Goal: Task Accomplishment & Management: Manage account settings

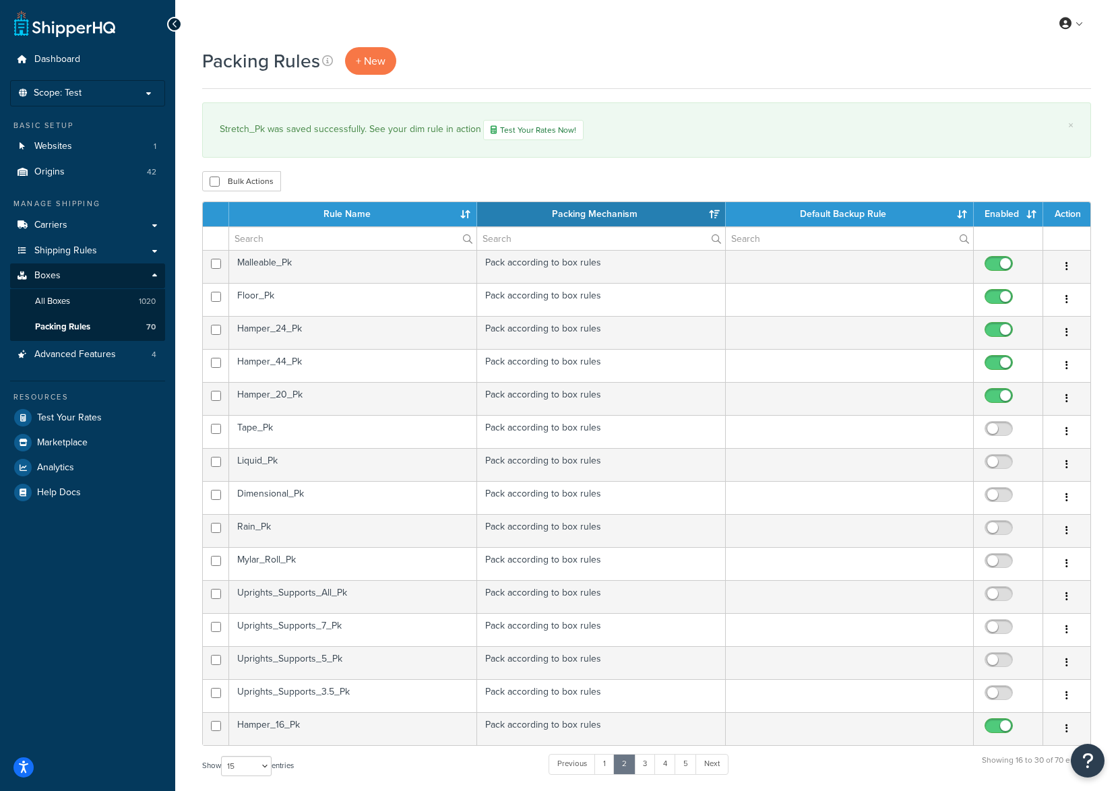
select select "15"
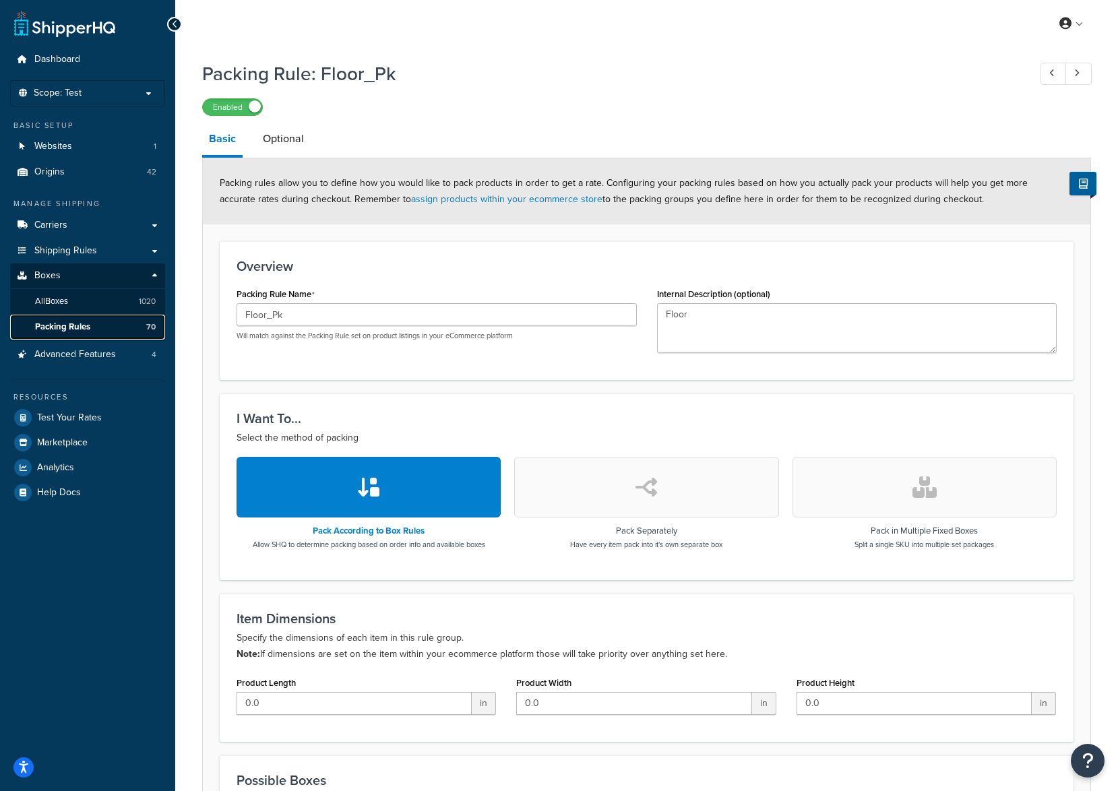
click at [77, 321] on span "Packing Rules" at bounding box center [62, 326] width 55 height 11
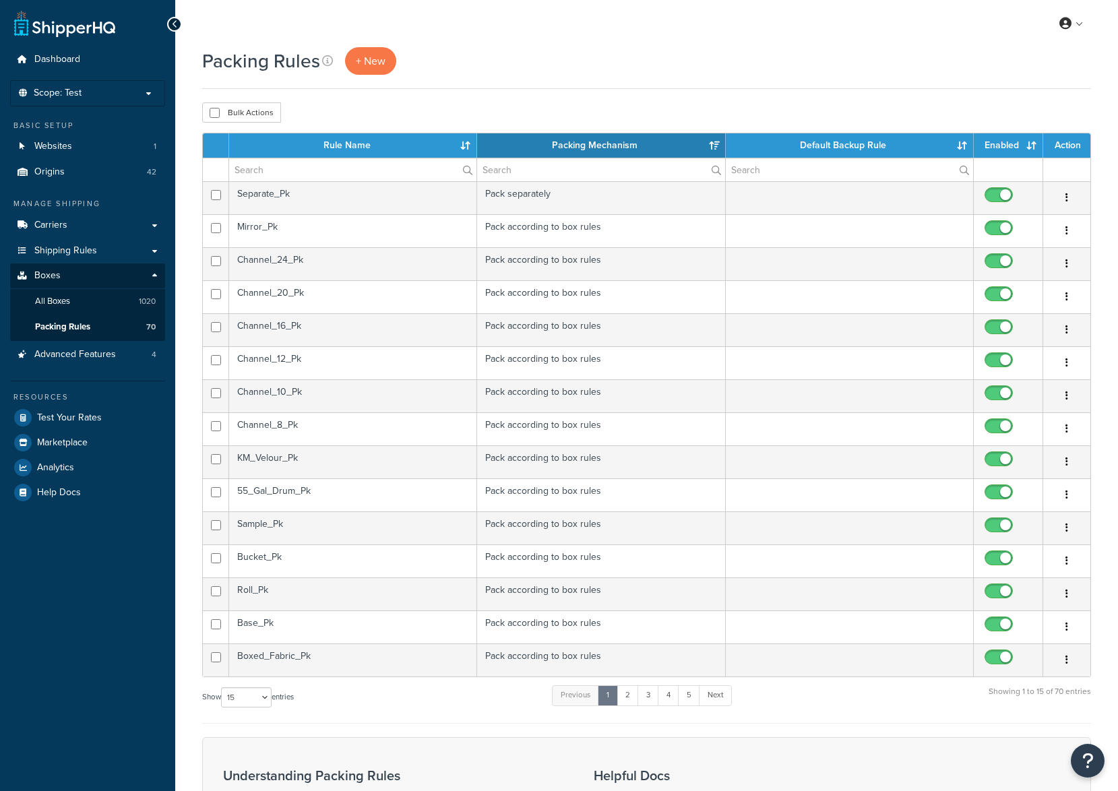
select select "15"
click at [634, 694] on link "2" at bounding box center [628, 695] width 22 height 20
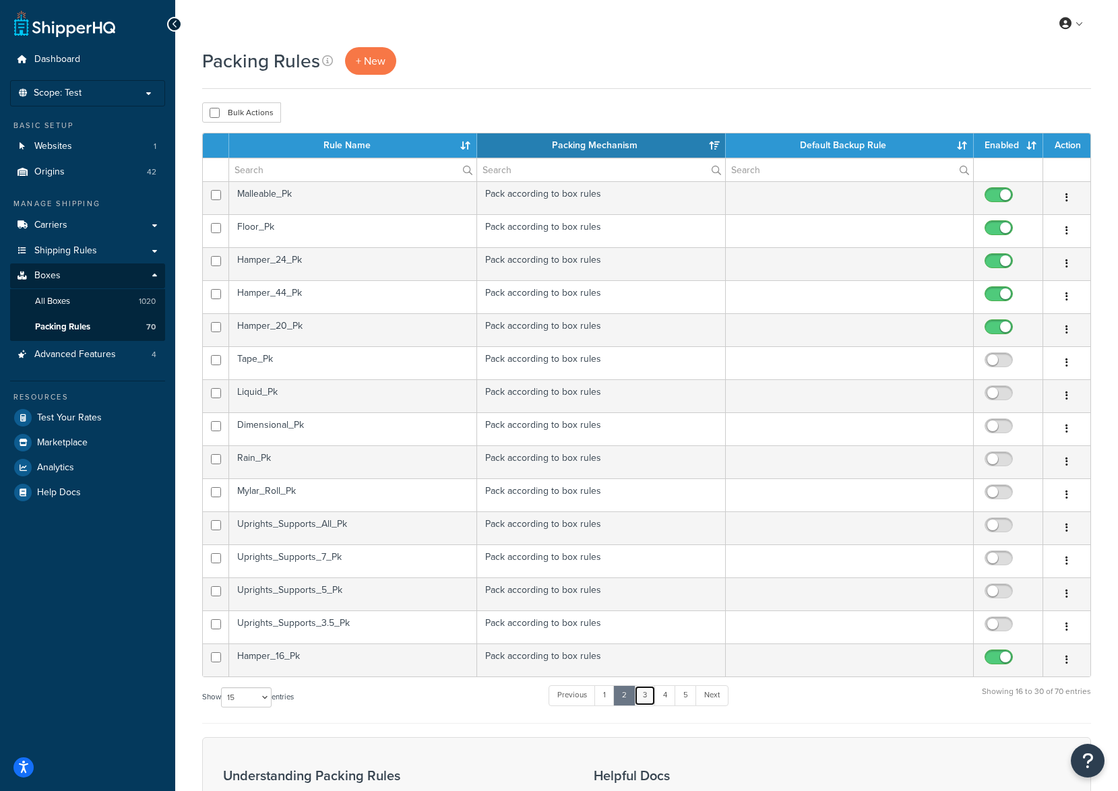
click at [649, 698] on link "3" at bounding box center [645, 695] width 22 height 20
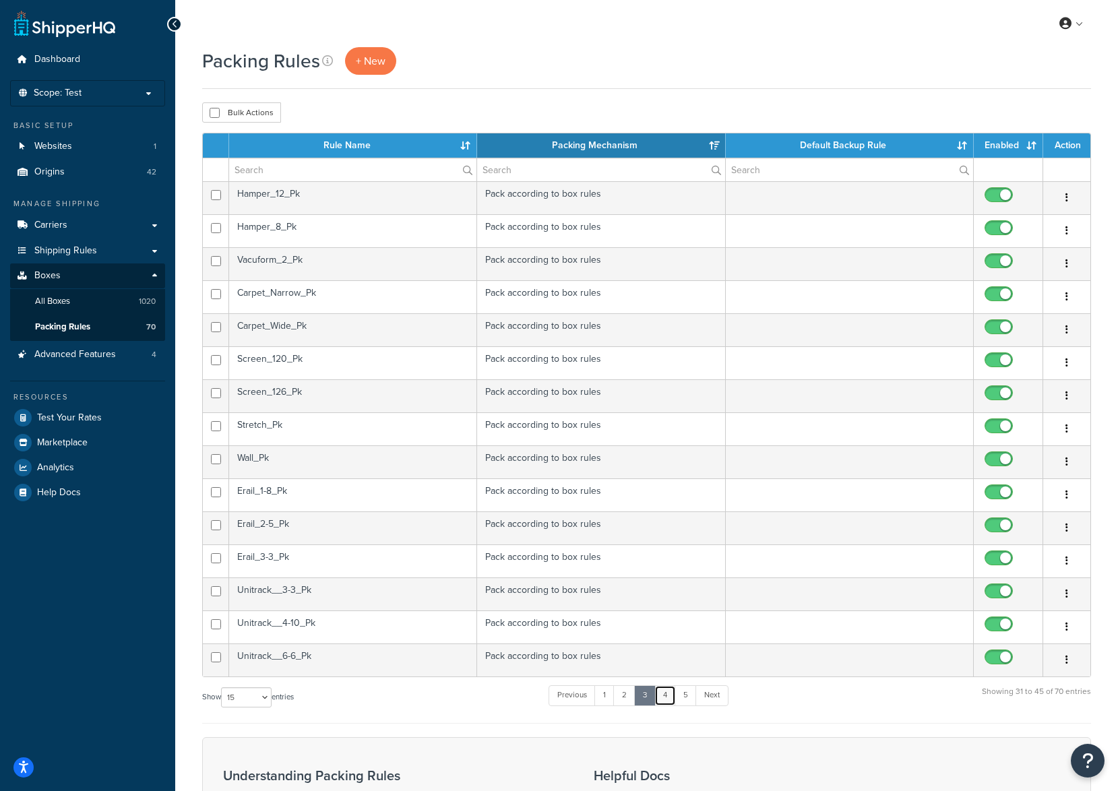
click at [667, 698] on link "4" at bounding box center [665, 695] width 22 height 20
click at [687, 698] on link "5" at bounding box center [684, 695] width 22 height 20
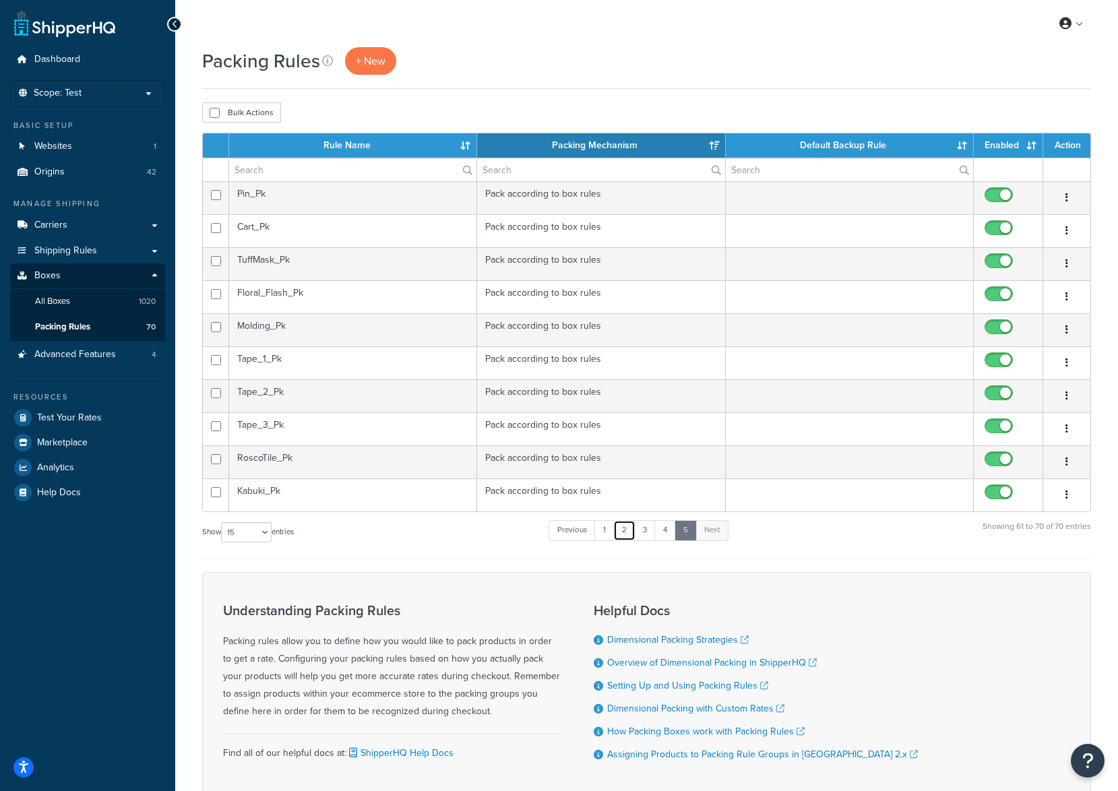
click at [627, 532] on link "2" at bounding box center [624, 530] width 22 height 20
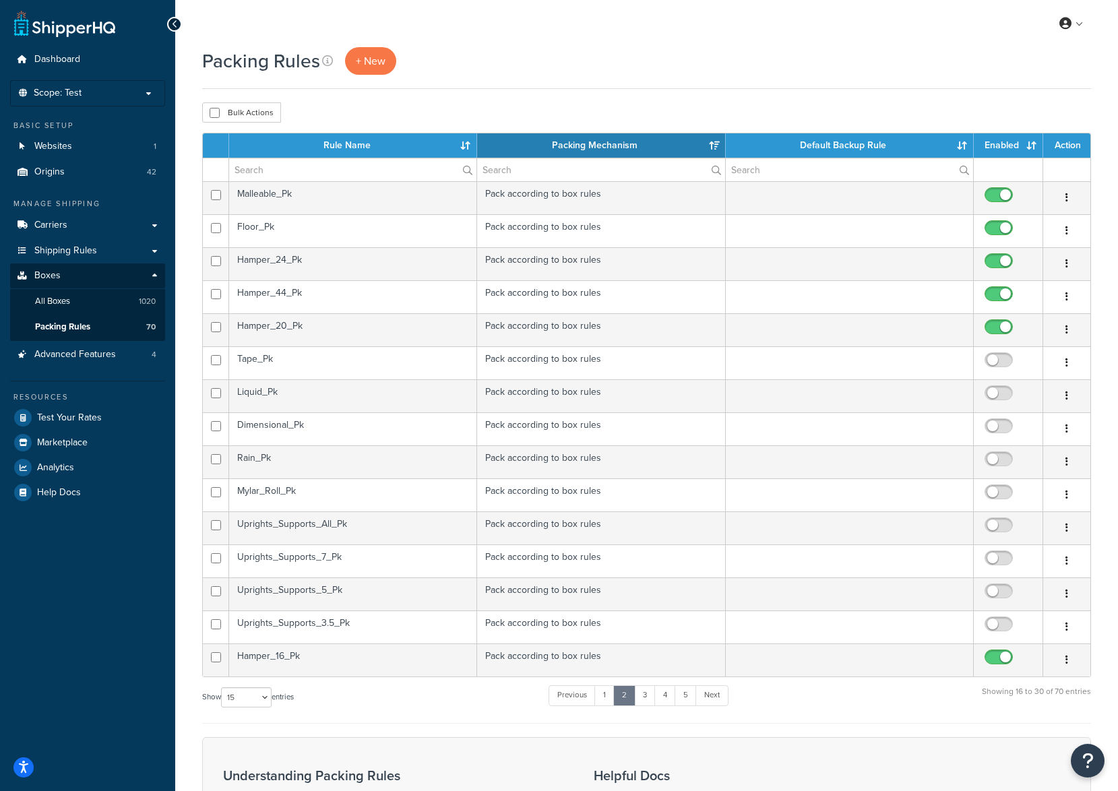
scroll to position [67, 0]
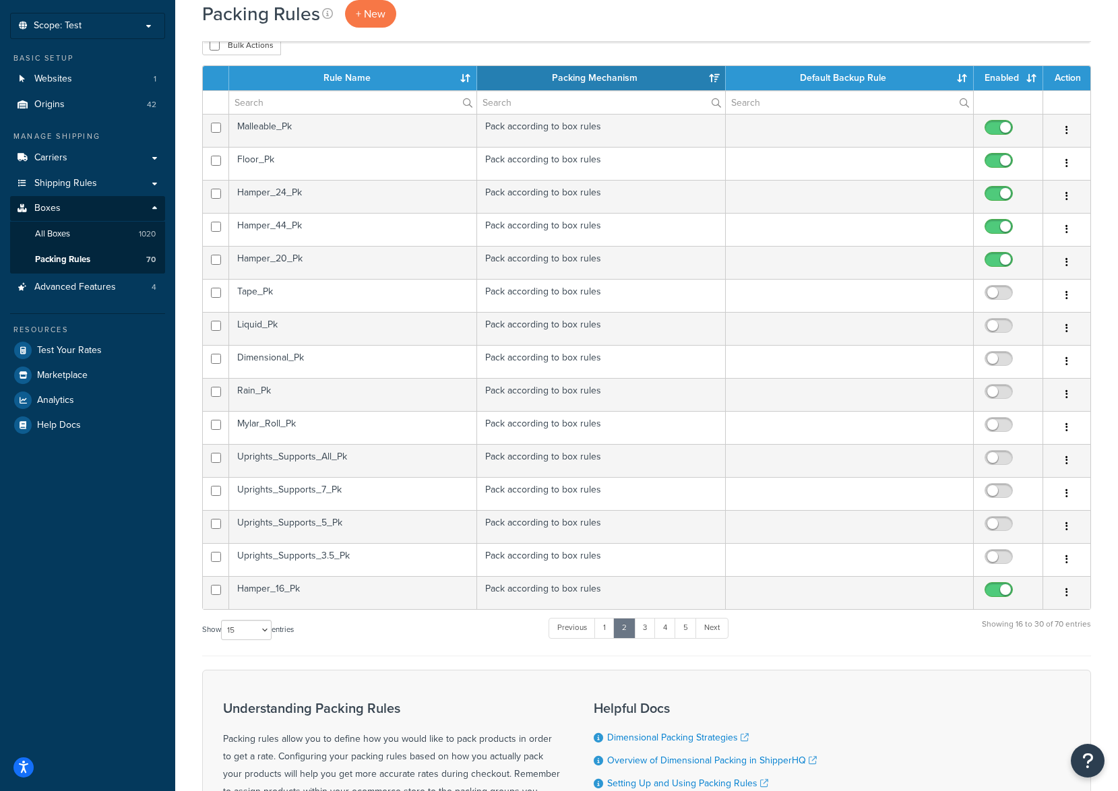
click at [997, 292] on input "checkbox" at bounding box center [1000, 296] width 37 height 17
checkbox input "true"
click at [298, 294] on td "Tape_Pk" at bounding box center [353, 295] width 248 height 33
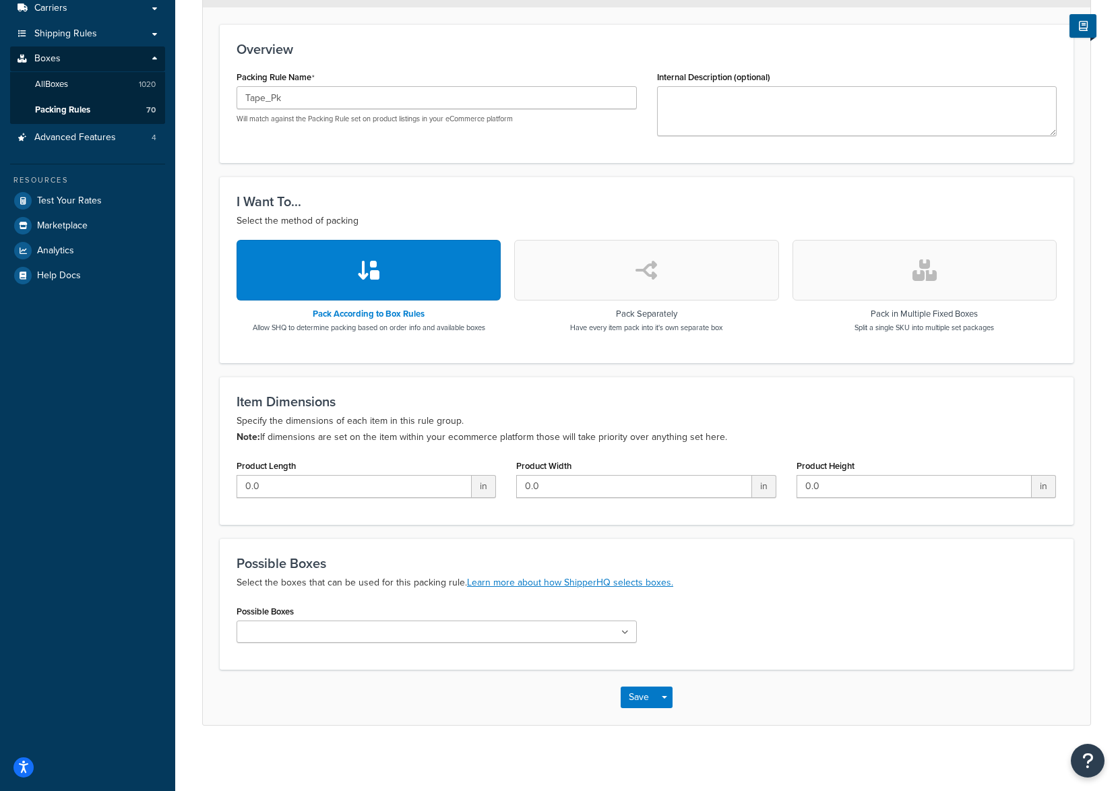
scroll to position [221, 0]
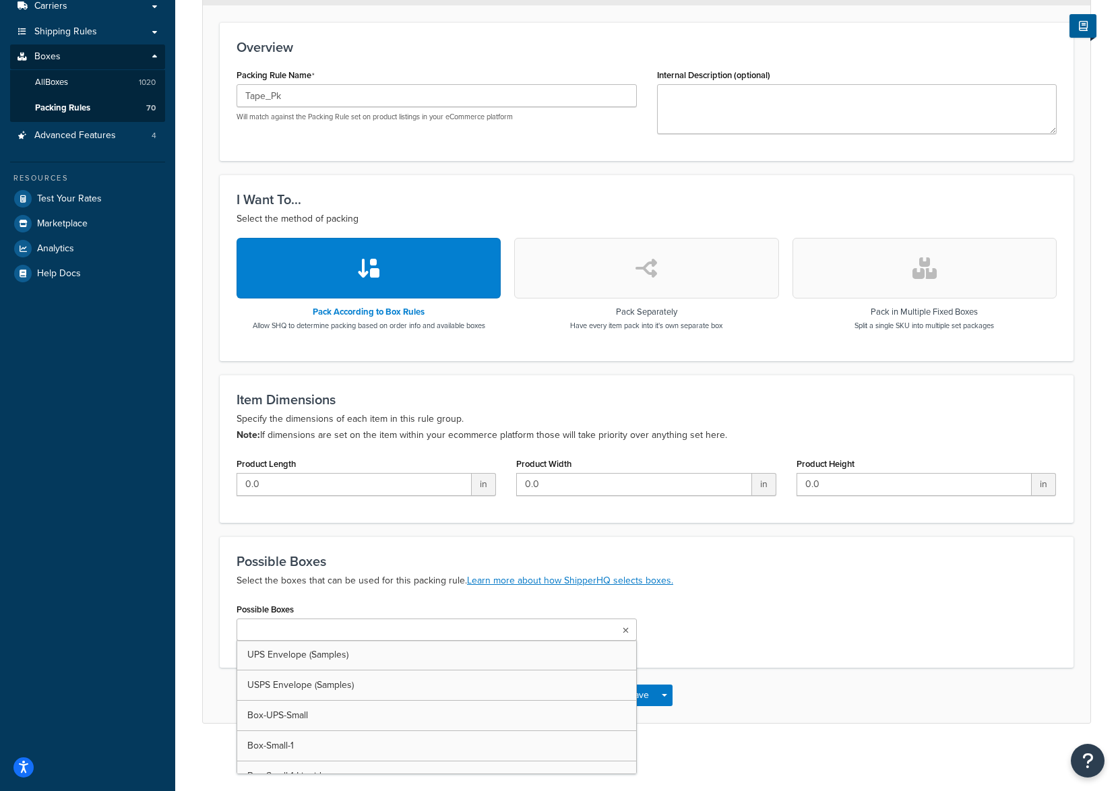
click at [319, 633] on input "Possible Boxes" at bounding box center [300, 630] width 119 height 15
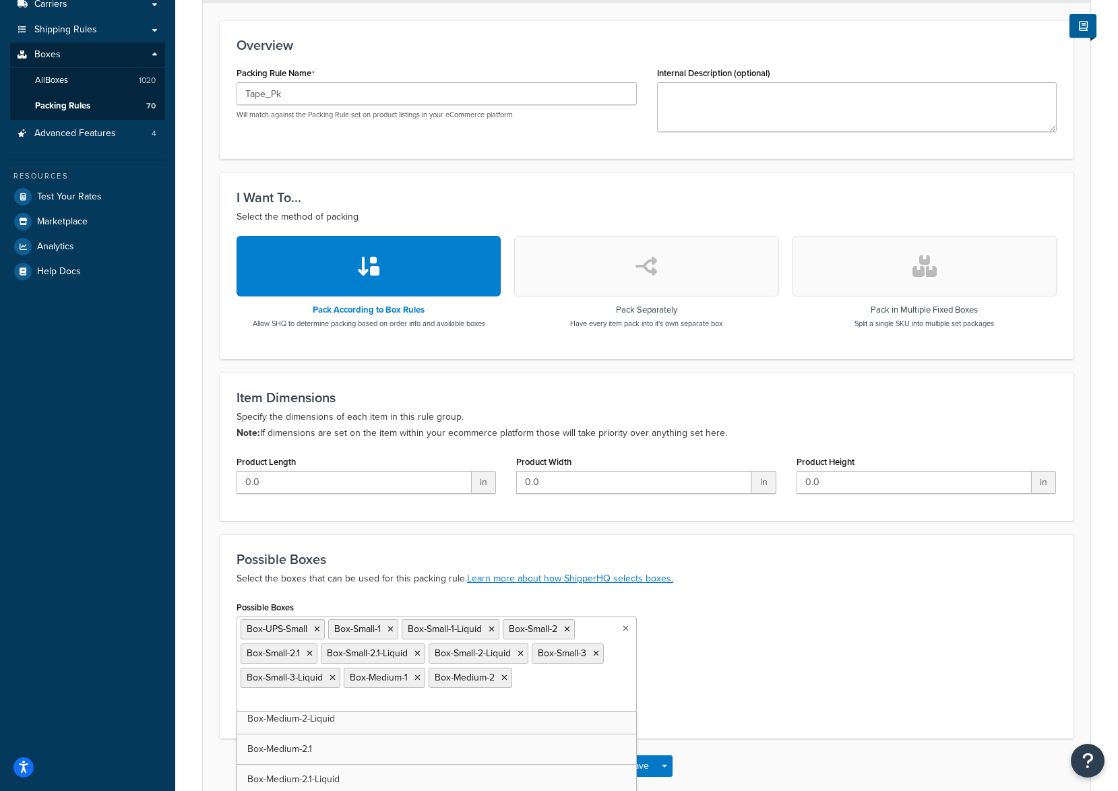
scroll to position [37, 0]
click at [317, 629] on icon at bounding box center [317, 629] width 6 height 8
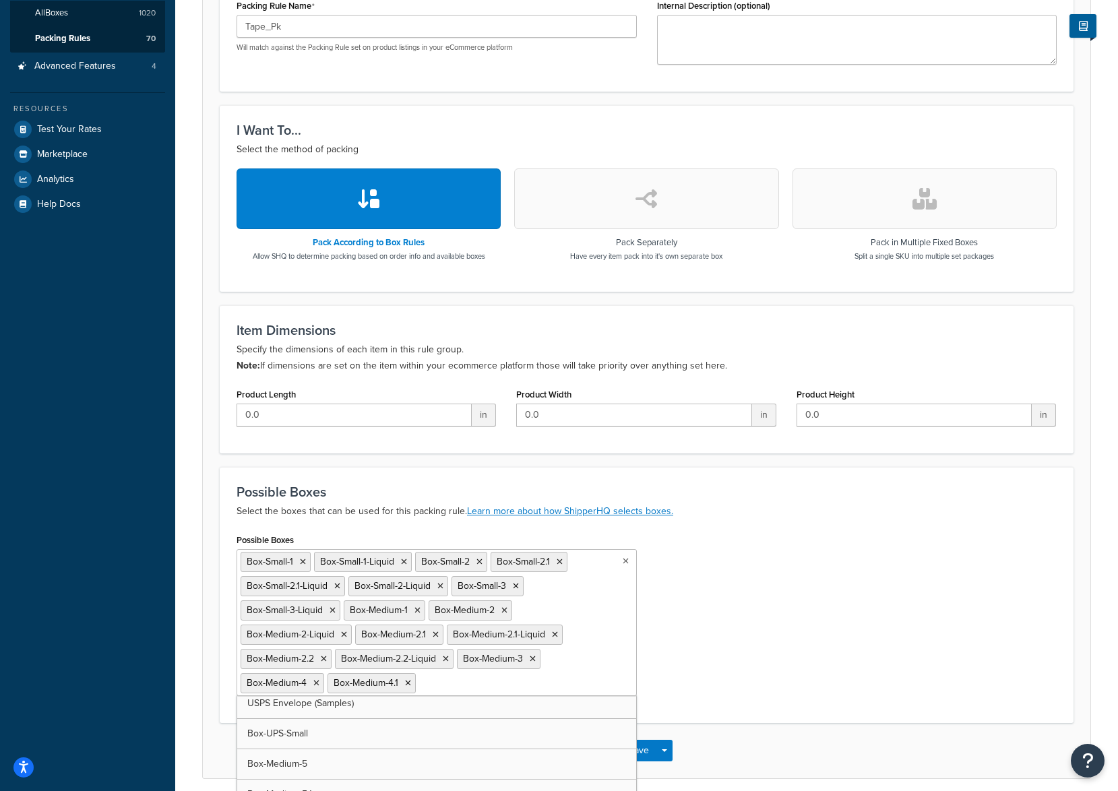
drag, startPoint x: 333, startPoint y: 772, endPoint x: 408, endPoint y: 702, distance: 103.0
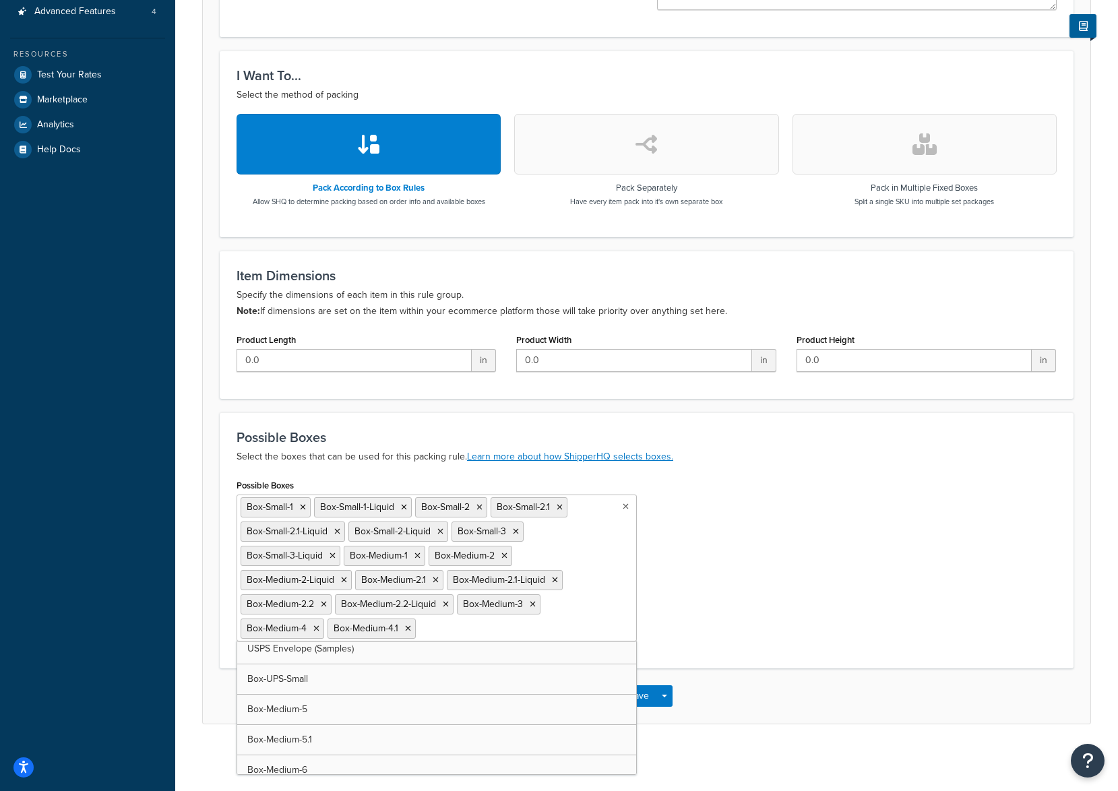
scroll to position [346, 0]
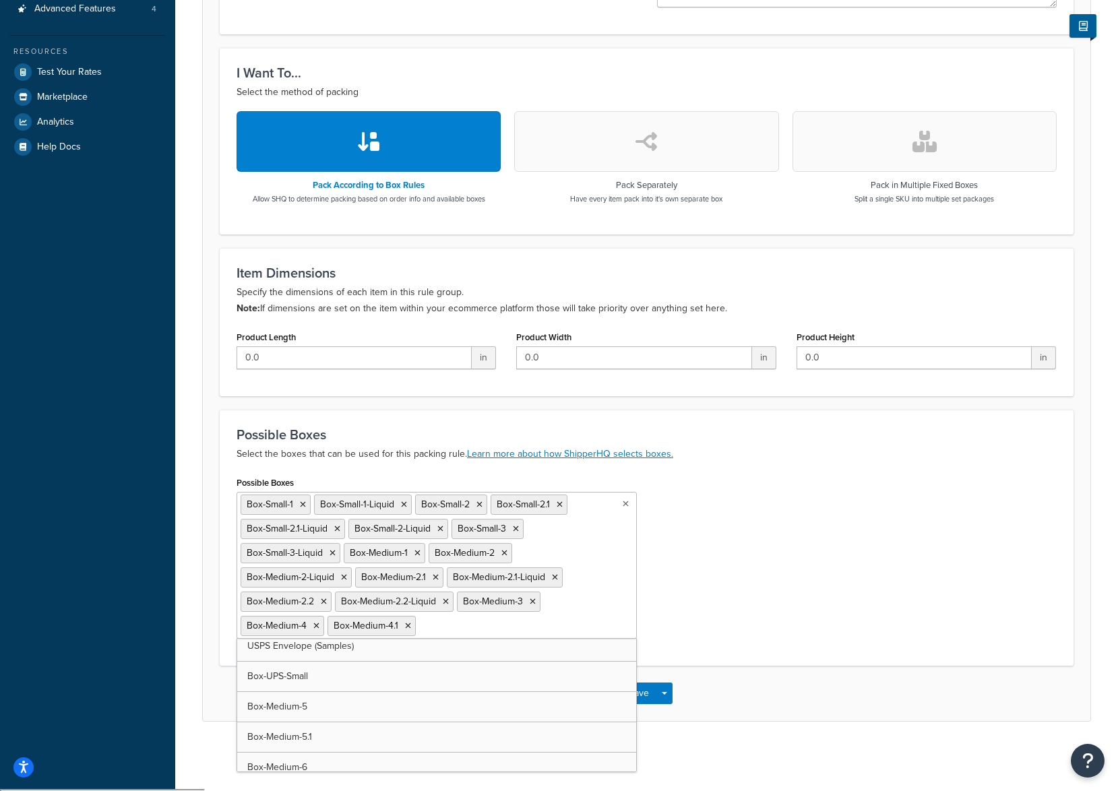
click at [584, 601] on ul "Box-Small-1 Box-Small-1-Liquid Box-Small-2 Box-Small-2.1 Box-Small-2.1-Liquid B…" at bounding box center [437, 565] width 400 height 147
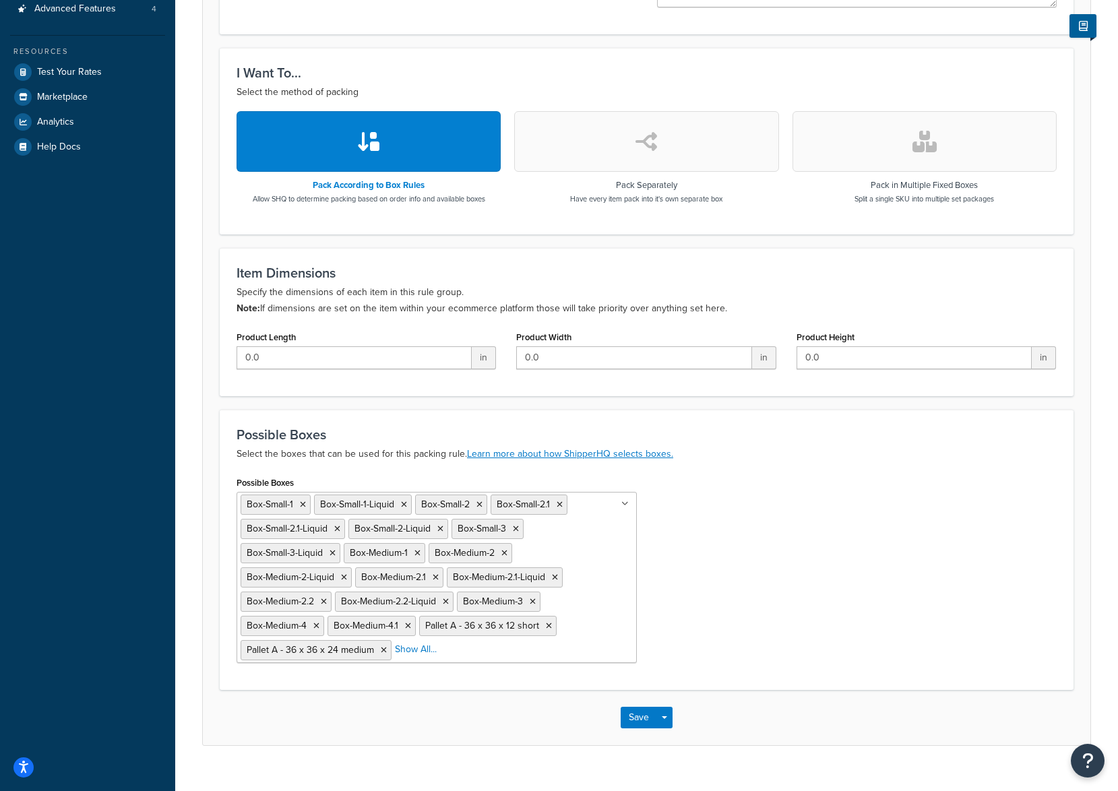
click at [781, 626] on div "Possible Boxes Box-Small-1 Box-Small-1-Liquid Box-Small-2 Box-Small-2.1 Box-Sma…" at bounding box center [646, 573] width 840 height 200
click at [635, 717] on button "Save" at bounding box center [639, 718] width 36 height 22
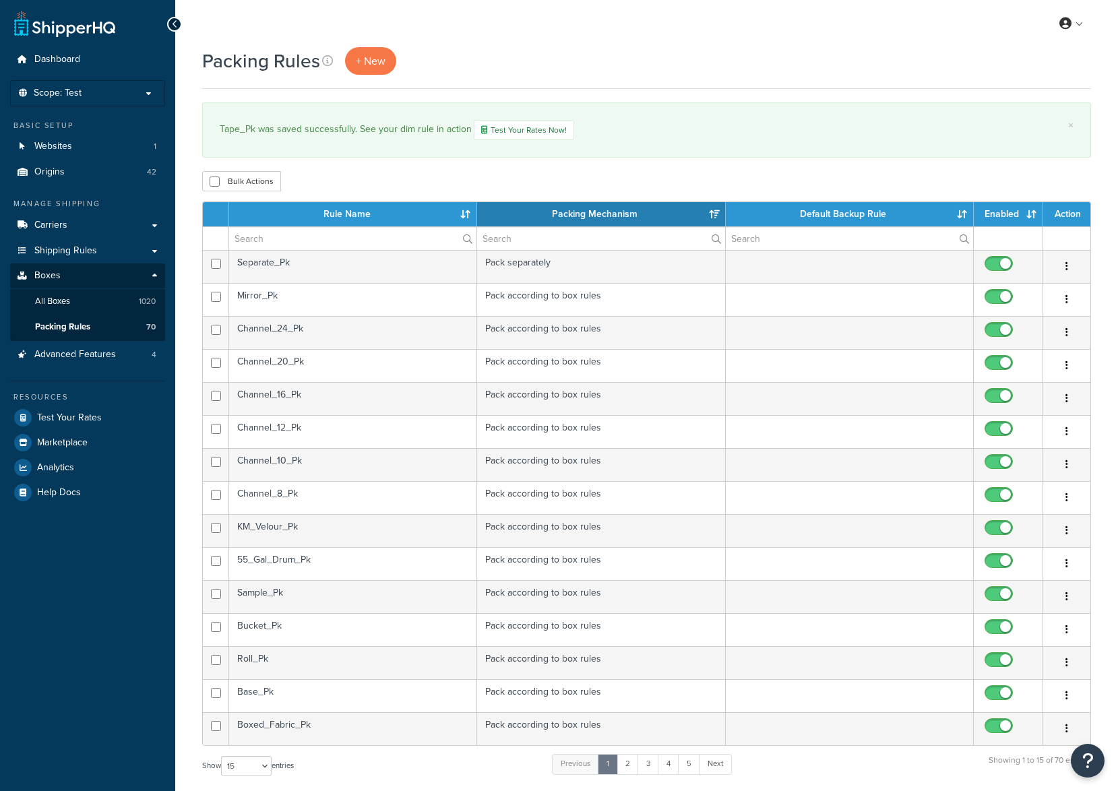
select select "15"
click at [772, 746] on table "Rule Name Packing Mechanism Default Backup Rule Enabled Action Separate_Pk Pack…" at bounding box center [646, 474] width 889 height 545
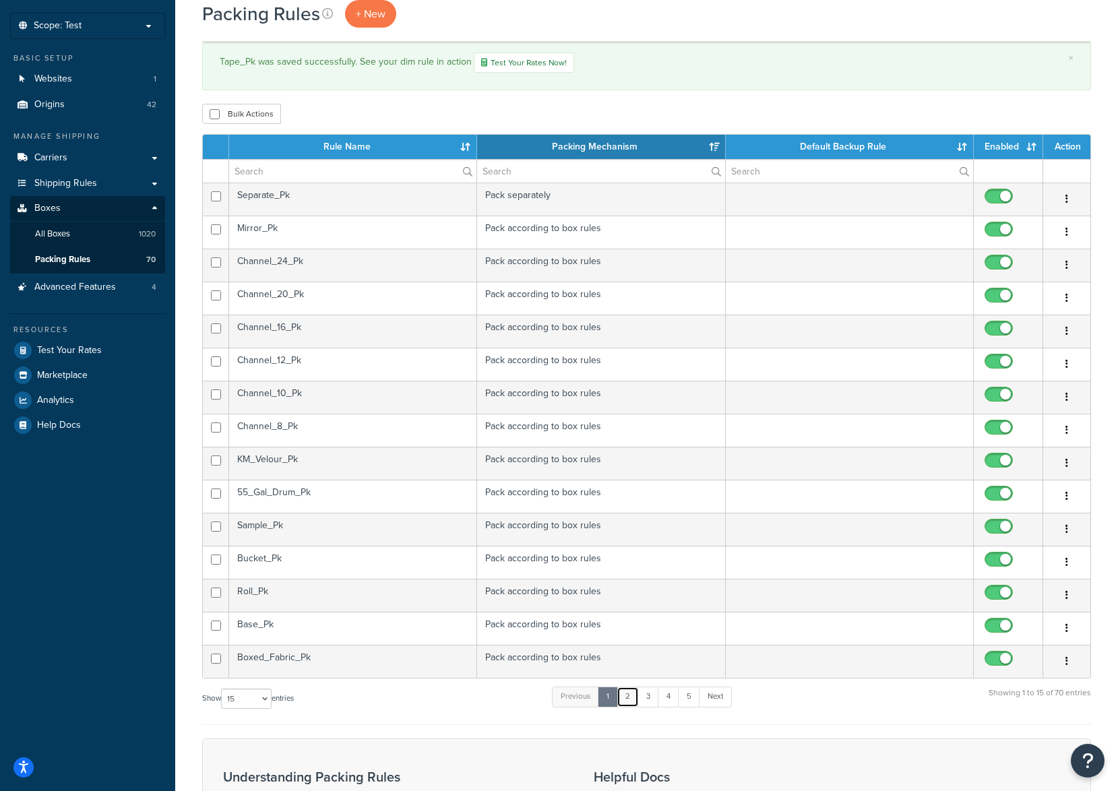
click at [631, 700] on link "2" at bounding box center [628, 697] width 22 height 20
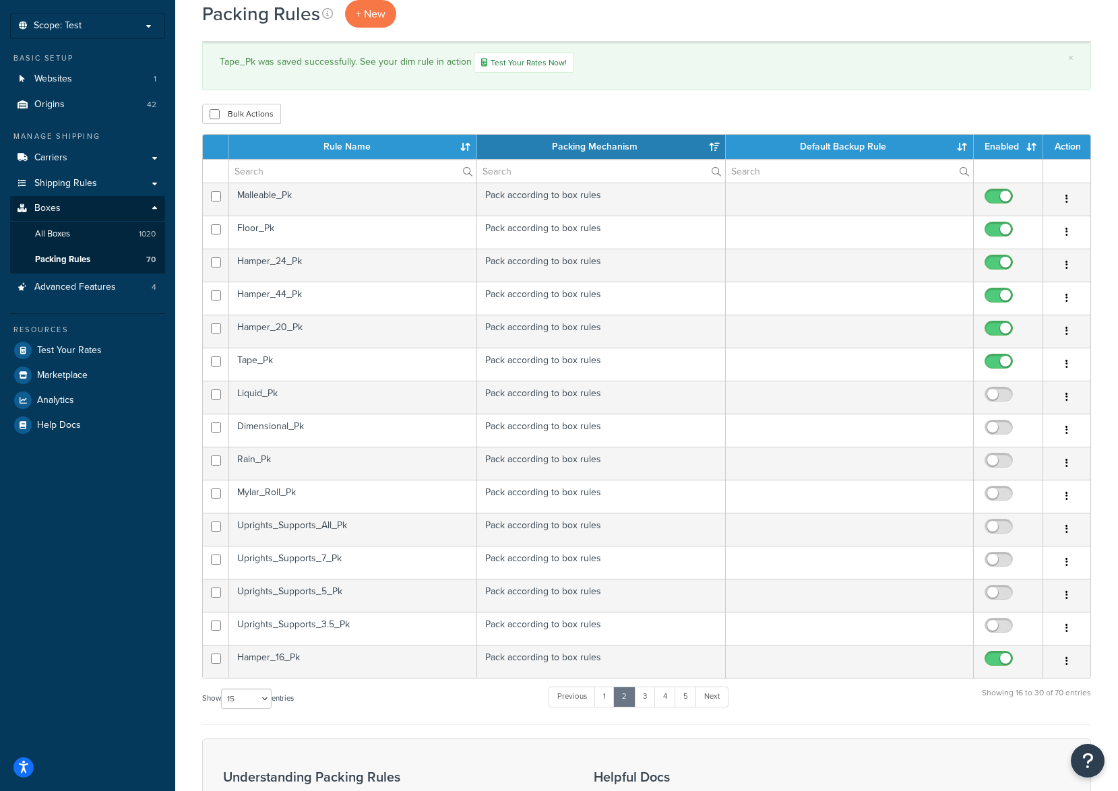
click at [325, 405] on td "Liquid_Pk" at bounding box center [353, 397] width 248 height 33
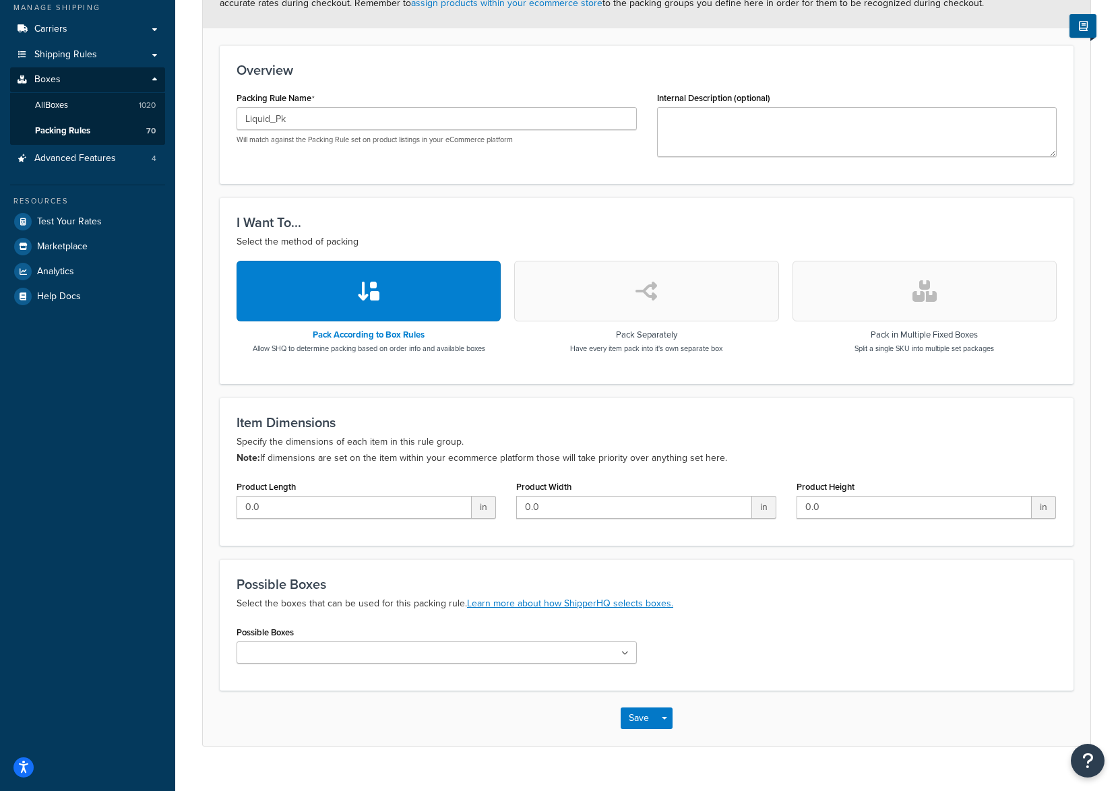
scroll to position [221, 0]
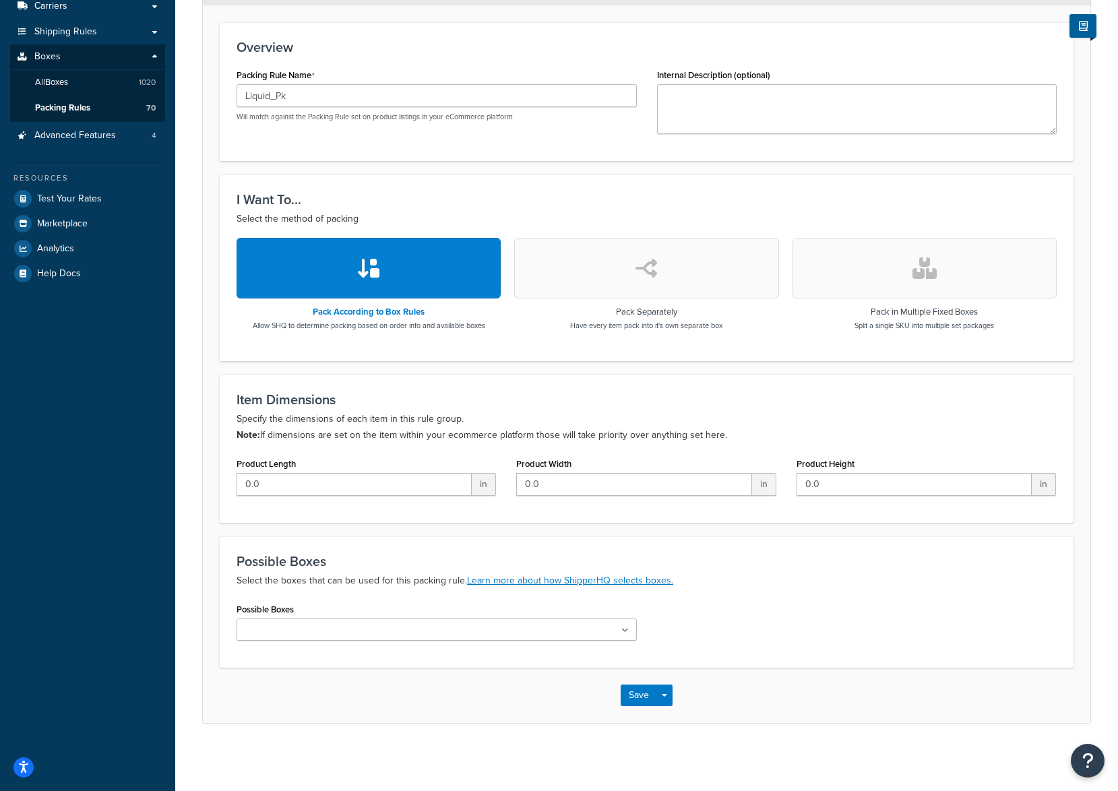
click at [254, 625] on input "Possible Boxes" at bounding box center [300, 630] width 119 height 15
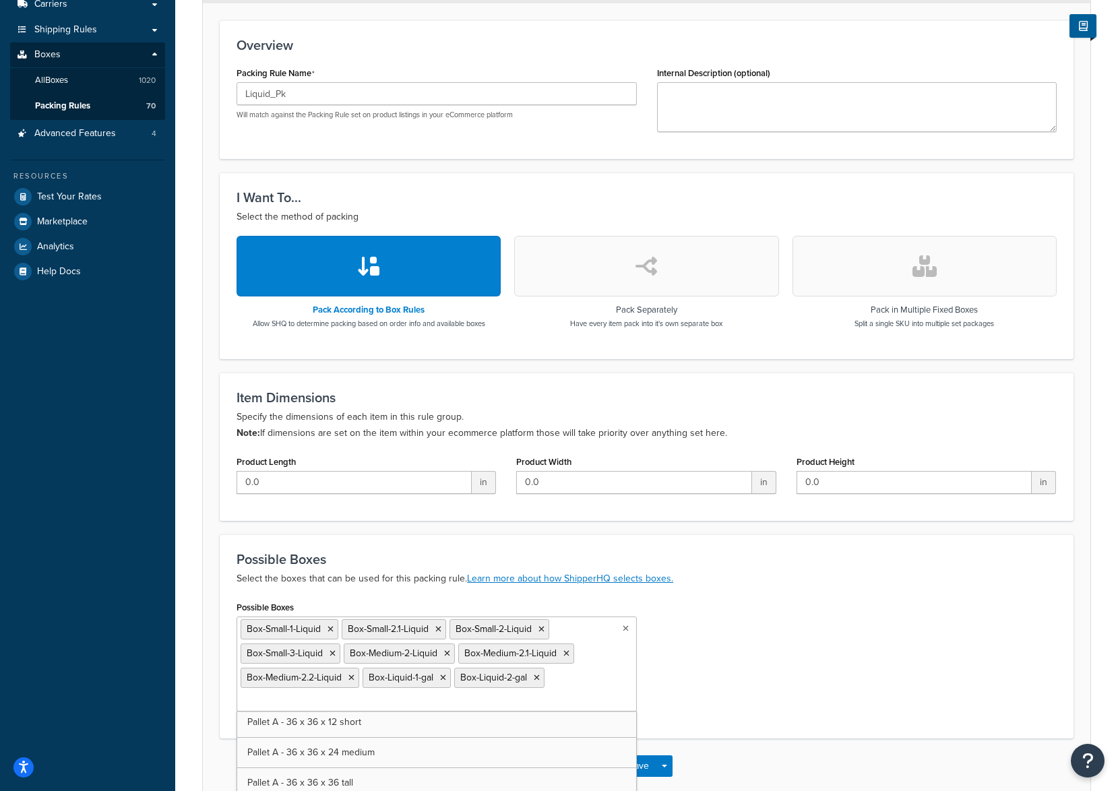
scroll to position [6342, 0]
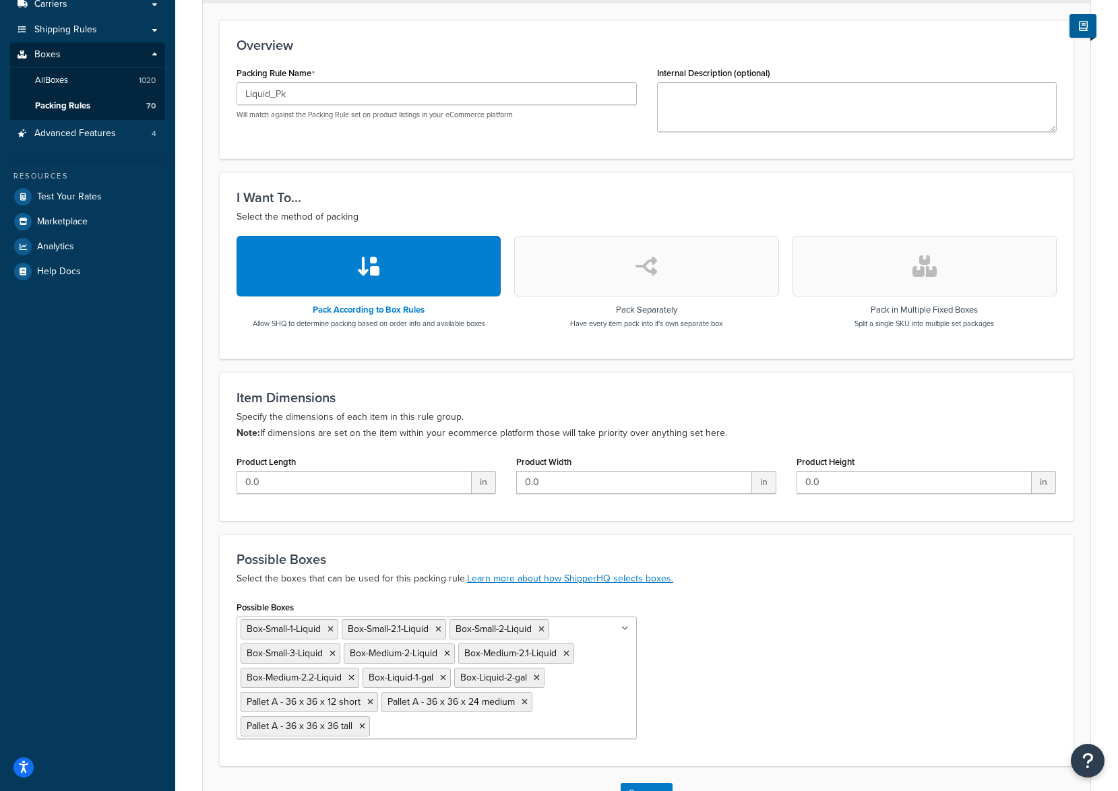
click at [778, 675] on div "Possible Boxes Box-Small-1-Liquid Box-Small-2.1-Liquid Box-Small-2-Liquid Box-S…" at bounding box center [646, 674] width 840 height 152
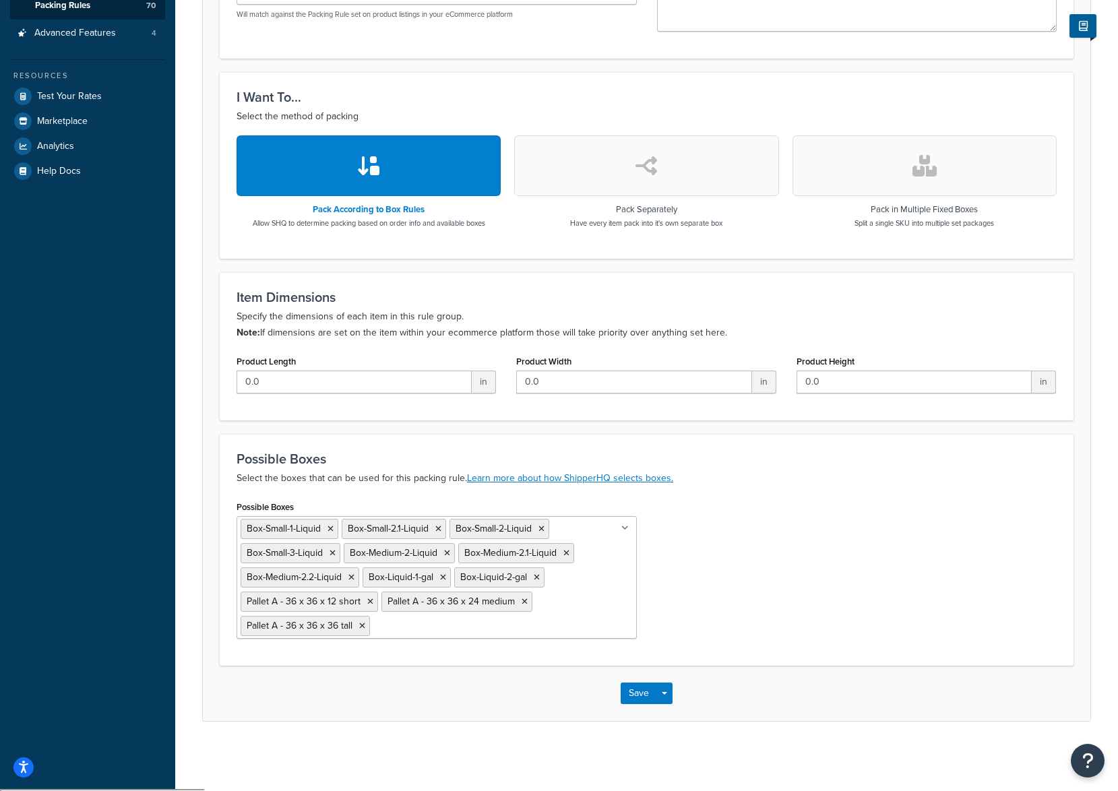
scroll to position [0, 0]
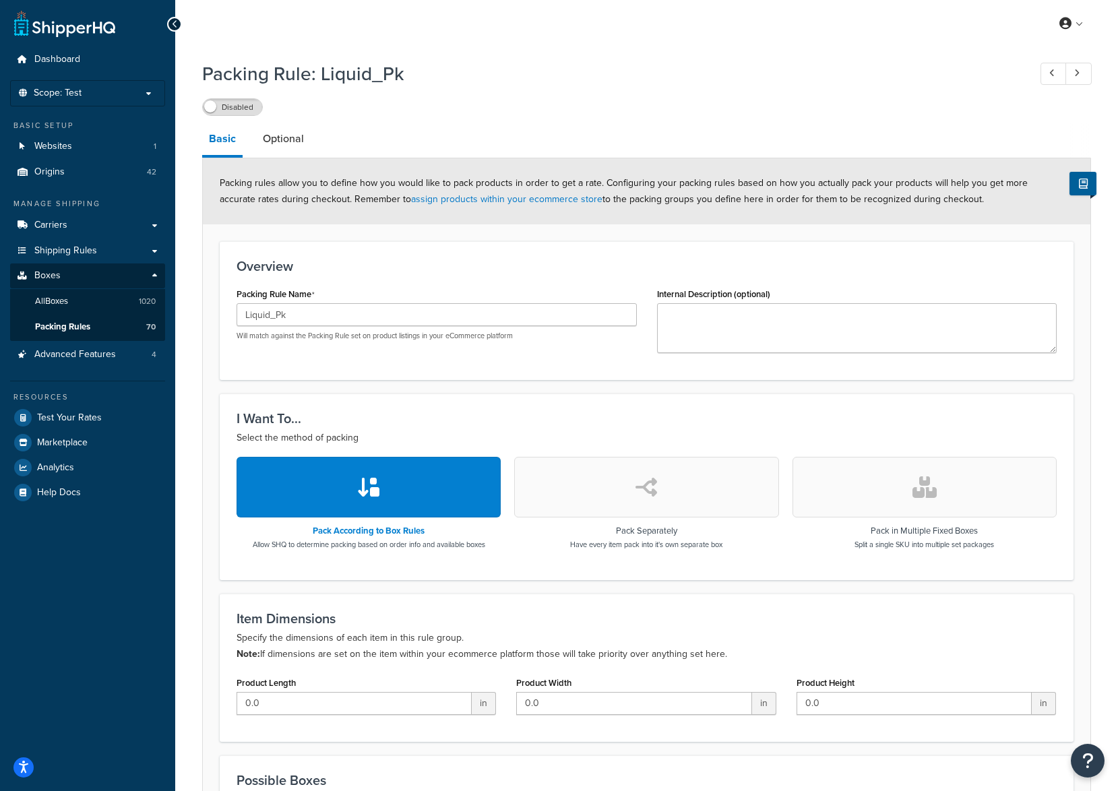
click at [243, 109] on label "Disabled" at bounding box center [232, 107] width 59 height 16
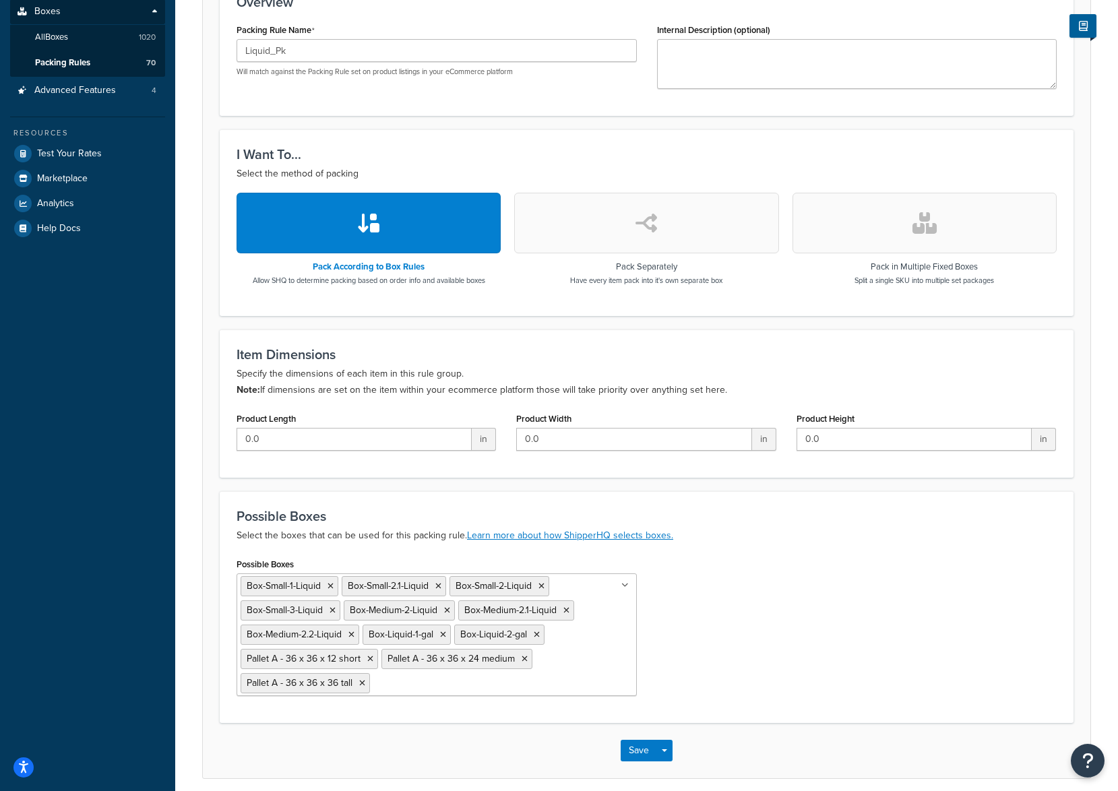
scroll to position [321, 0]
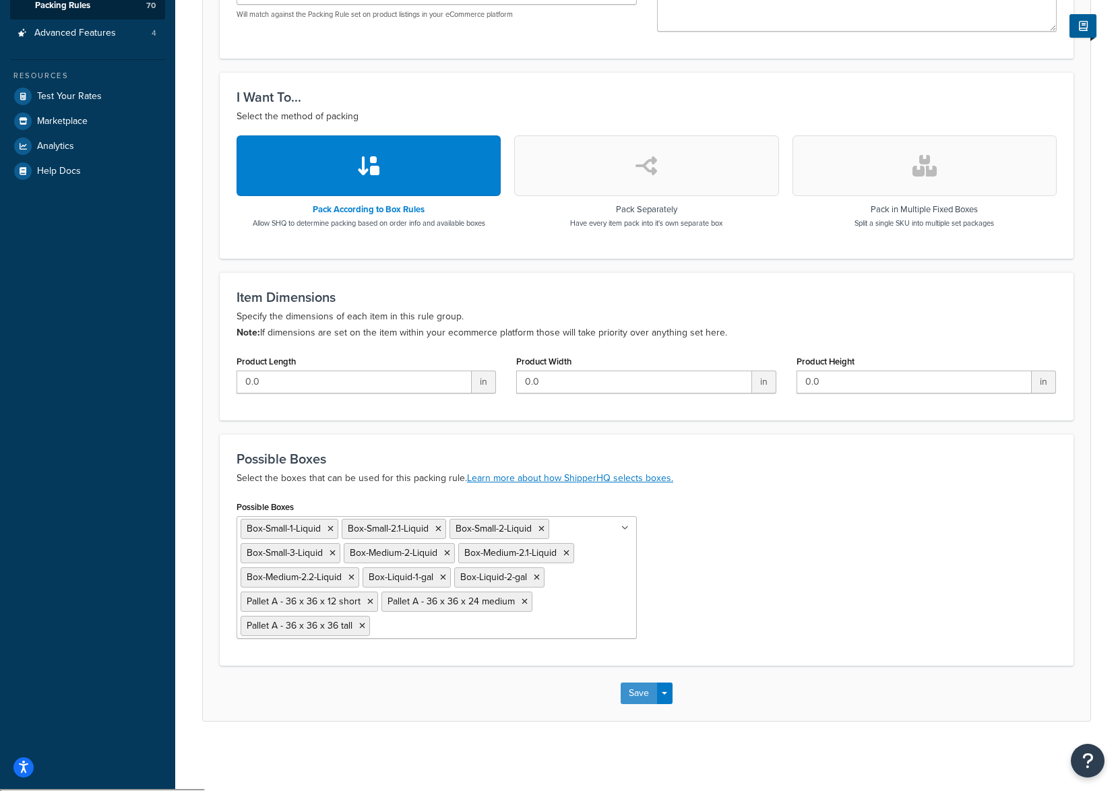
click at [635, 696] on button "Save" at bounding box center [639, 694] width 36 height 22
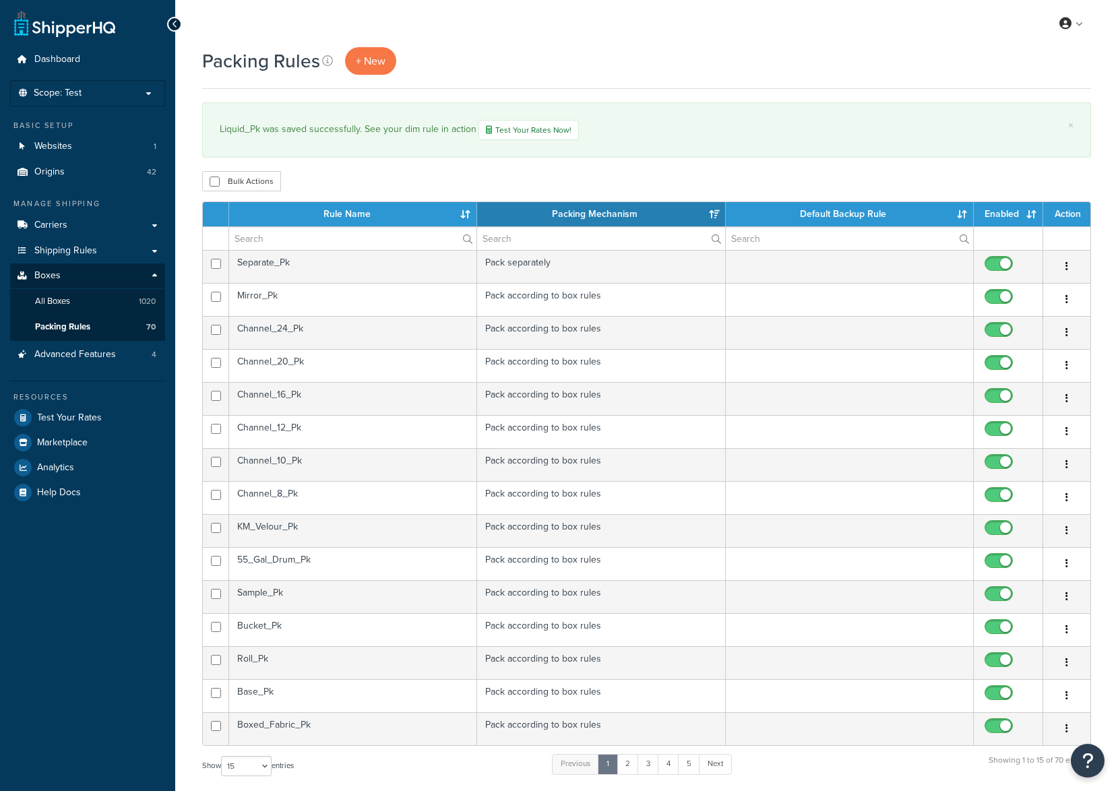
select select "15"
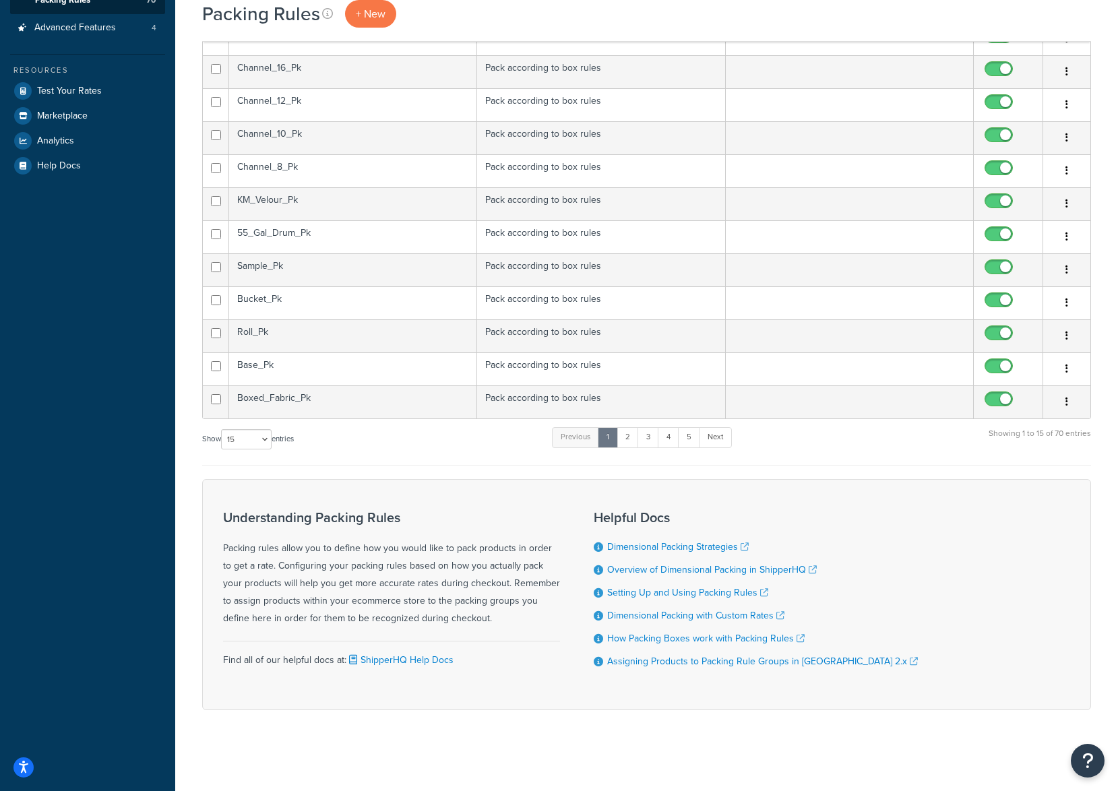
scroll to position [328, 0]
click at [633, 435] on link "2" at bounding box center [628, 437] width 22 height 20
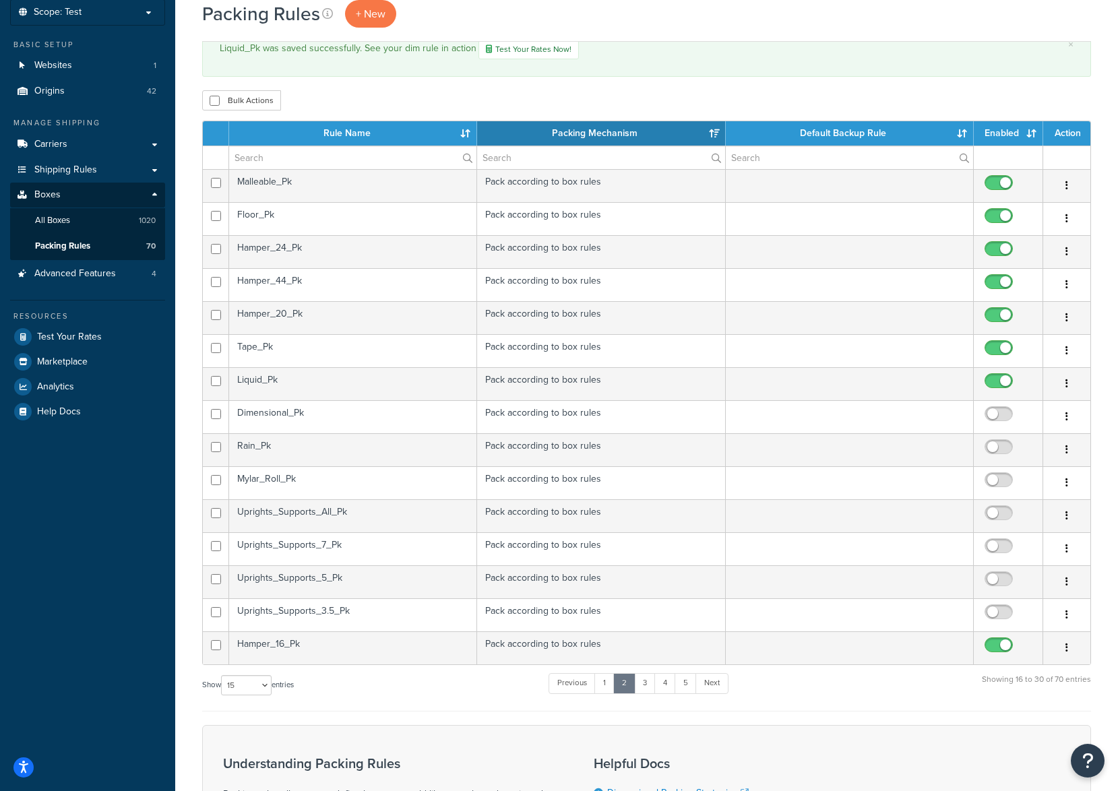
scroll to position [58, 0]
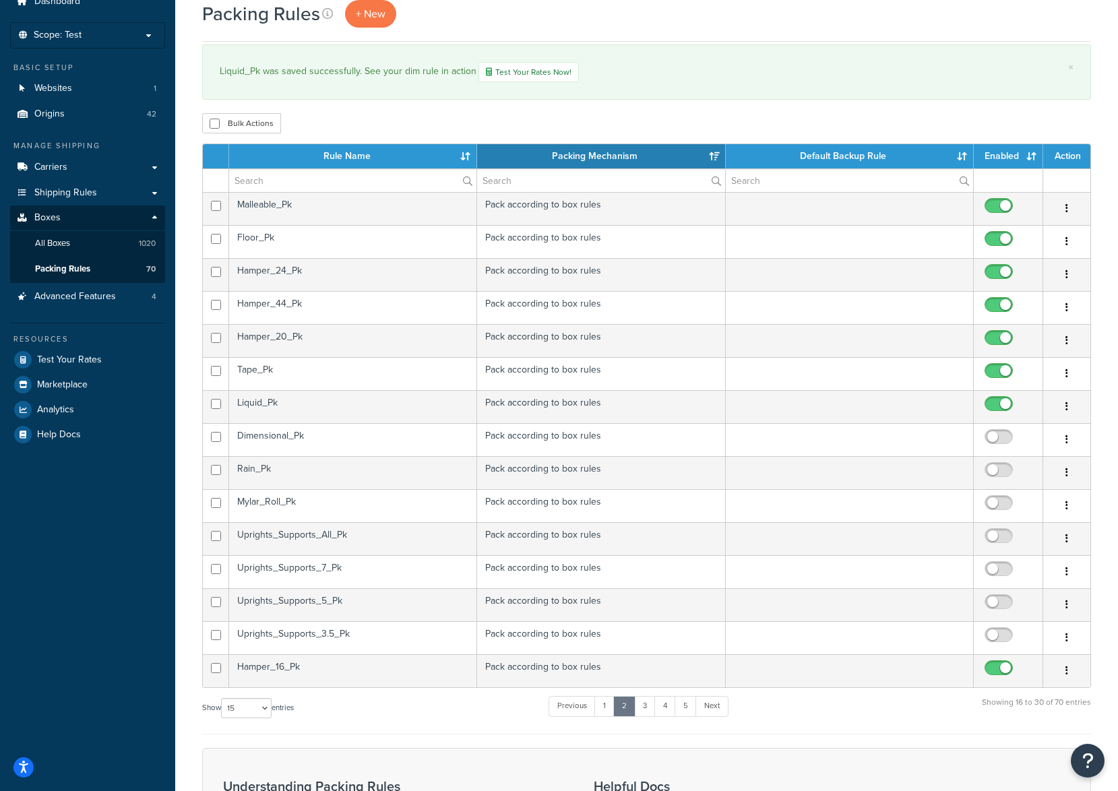
click at [369, 437] on td "Dimensional_Pk" at bounding box center [353, 439] width 248 height 33
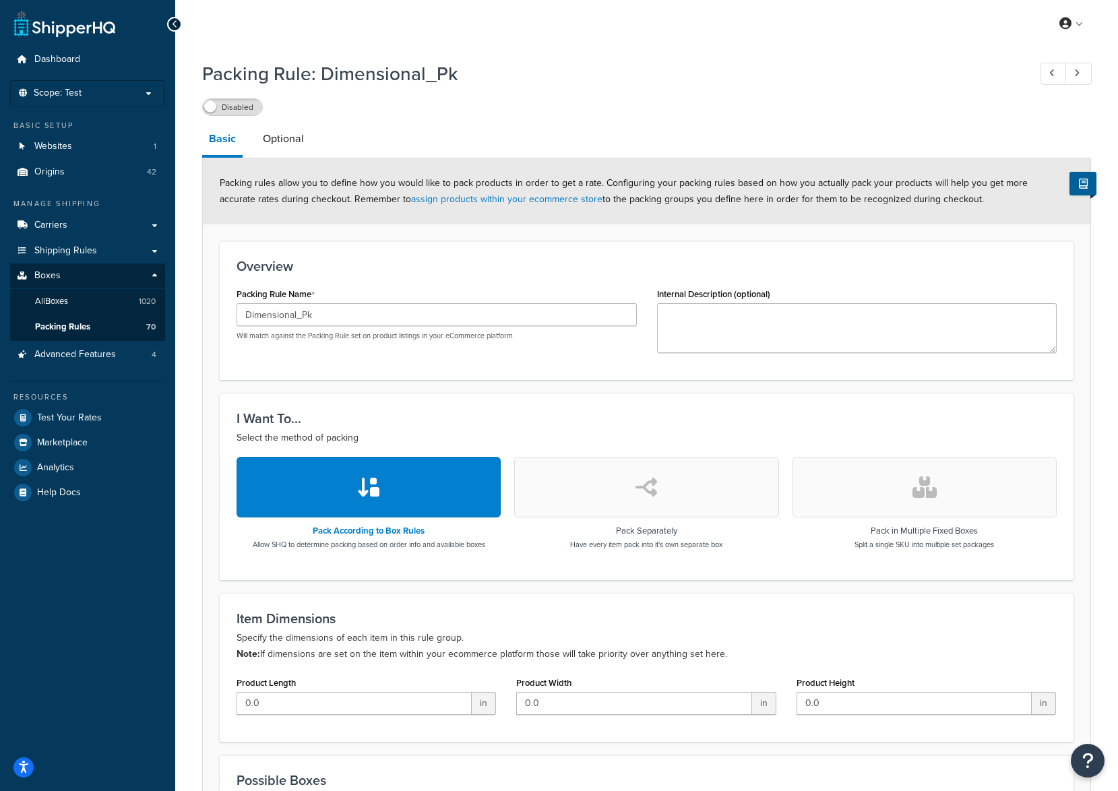
click at [220, 113] on label "Disabled" at bounding box center [232, 107] width 59 height 16
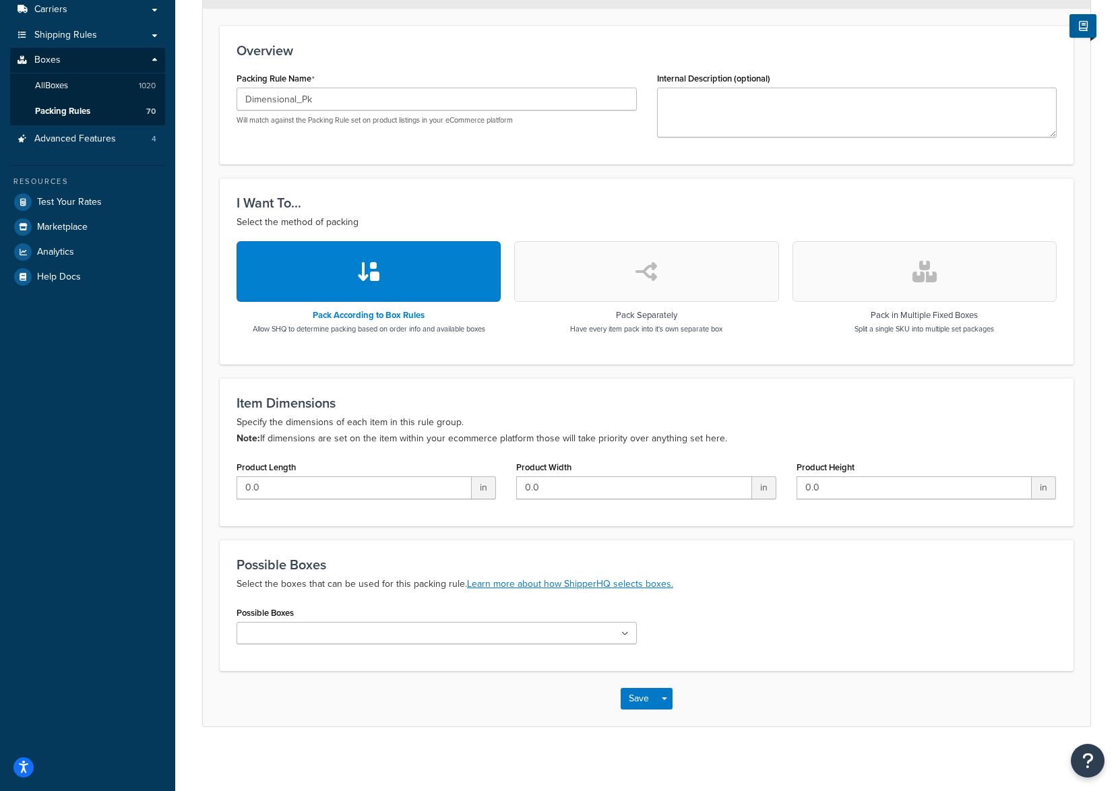
scroll to position [221, 0]
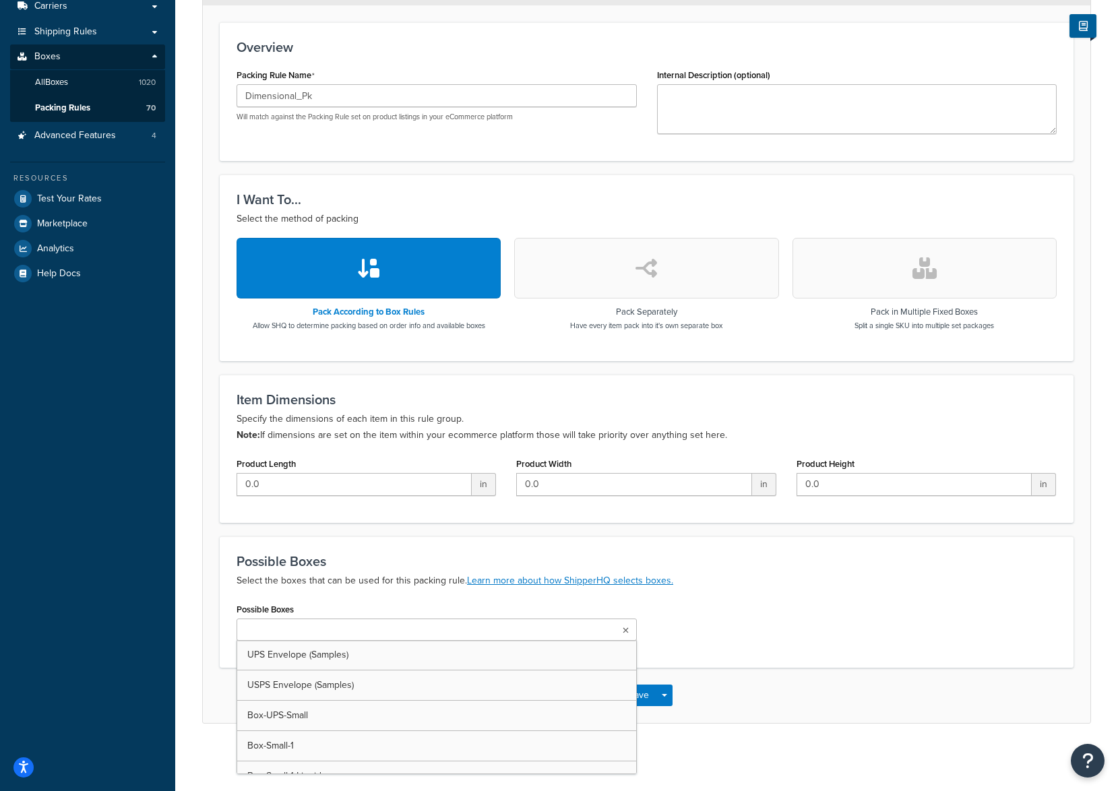
click at [373, 630] on ul at bounding box center [437, 630] width 400 height 22
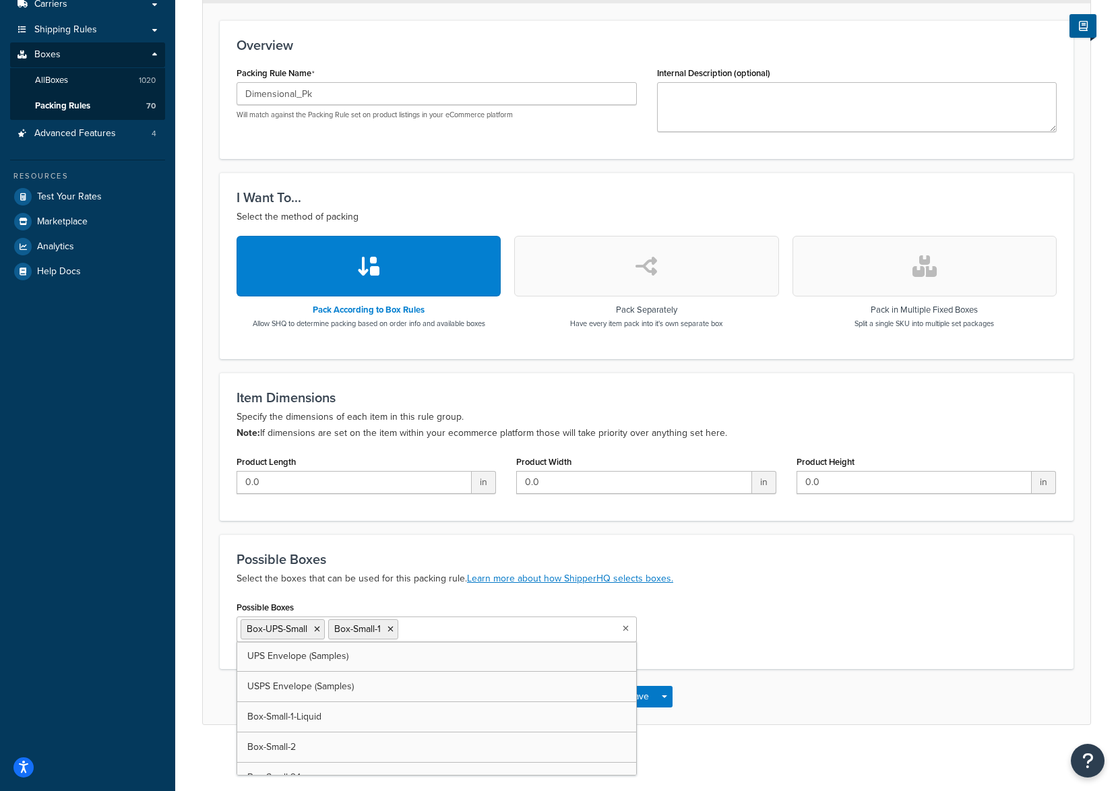
click at [315, 631] on icon at bounding box center [317, 629] width 6 height 8
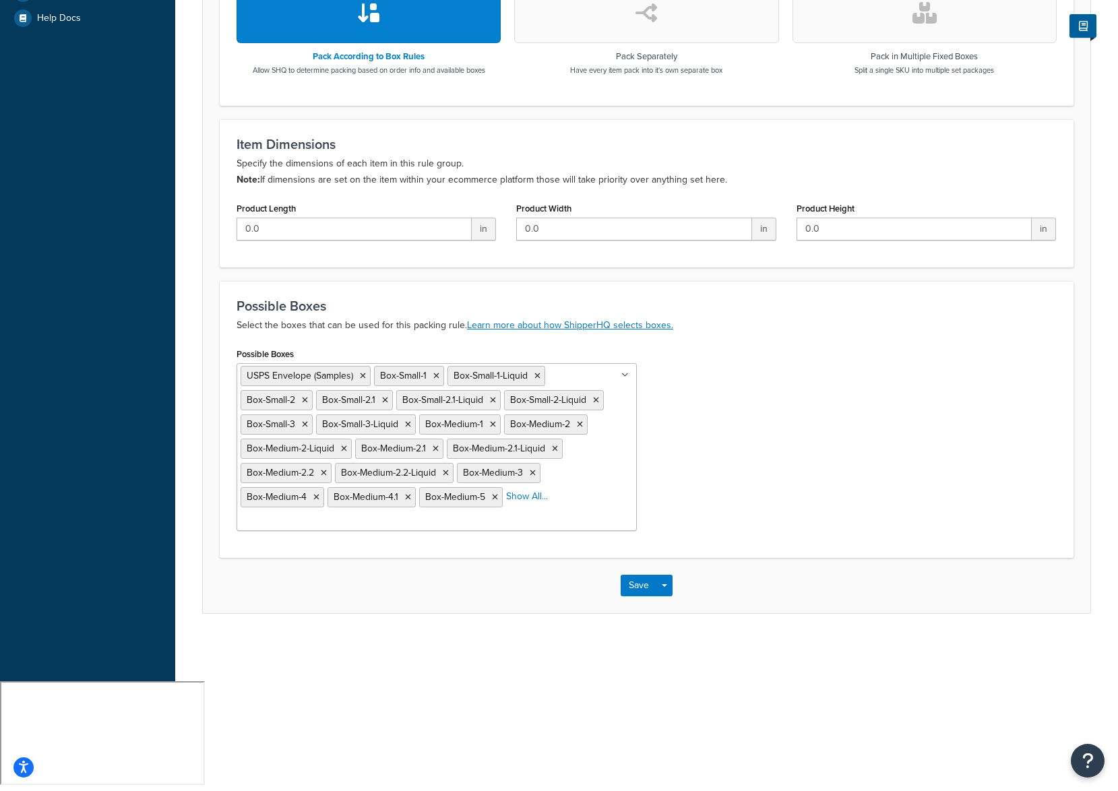
scroll to position [367, 0]
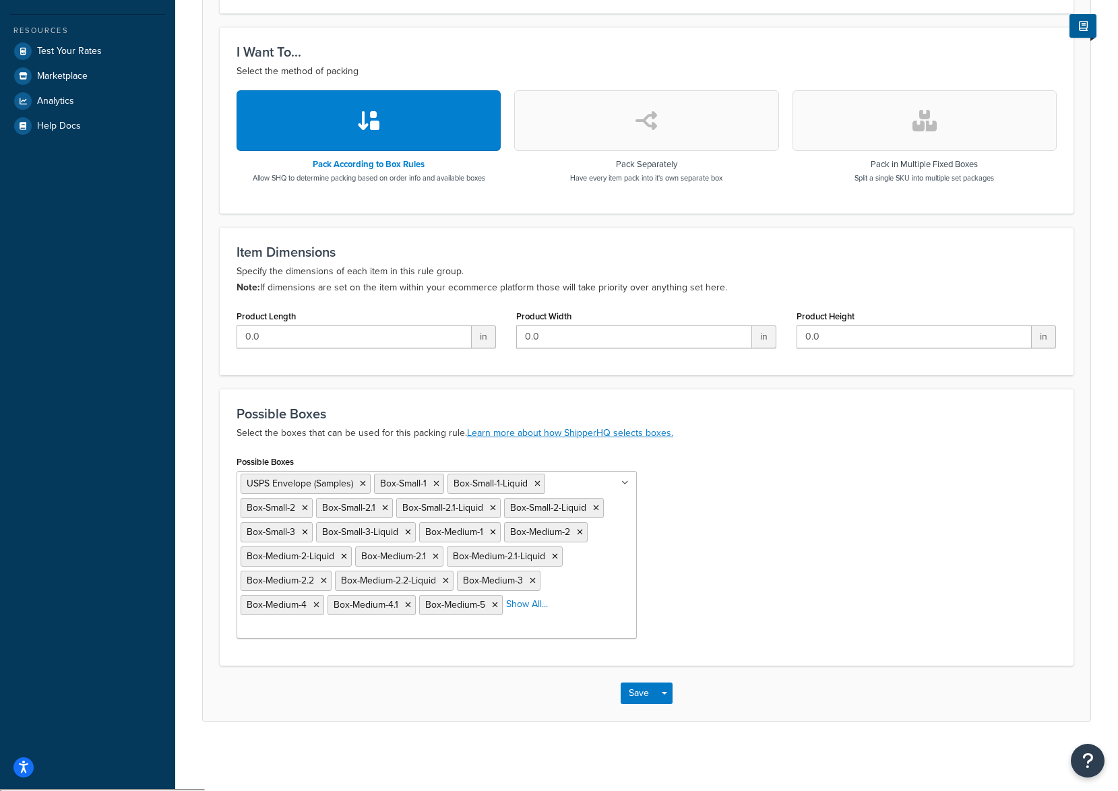
click at [764, 683] on form "Packing rules allow you to define how you would like to pack products in order …" at bounding box center [647, 256] width 888 height 929
click at [632, 690] on button "Save" at bounding box center [639, 694] width 36 height 22
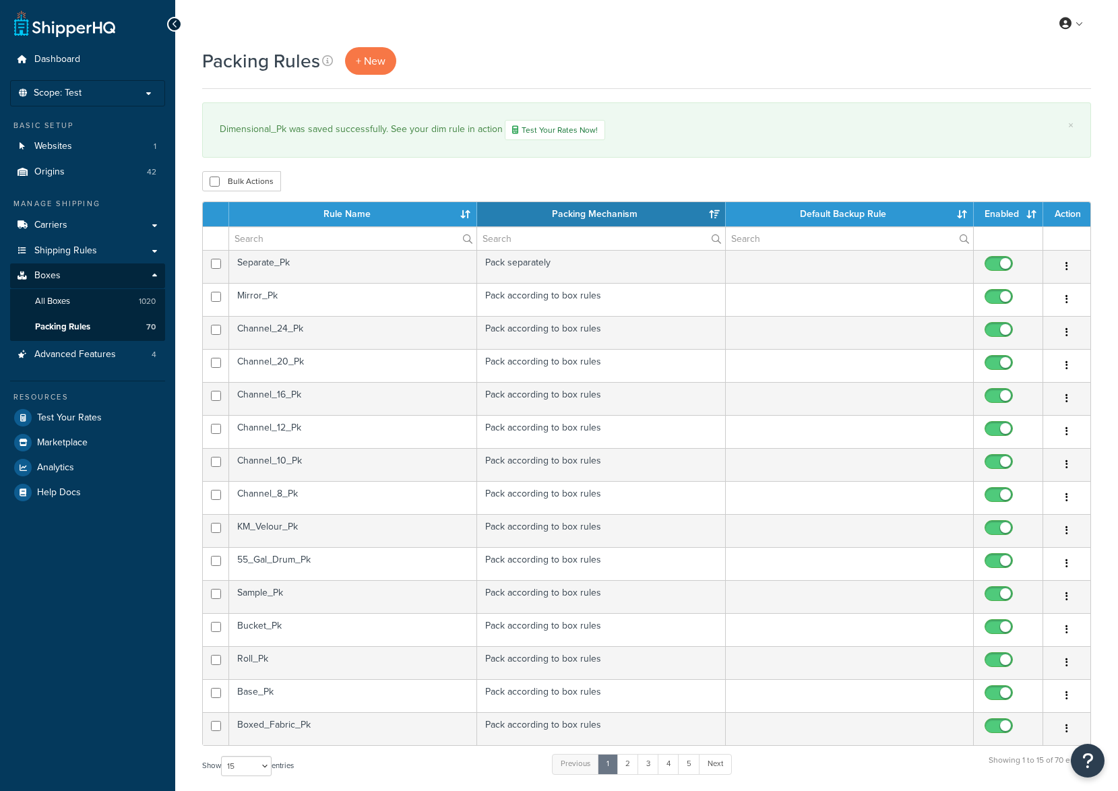
select select "15"
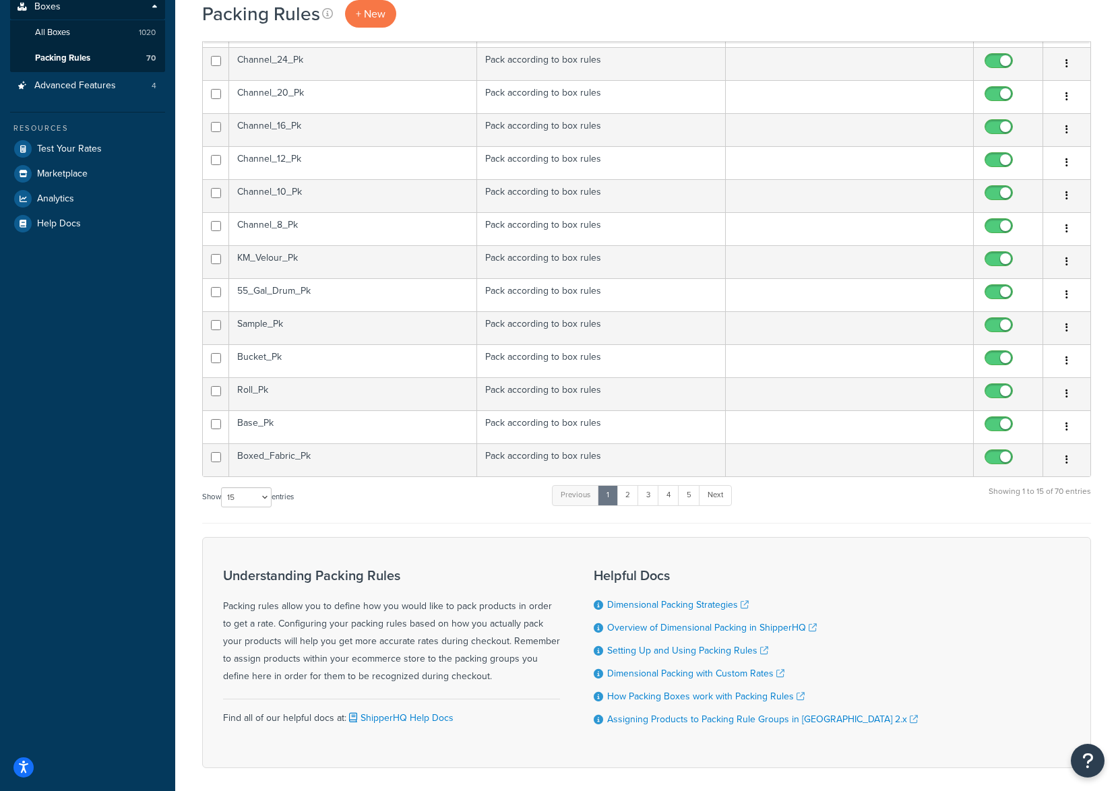
scroll to position [270, 0]
drag, startPoint x: 633, startPoint y: 487, endPoint x: 640, endPoint y: 481, distance: 9.6
click at [633, 487] on link "2" at bounding box center [628, 495] width 22 height 20
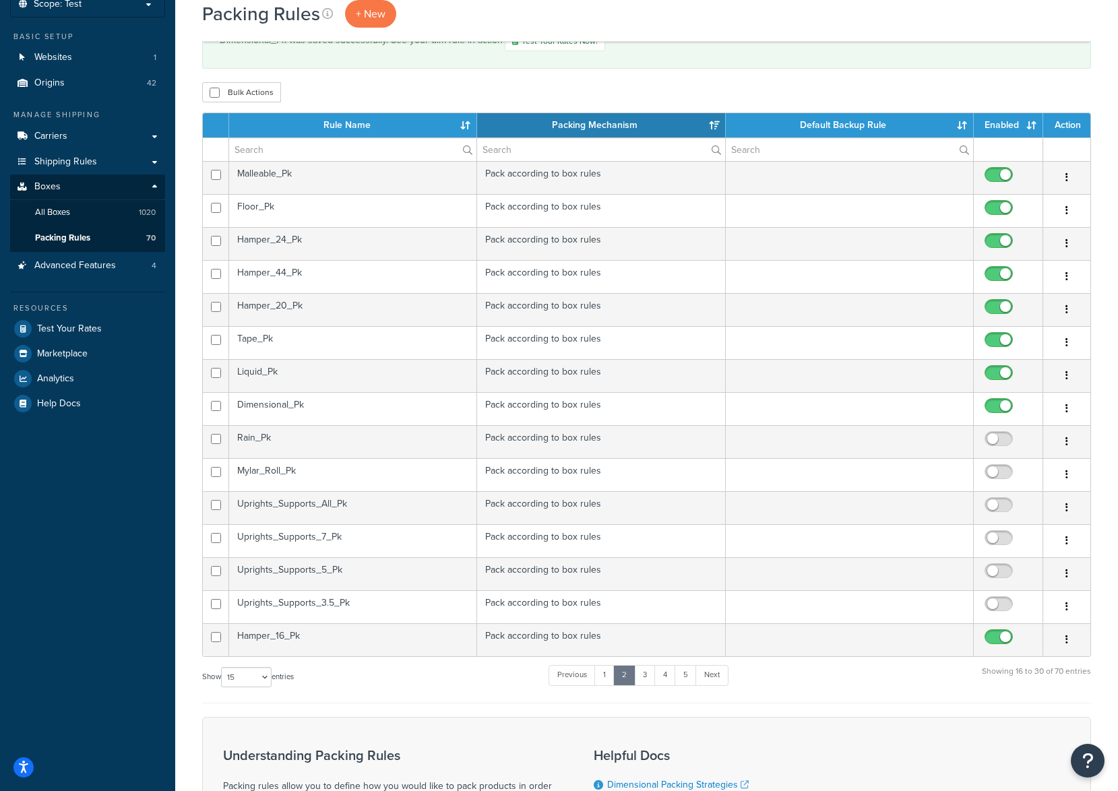
scroll to position [67, 0]
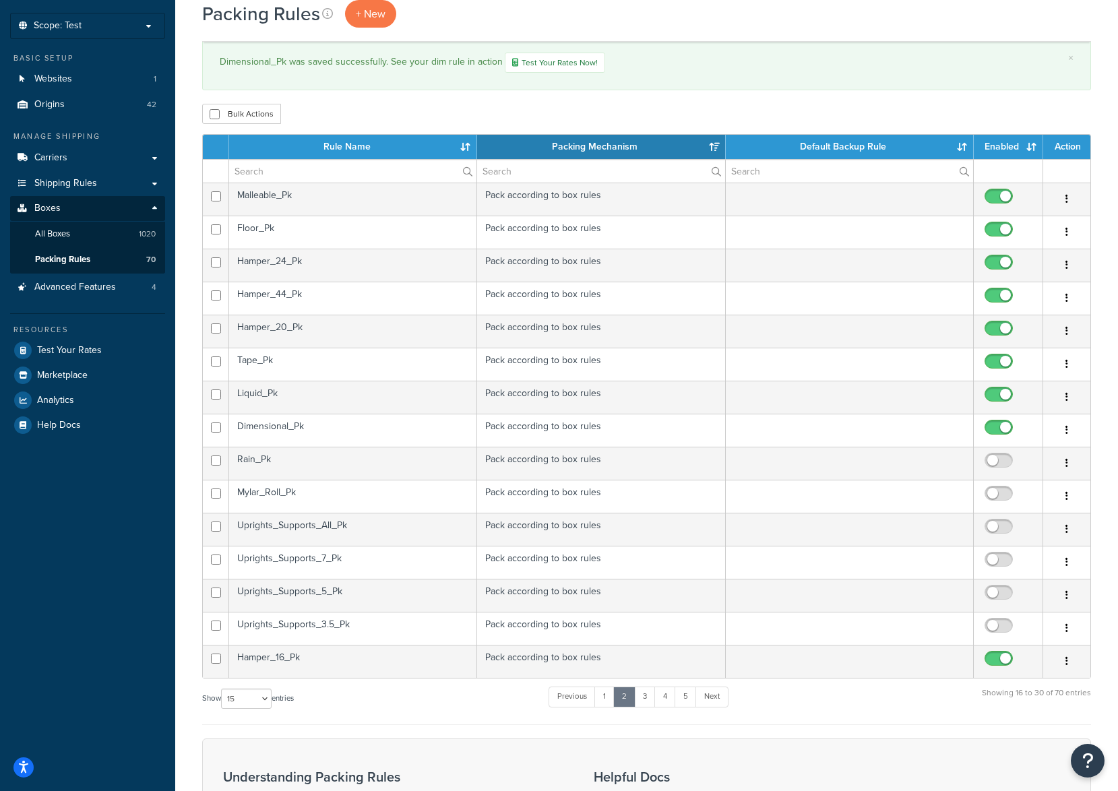
click at [309, 464] on td "Rain_Pk" at bounding box center [353, 463] width 248 height 33
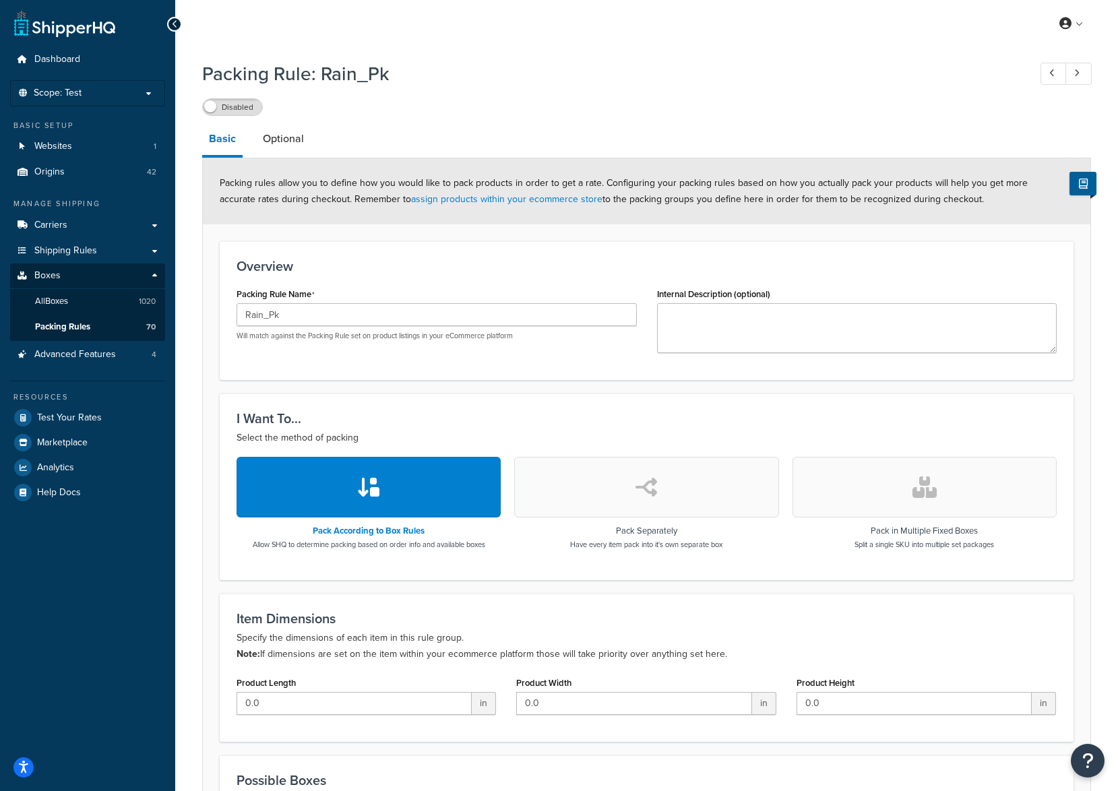
click at [213, 106] on span at bounding box center [210, 106] width 12 height 12
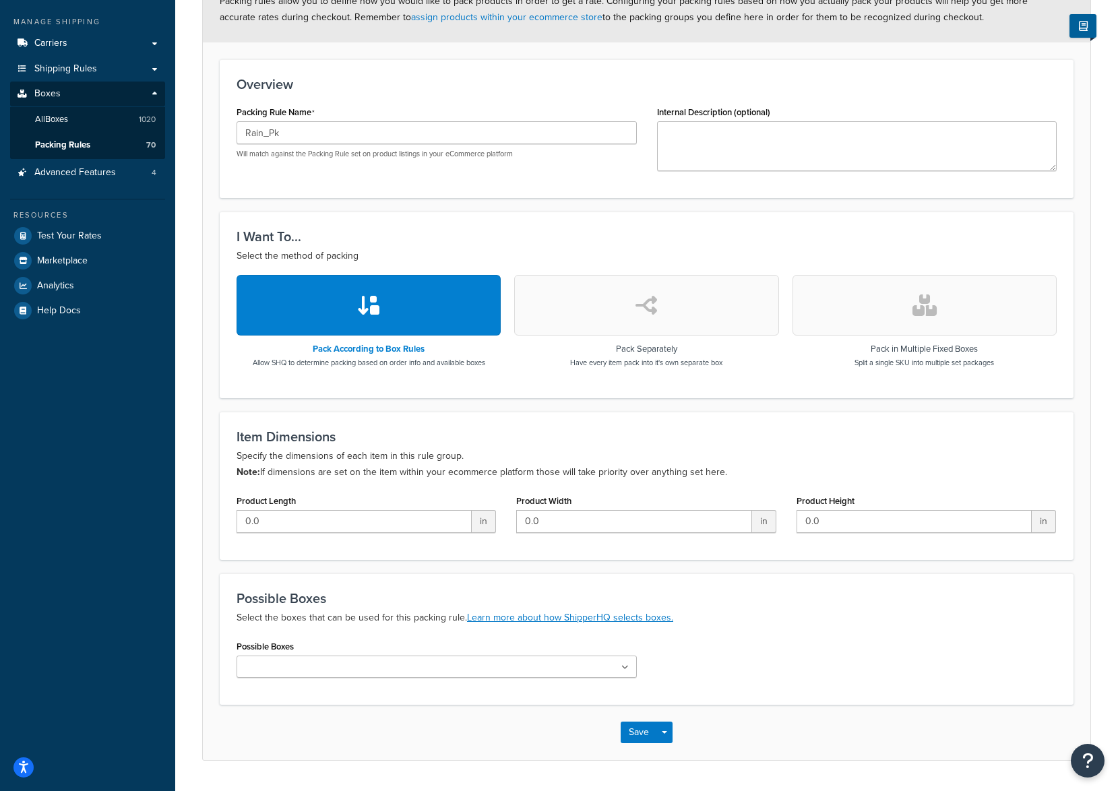
scroll to position [221, 0]
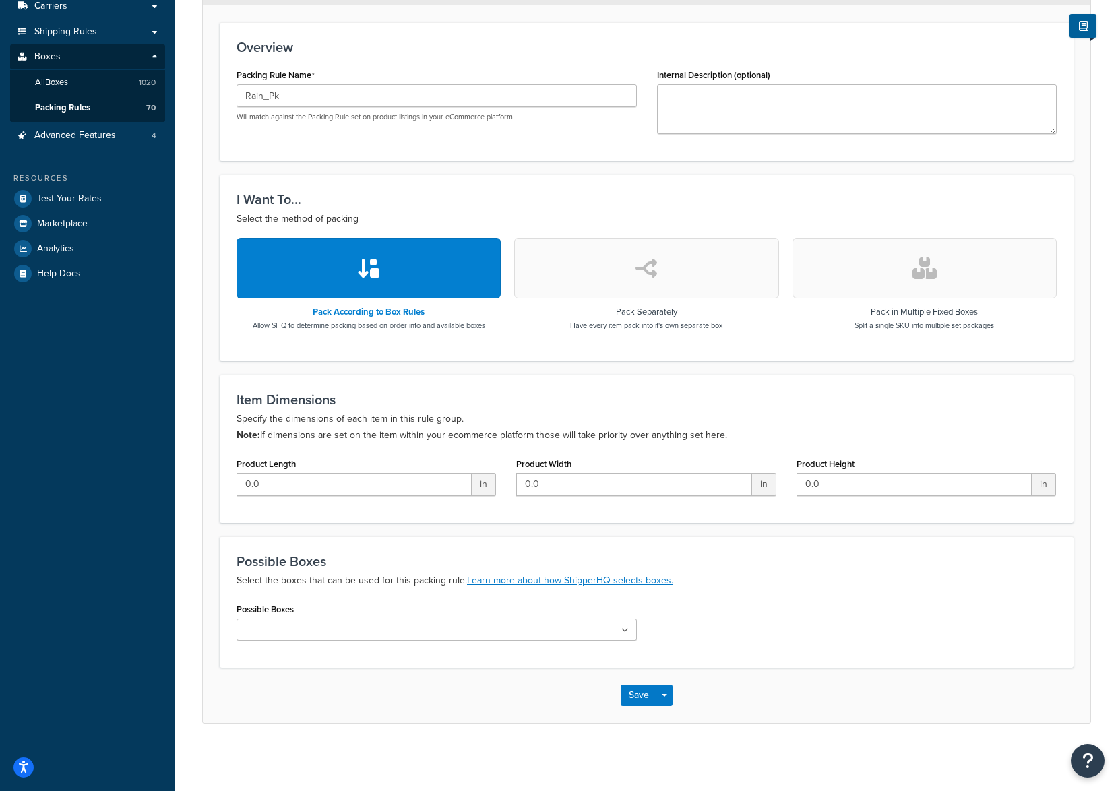
click at [359, 632] on ul at bounding box center [437, 630] width 400 height 22
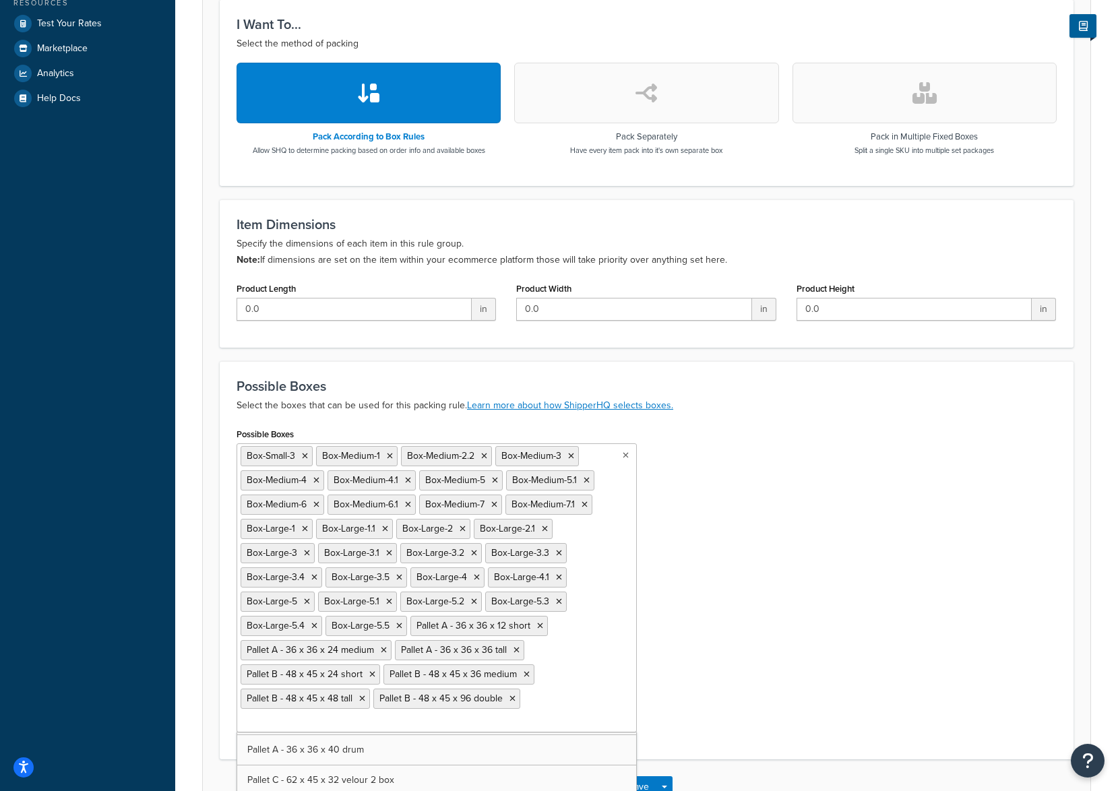
scroll to position [342, 0]
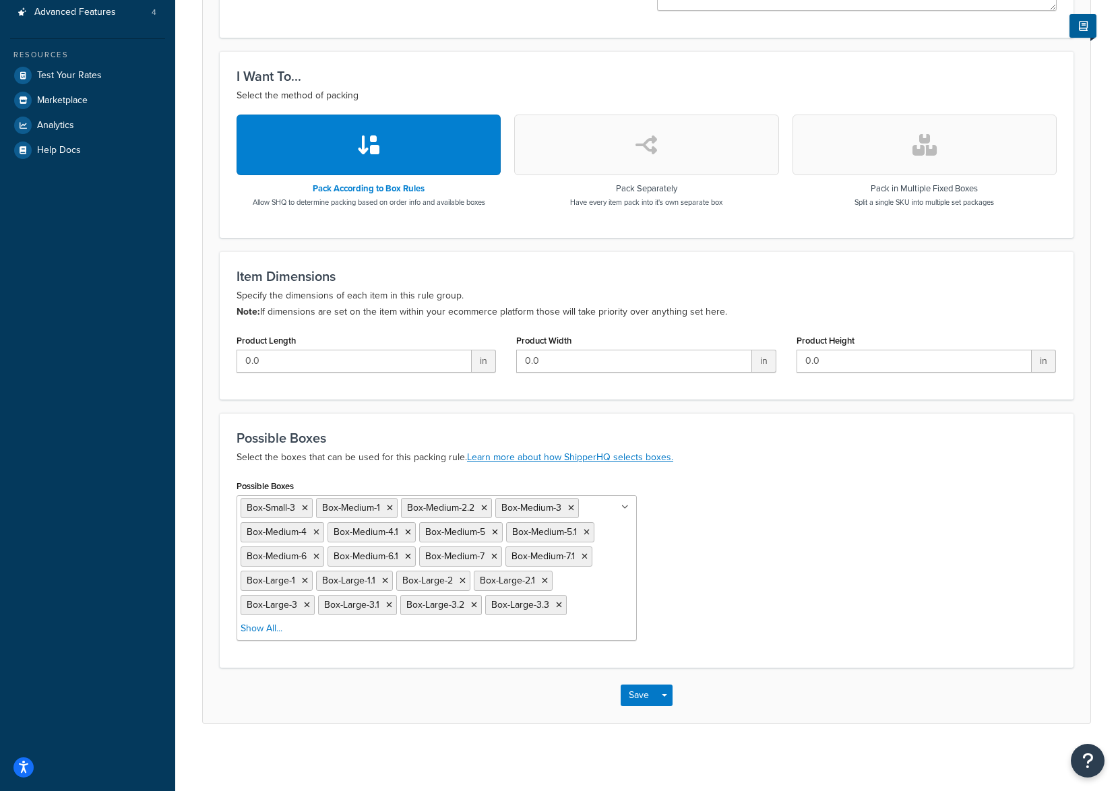
click at [853, 643] on div "Possible Boxes Box-Small-3 Box-Medium-1 Box-Medium-2.2 Box-Medium-3 Box-Medium-…" at bounding box center [646, 563] width 840 height 175
click at [633, 695] on button "Save" at bounding box center [639, 696] width 36 height 22
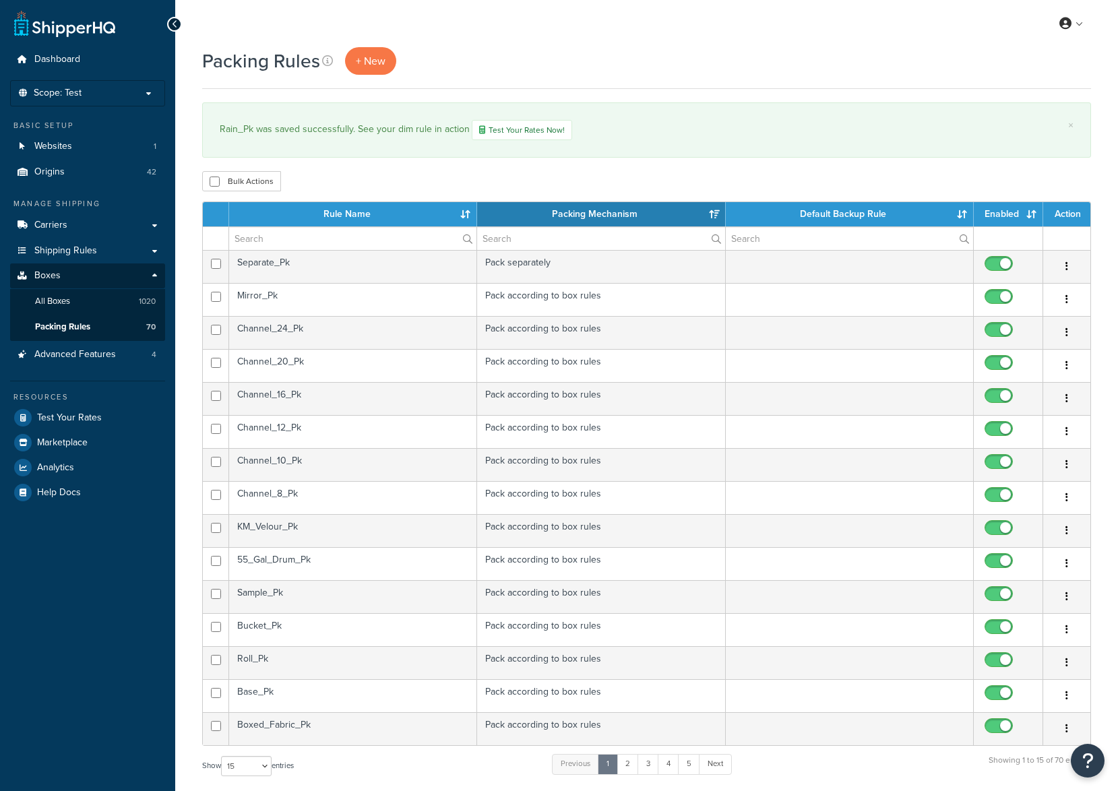
select select "15"
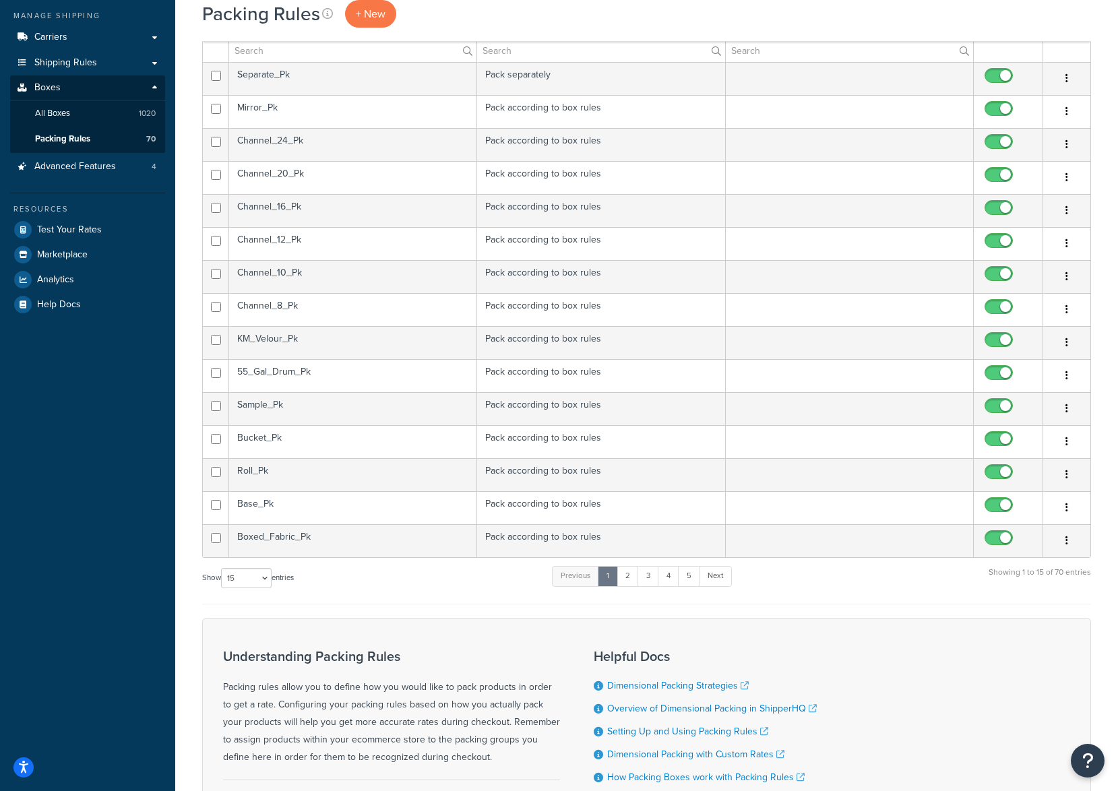
scroll to position [202, 0]
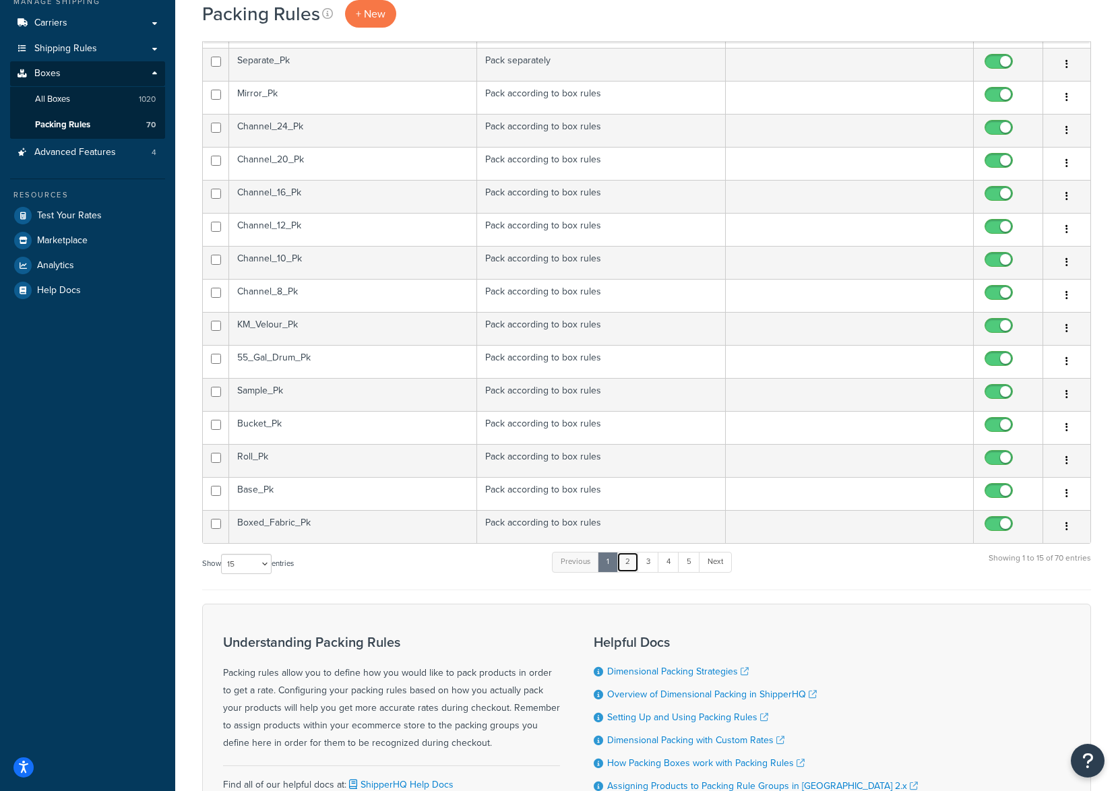
click at [631, 560] on link "2" at bounding box center [628, 562] width 22 height 20
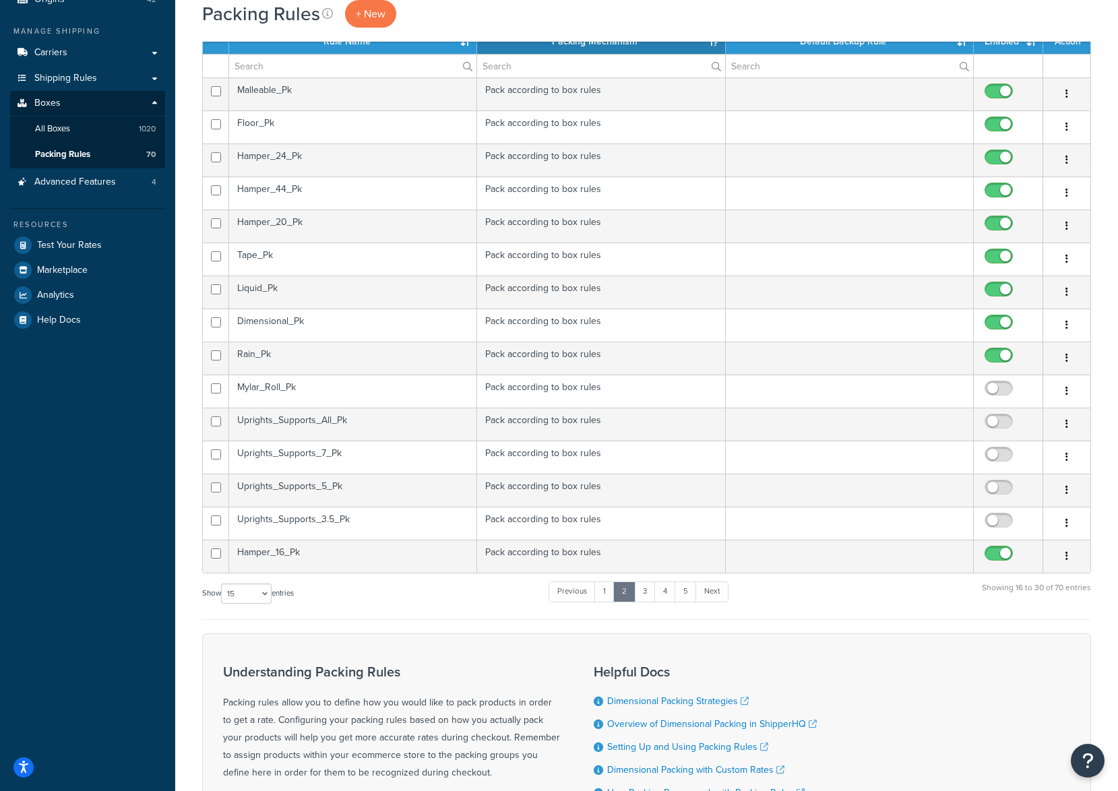
scroll to position [0, 0]
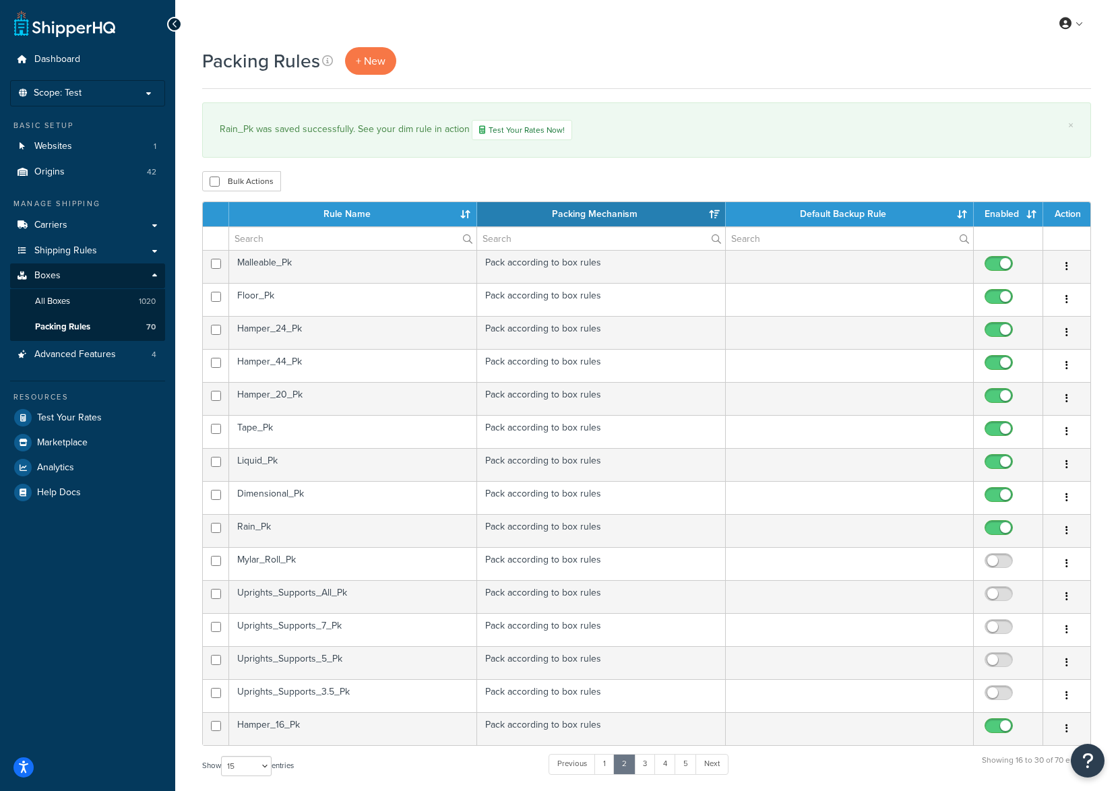
click at [347, 568] on td "Mylar_Roll_Pk" at bounding box center [353, 563] width 248 height 33
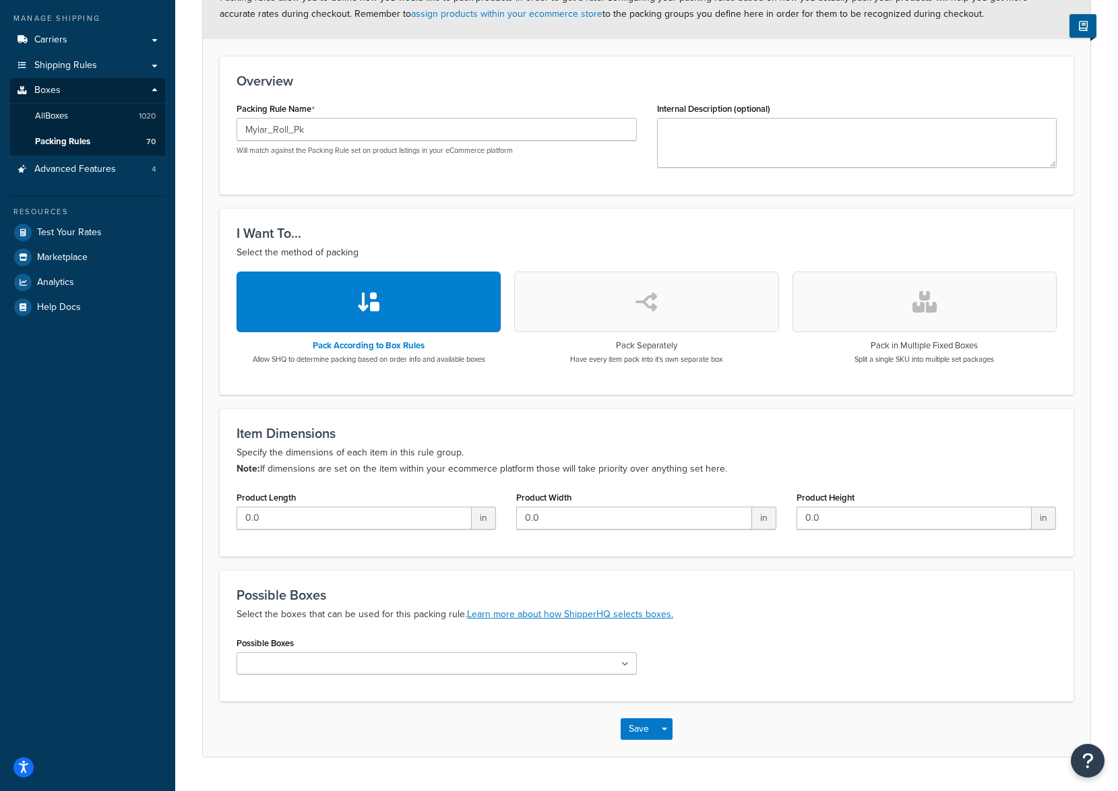
scroll to position [202, 0]
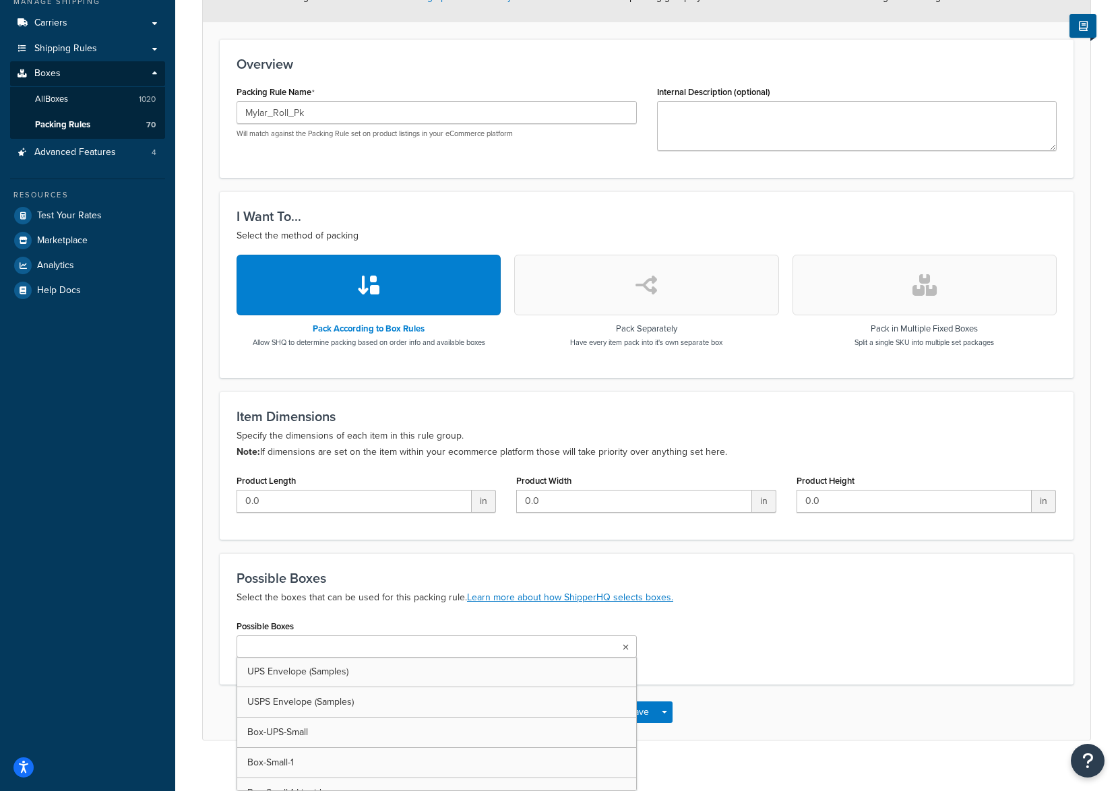
click at [300, 653] on input "Possible Boxes" at bounding box center [300, 647] width 119 height 15
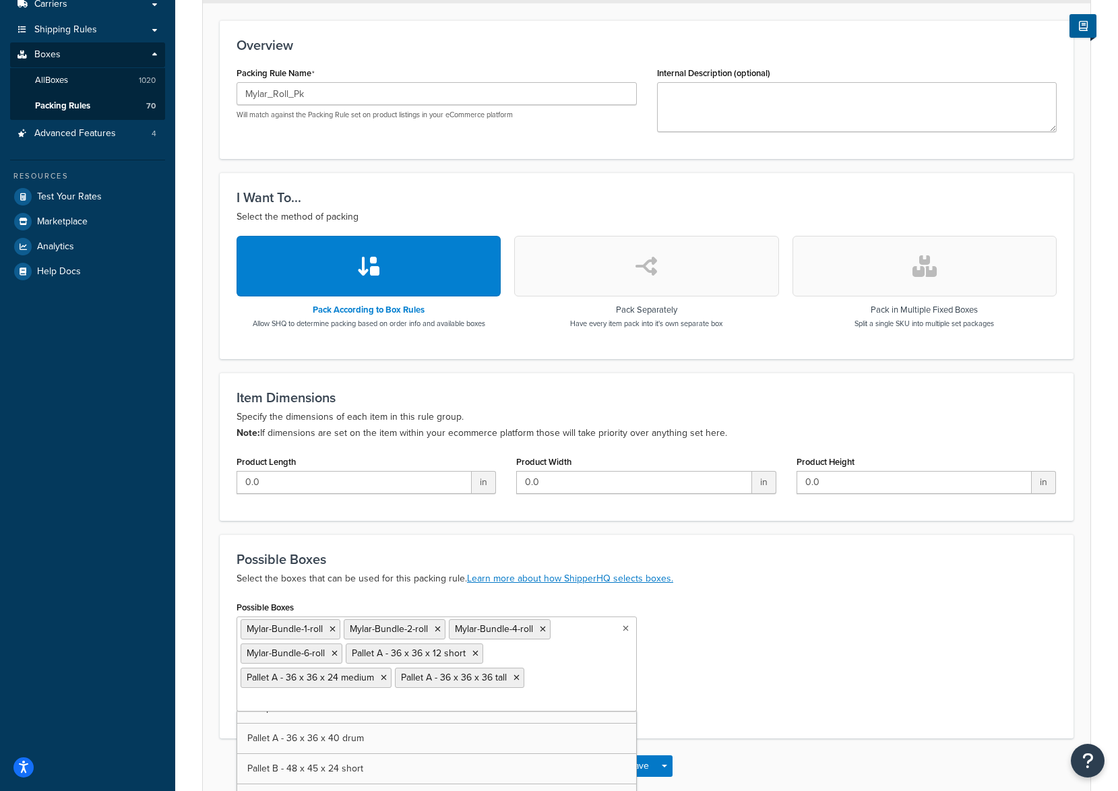
scroll to position [6537, 0]
click at [760, 670] on div "Possible Boxes Mylar-Bundle-1-roll Mylar-Bundle-2-roll Mylar-Bundle-4-roll Myla…" at bounding box center [646, 674] width 840 height 152
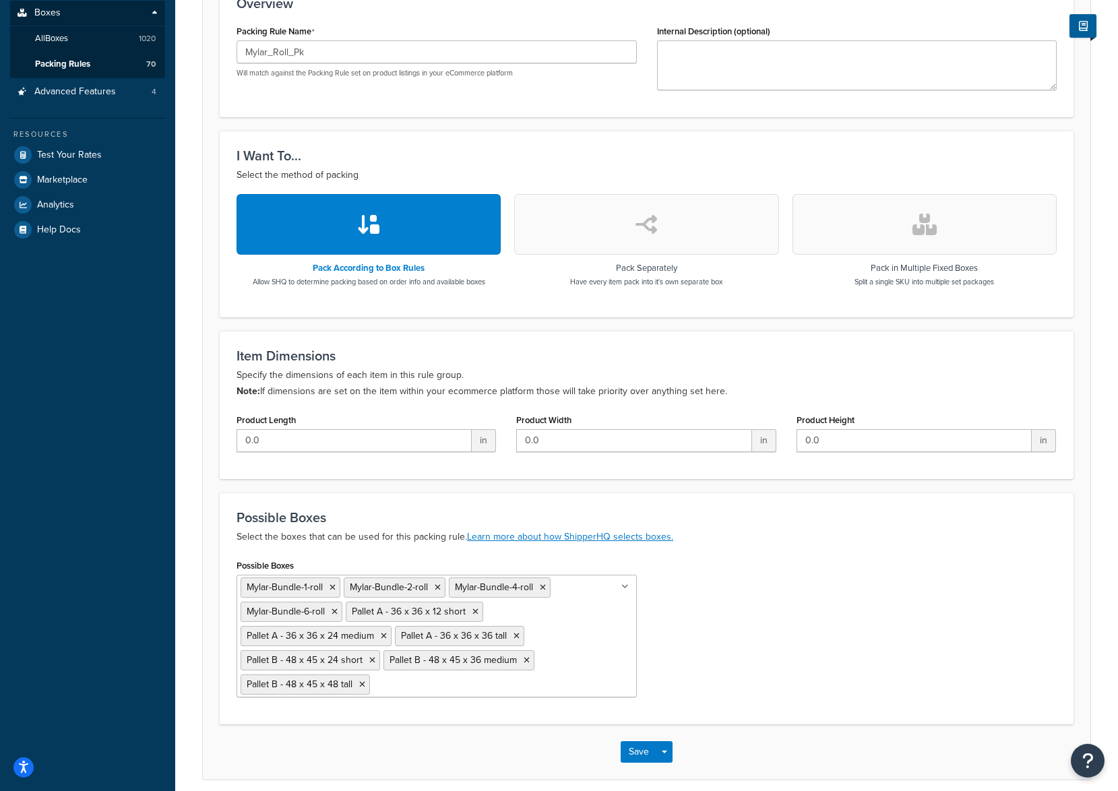
scroll to position [321, 0]
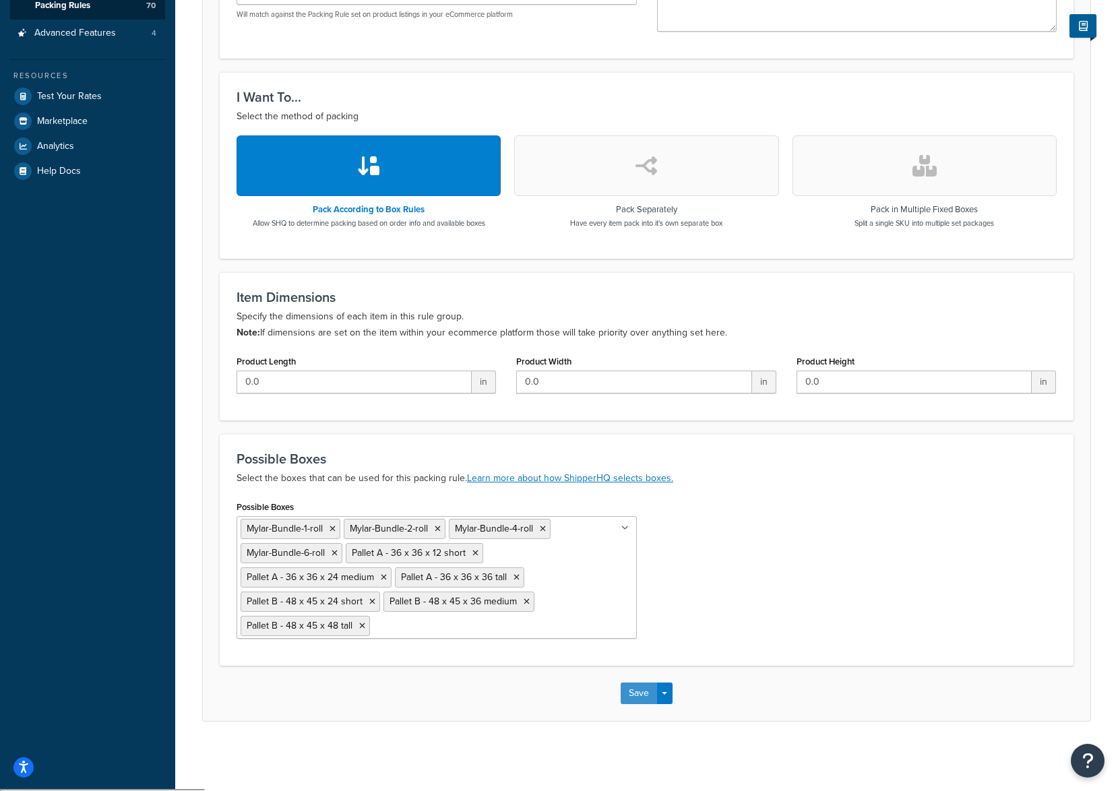
click at [633, 698] on button "Save" at bounding box center [639, 694] width 36 height 22
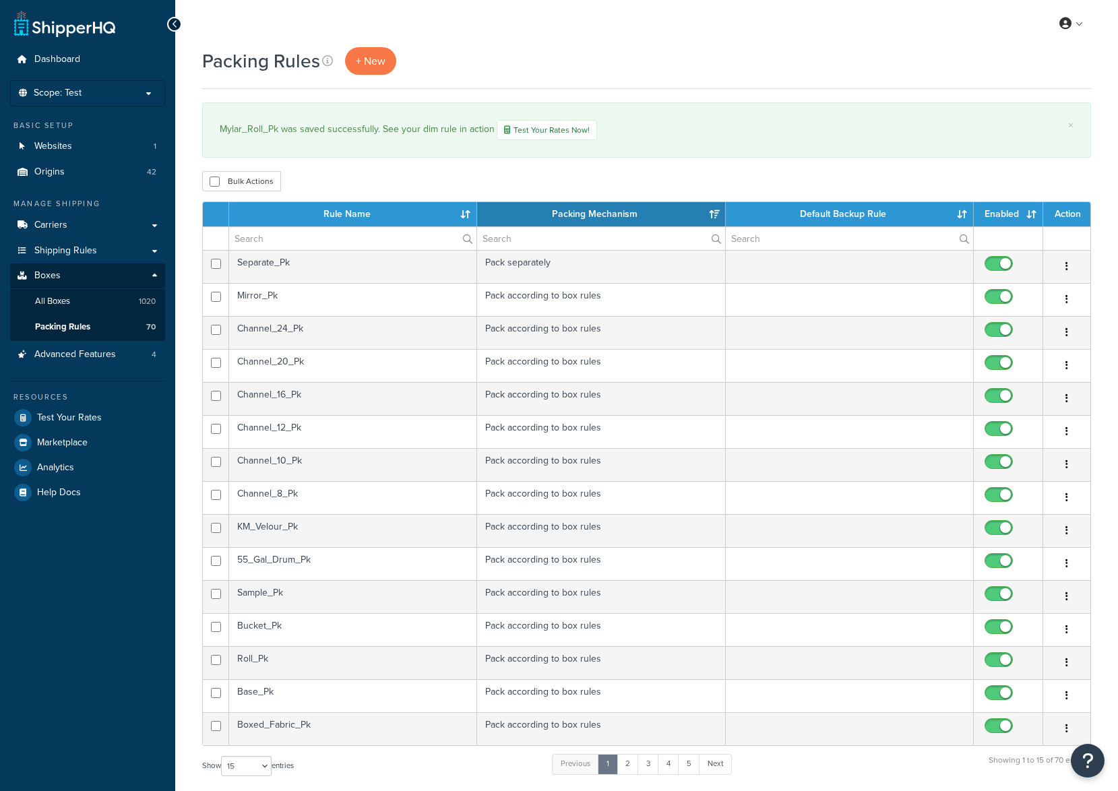
select select "15"
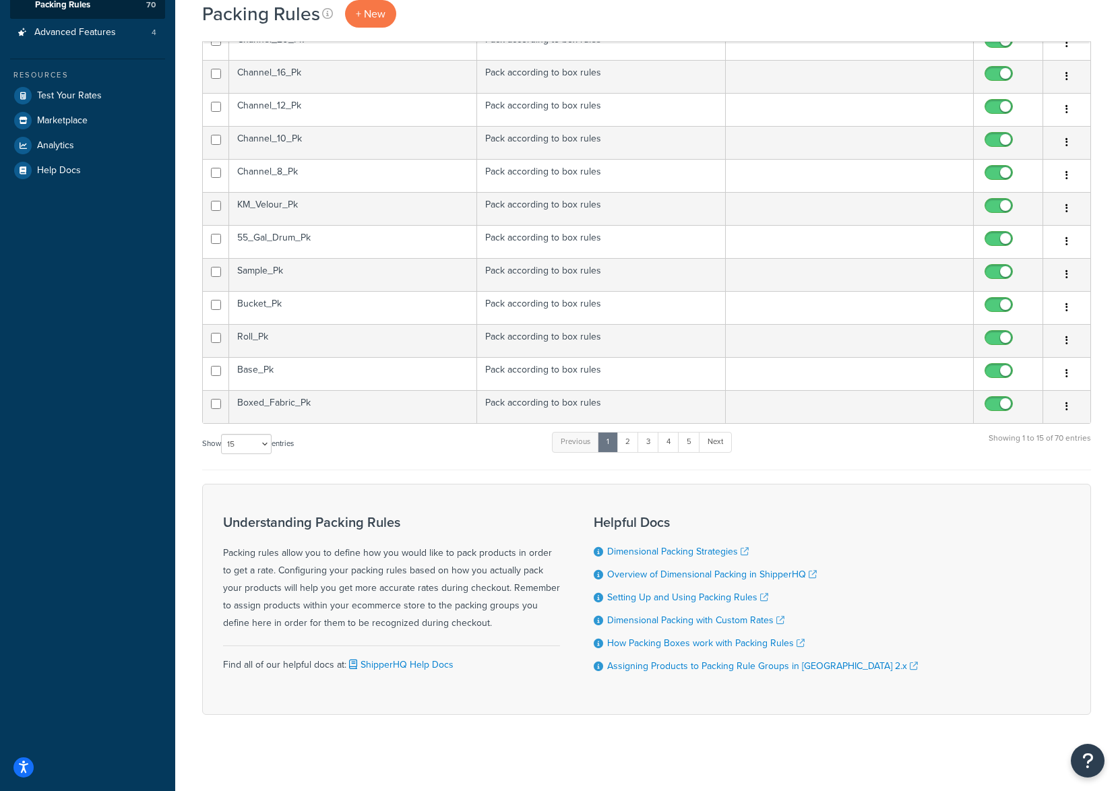
scroll to position [328, 0]
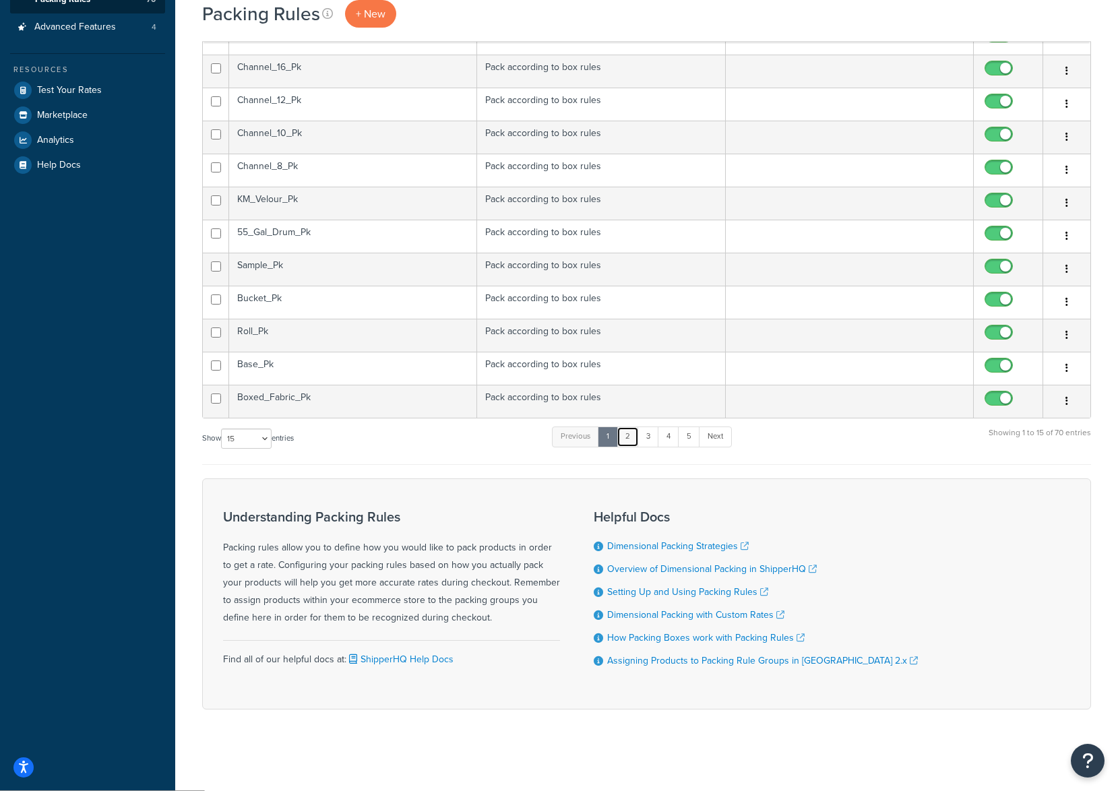
click at [633, 439] on link "2" at bounding box center [628, 437] width 22 height 20
click at [993, 231] on input "checkbox" at bounding box center [1000, 236] width 37 height 17
checkbox input "true"
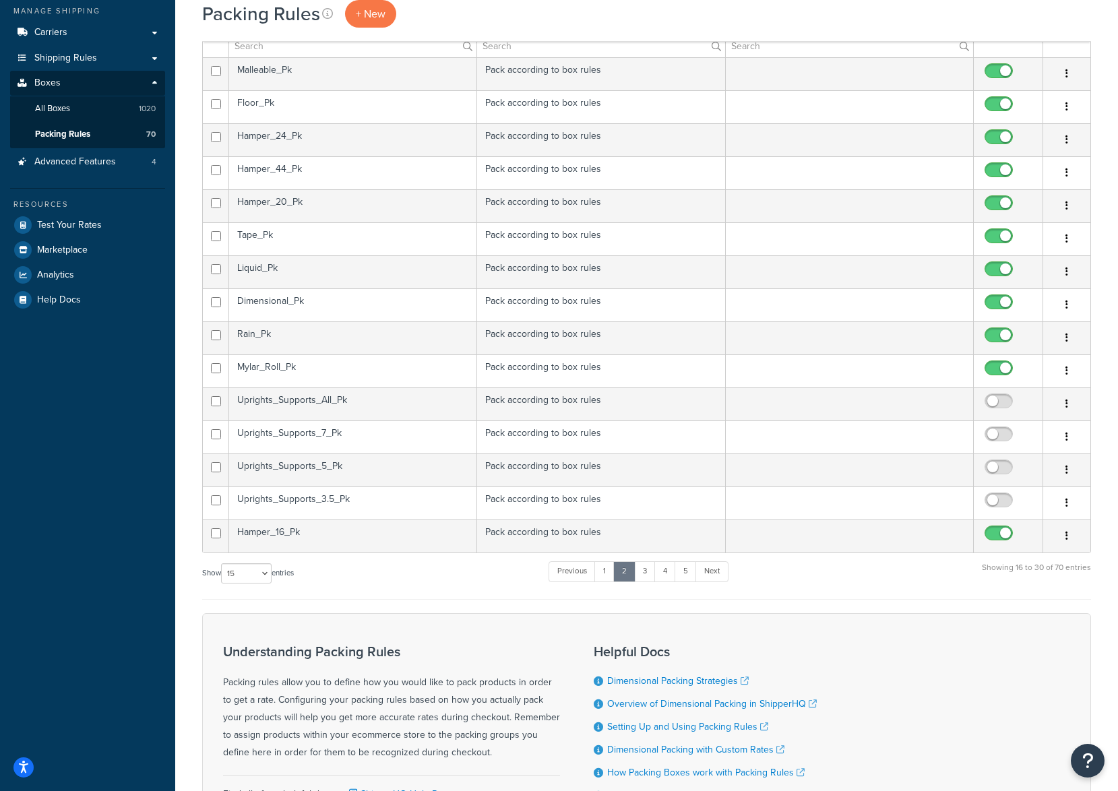
click at [323, 399] on td "Uprights_Supports_All_Pk" at bounding box center [353, 404] width 248 height 33
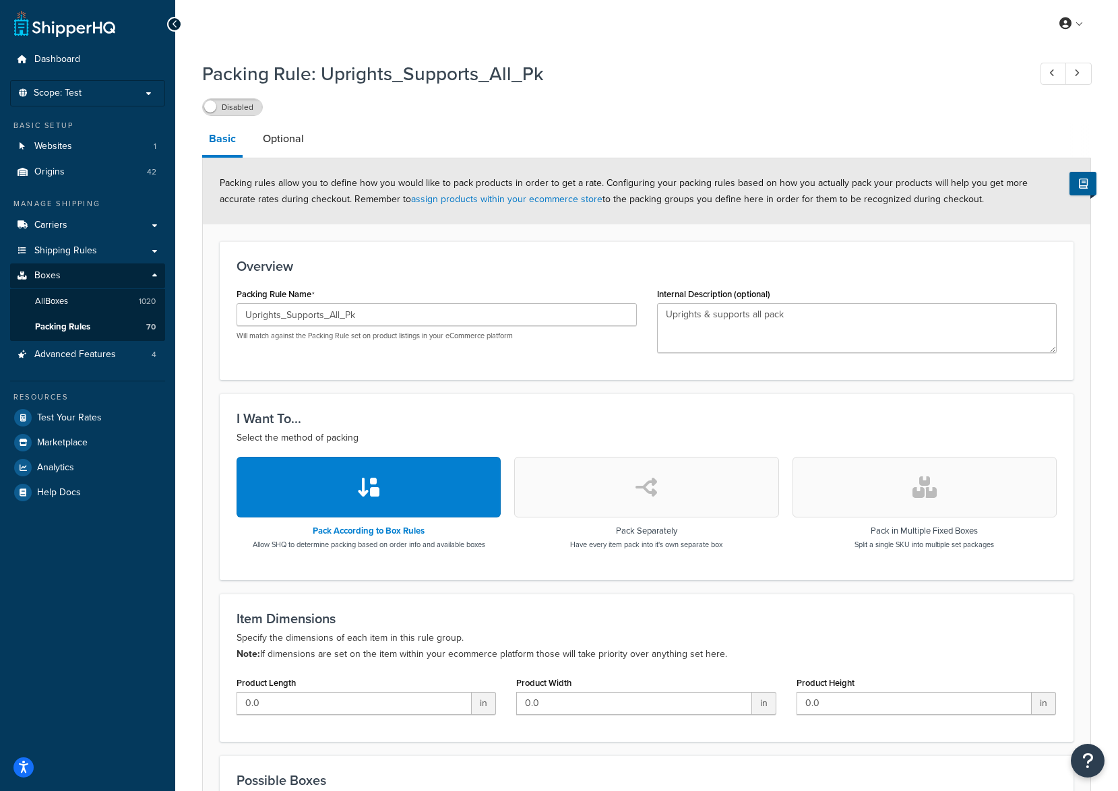
click at [223, 107] on label "Disabled" at bounding box center [232, 107] width 59 height 16
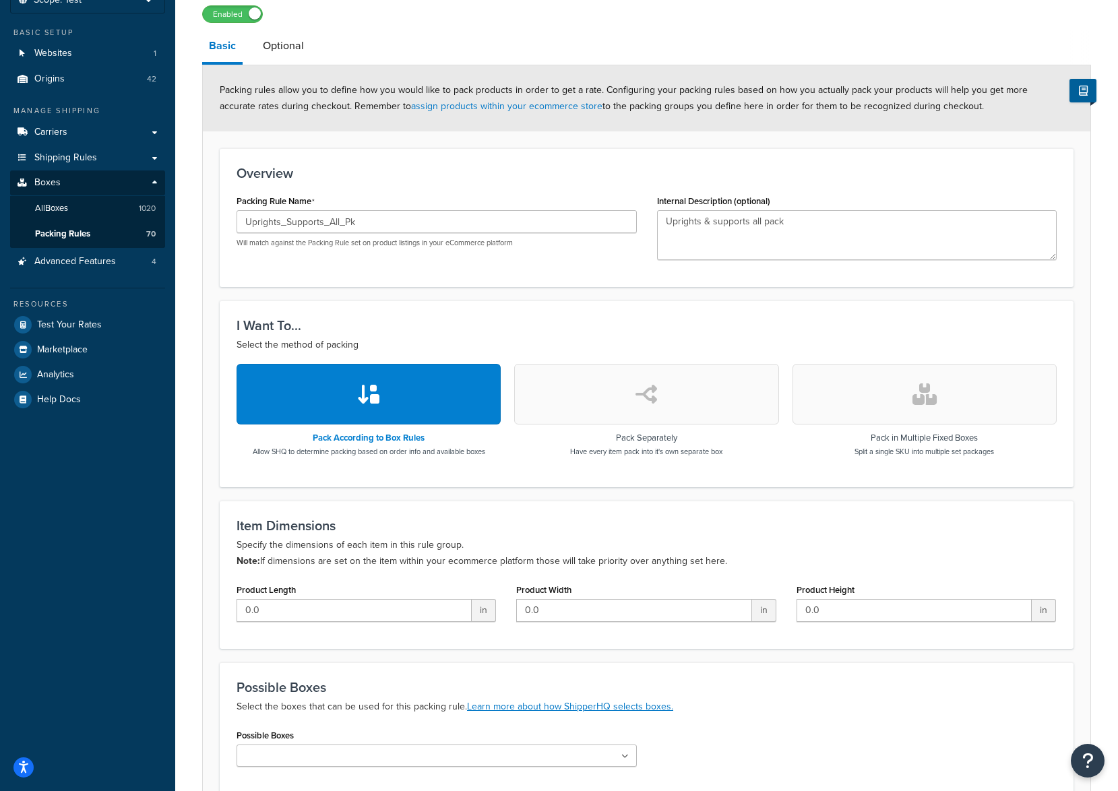
scroll to position [221, 0]
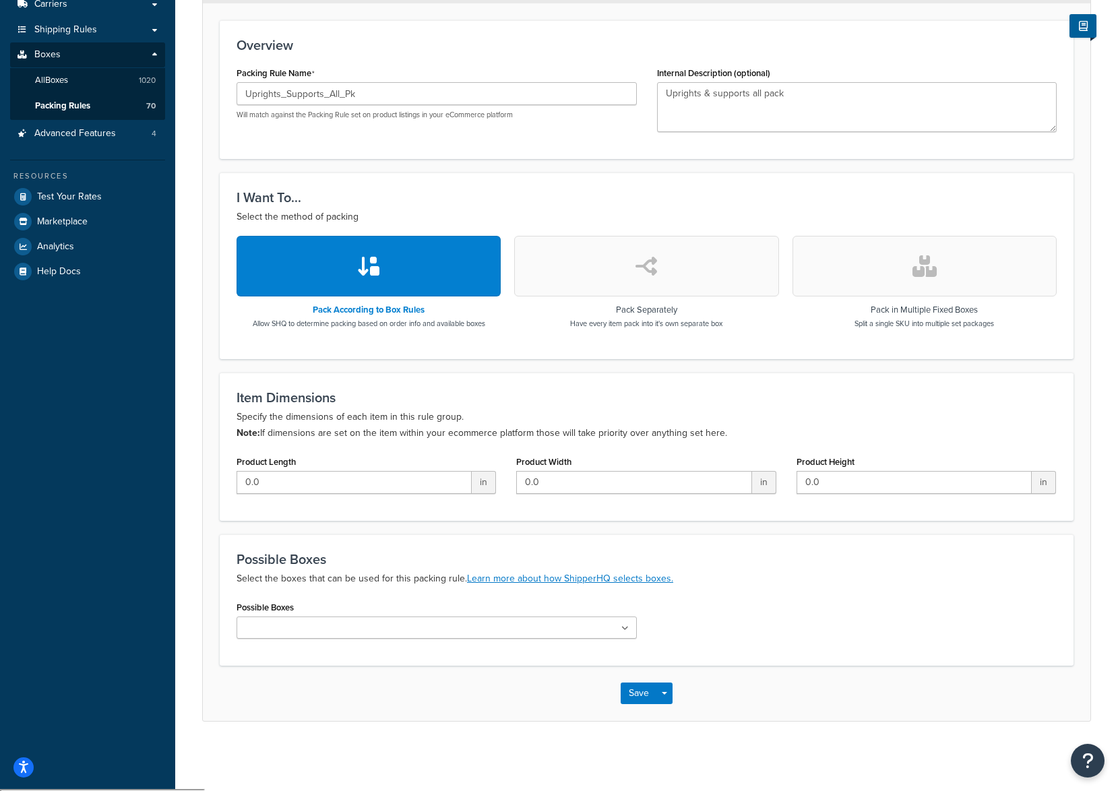
click at [285, 636] on input "Possible Boxes" at bounding box center [300, 628] width 119 height 15
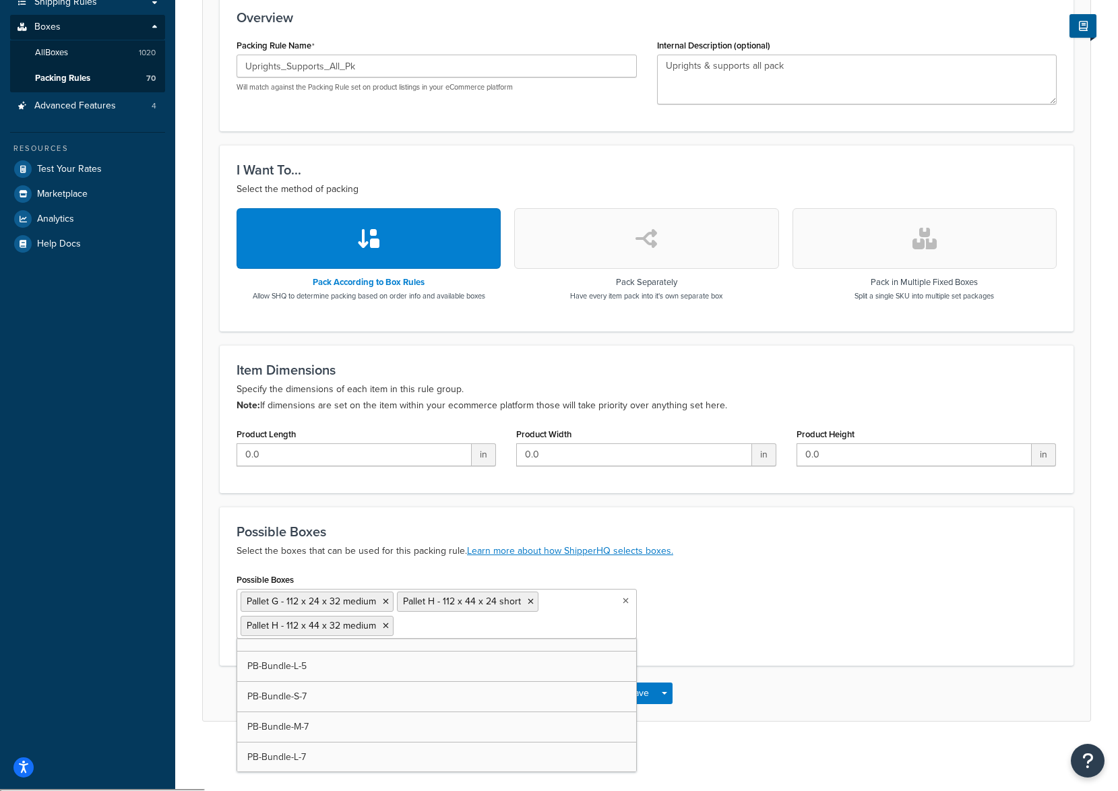
scroll to position [7818, 0]
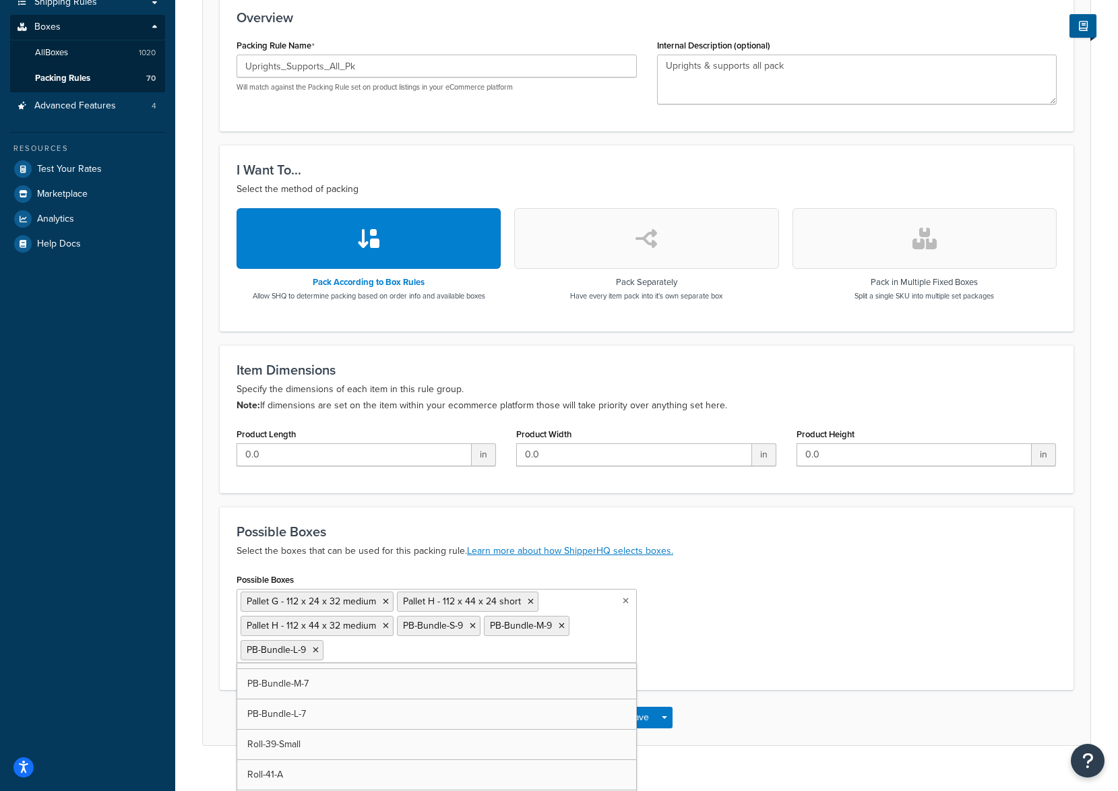
click at [733, 622] on div "Possible Boxes Pallet G - 112 x 24 x 32 medium Pallet H - 112 x 44 x 24 short P…" at bounding box center [646, 621] width 840 height 103
click at [645, 716] on button "Save" at bounding box center [639, 718] width 36 height 22
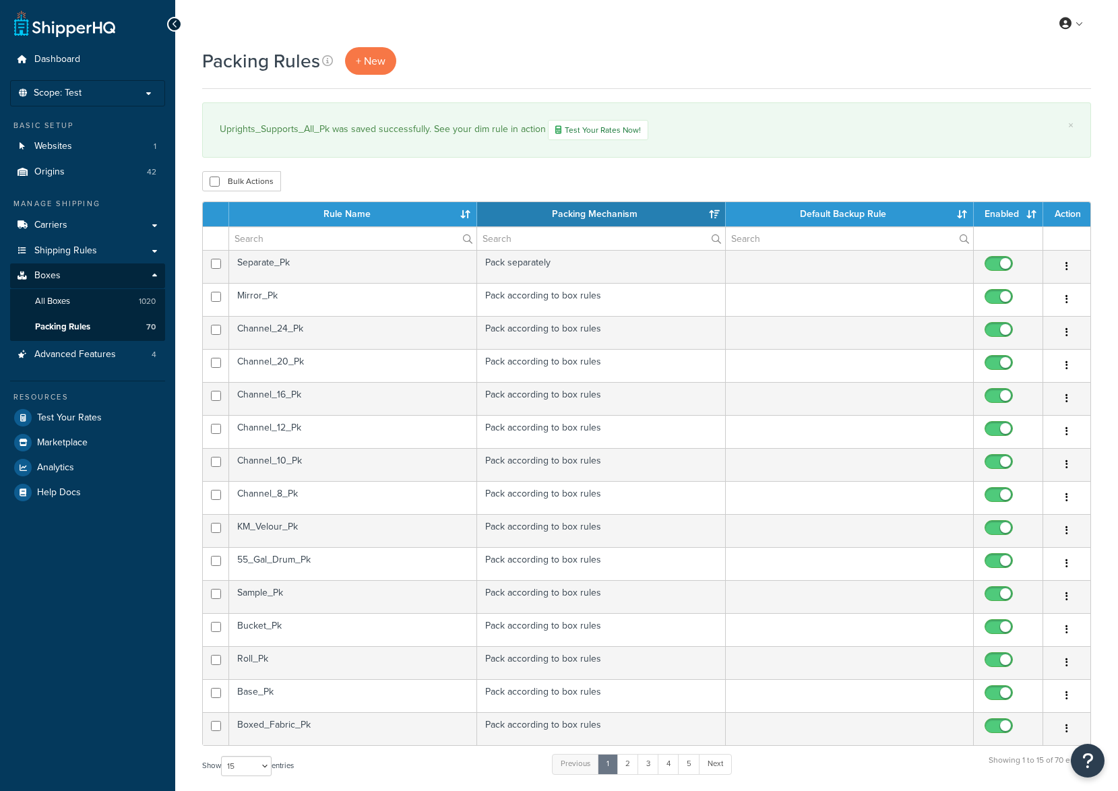
select select "15"
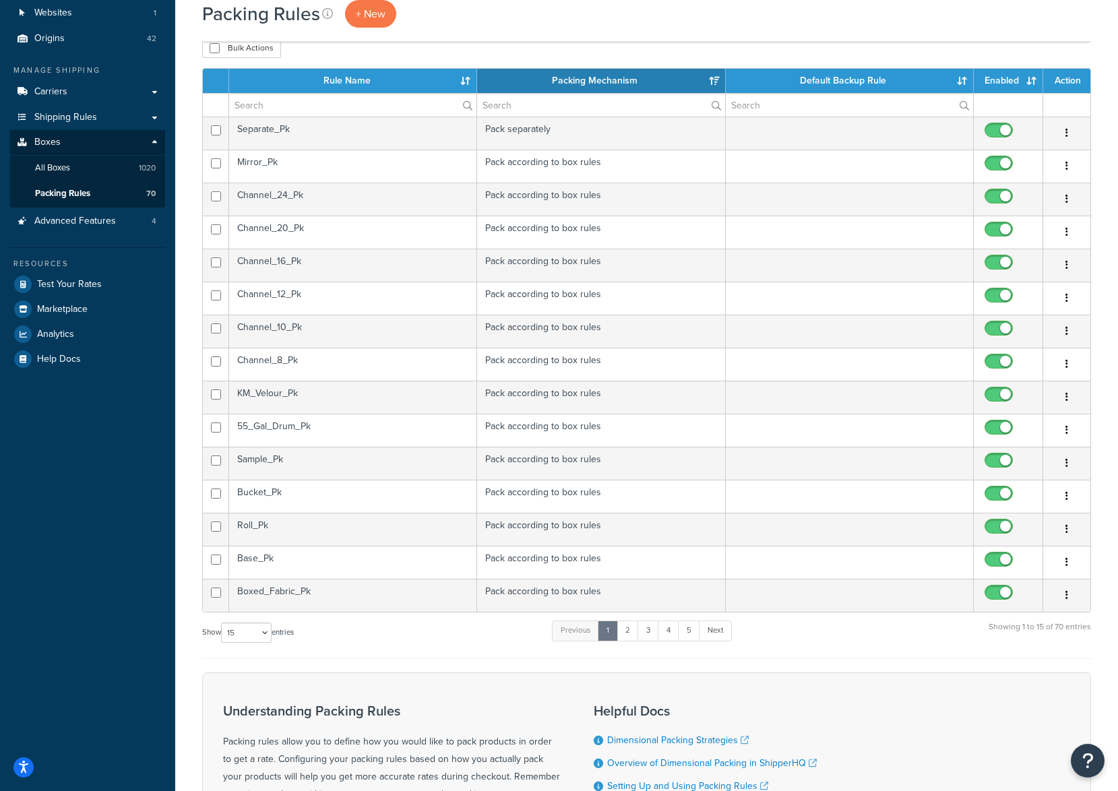
scroll to position [135, 0]
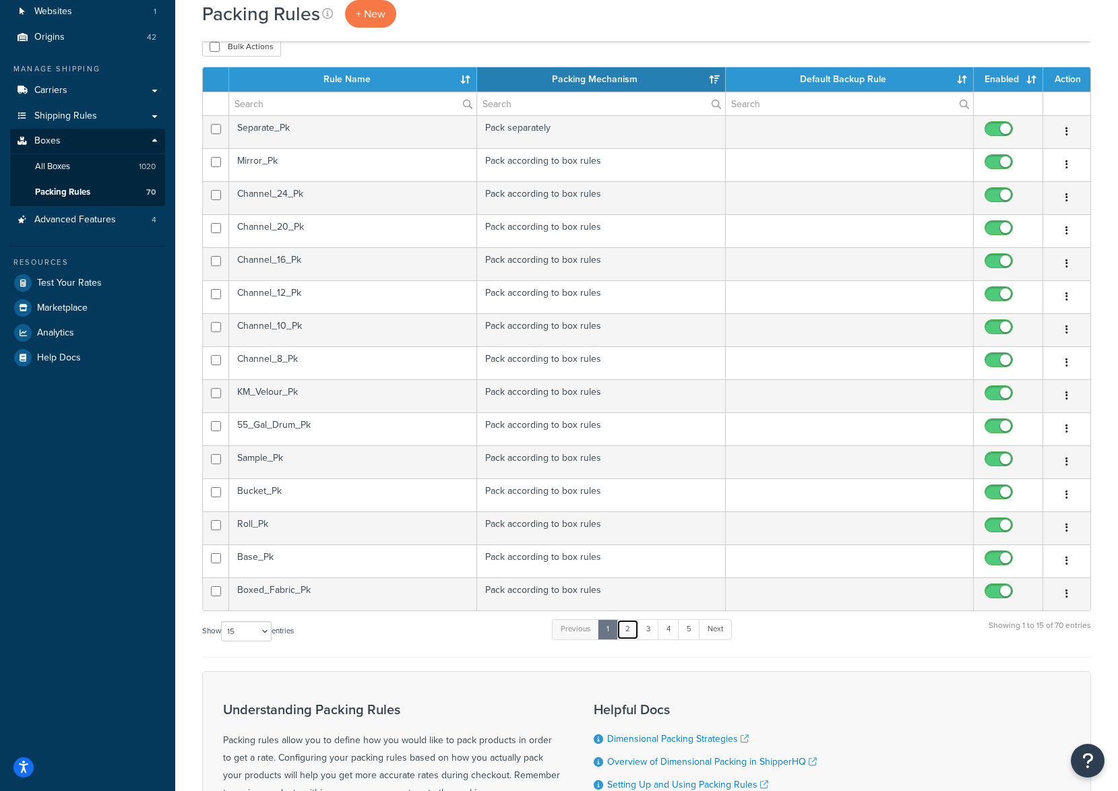
click at [630, 628] on link "2" at bounding box center [628, 629] width 22 height 20
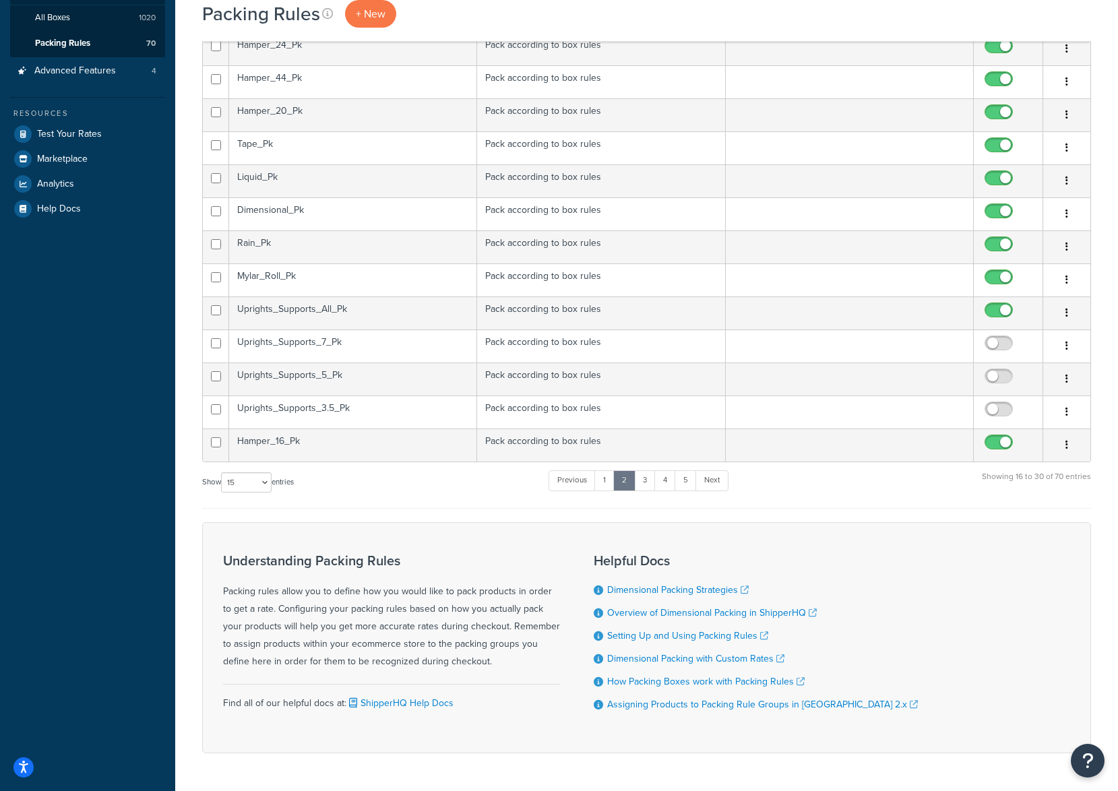
scroll to position [260, 0]
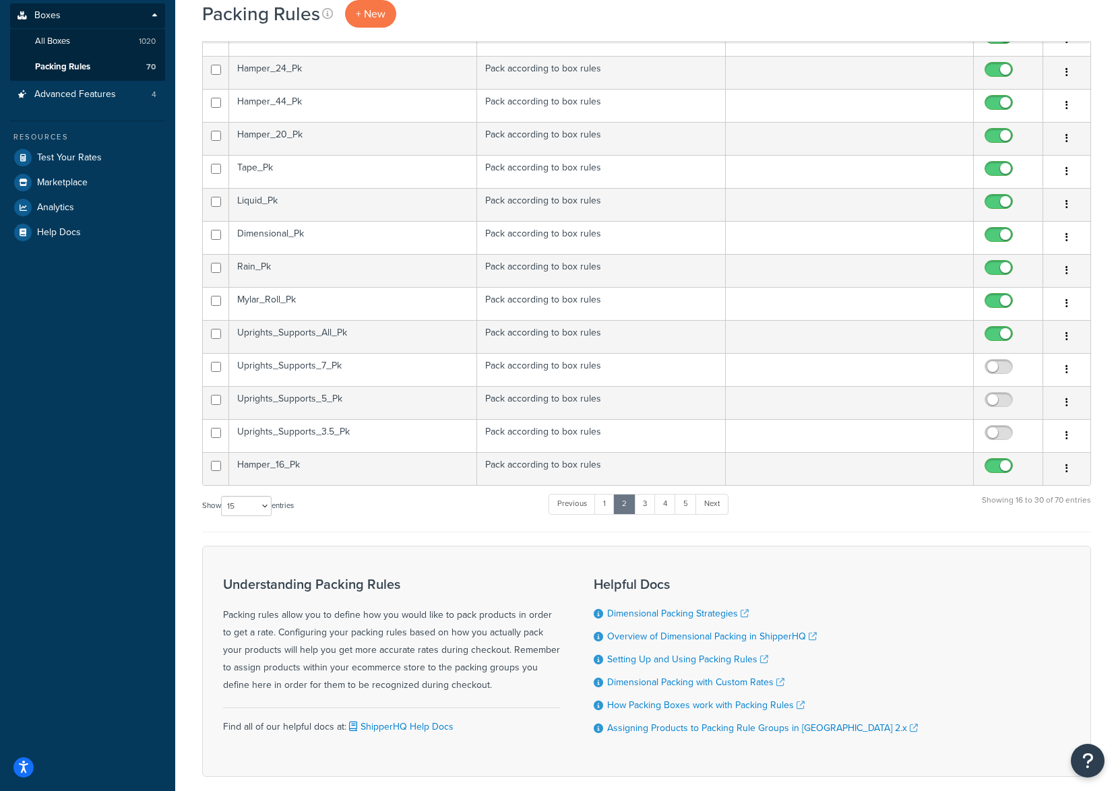
click at [378, 363] on td "Uprights_Supports_7_Pk" at bounding box center [353, 369] width 248 height 33
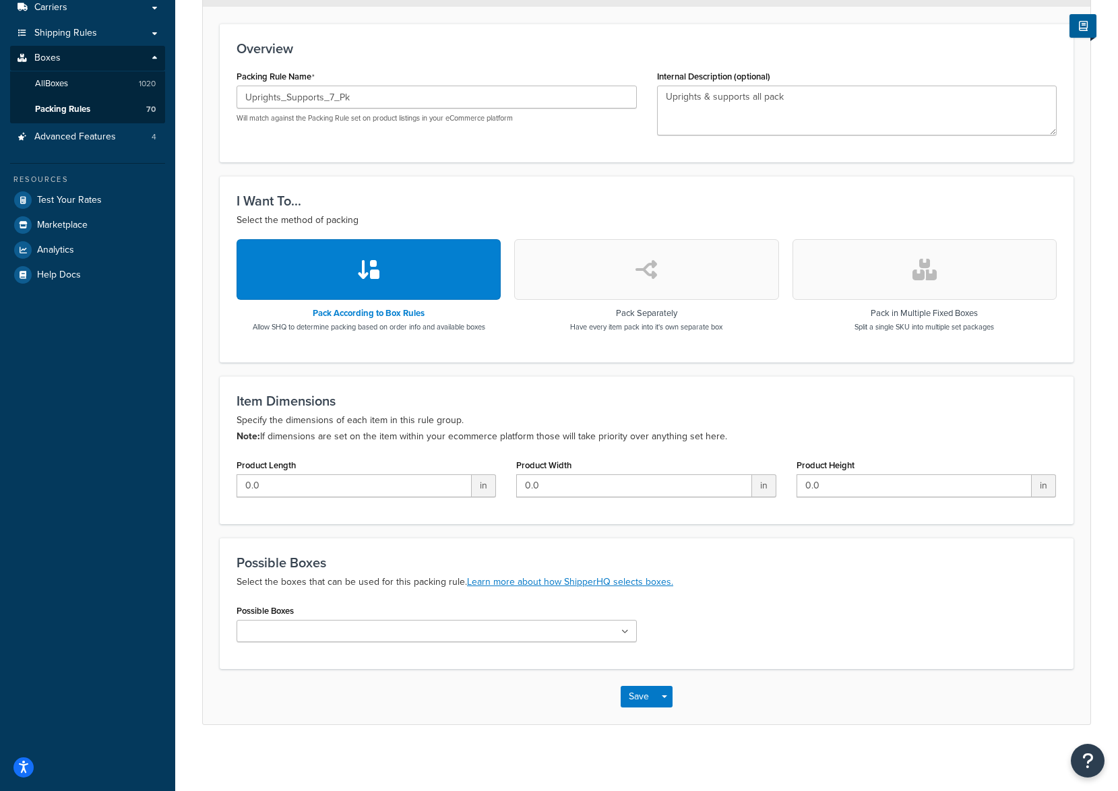
scroll to position [221, 0]
click at [274, 628] on input "Possible Boxes" at bounding box center [300, 630] width 119 height 15
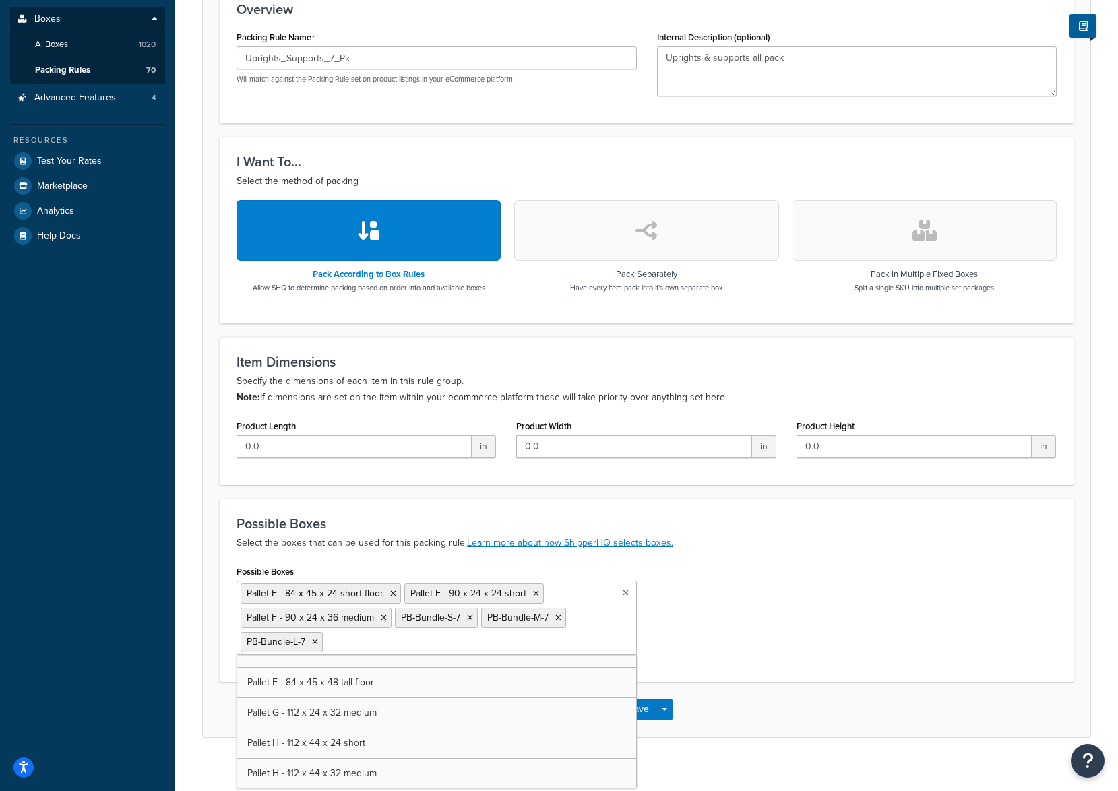
scroll to position [273, 0]
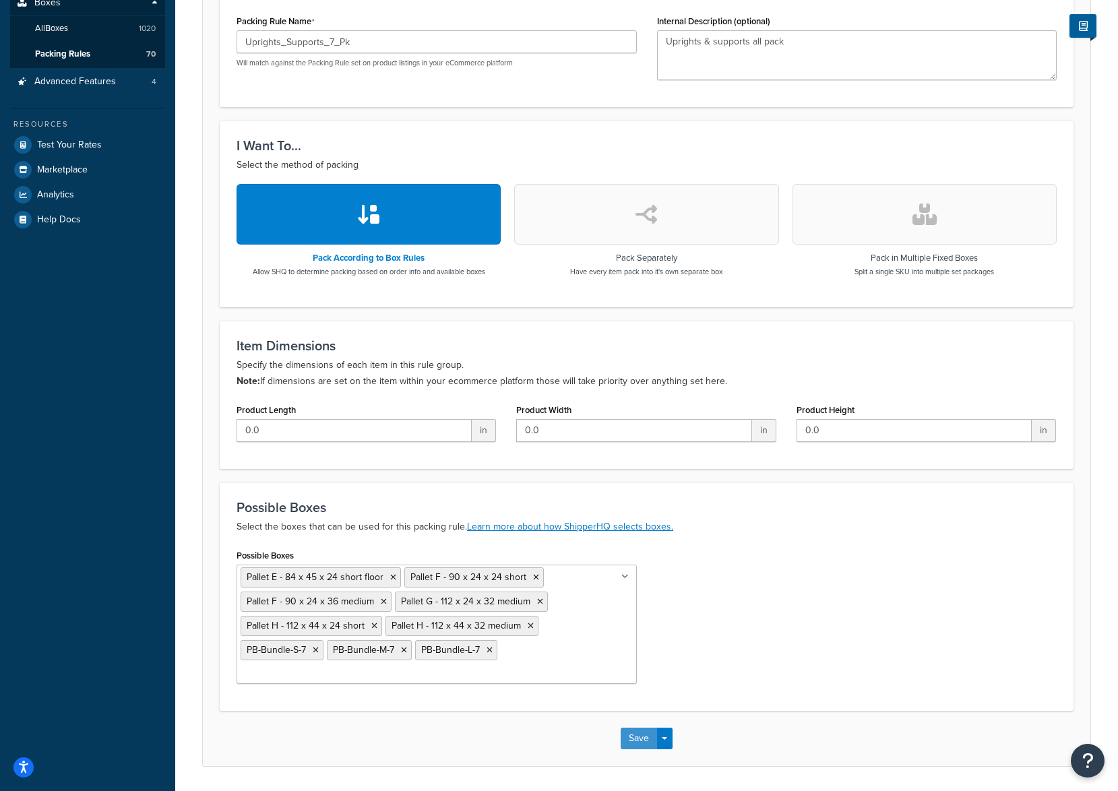
click at [648, 728] on button "Save" at bounding box center [639, 739] width 36 height 22
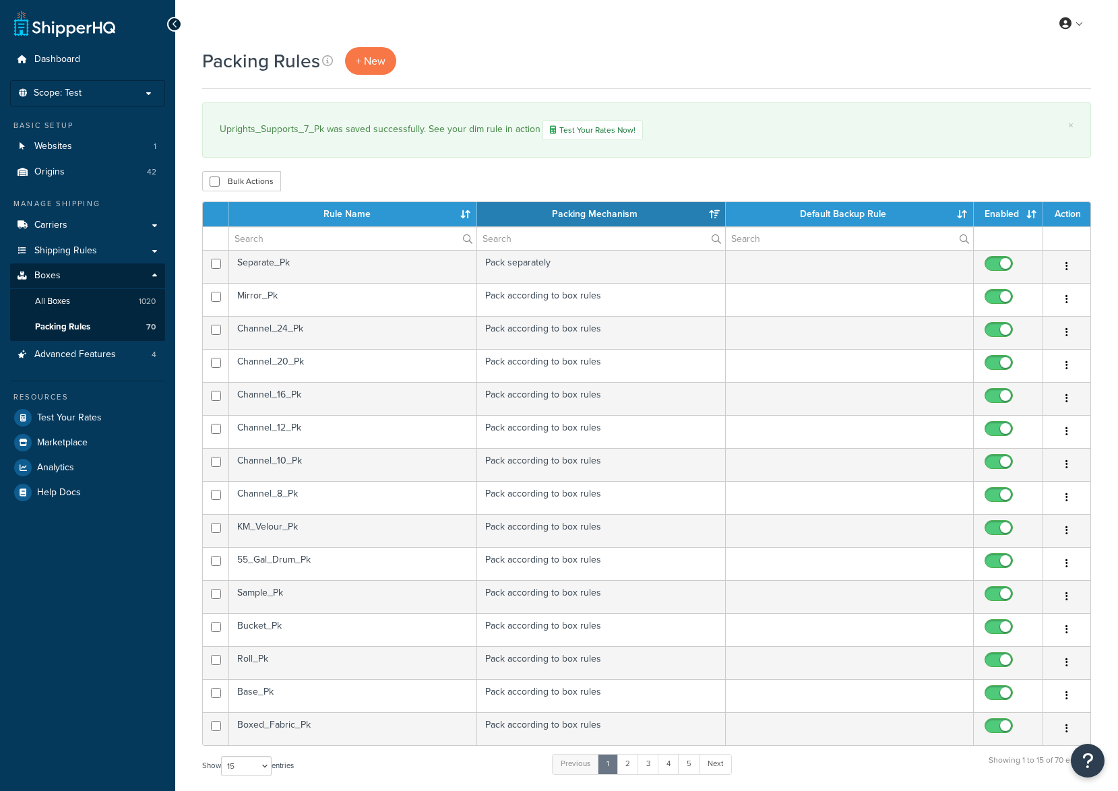
select select "15"
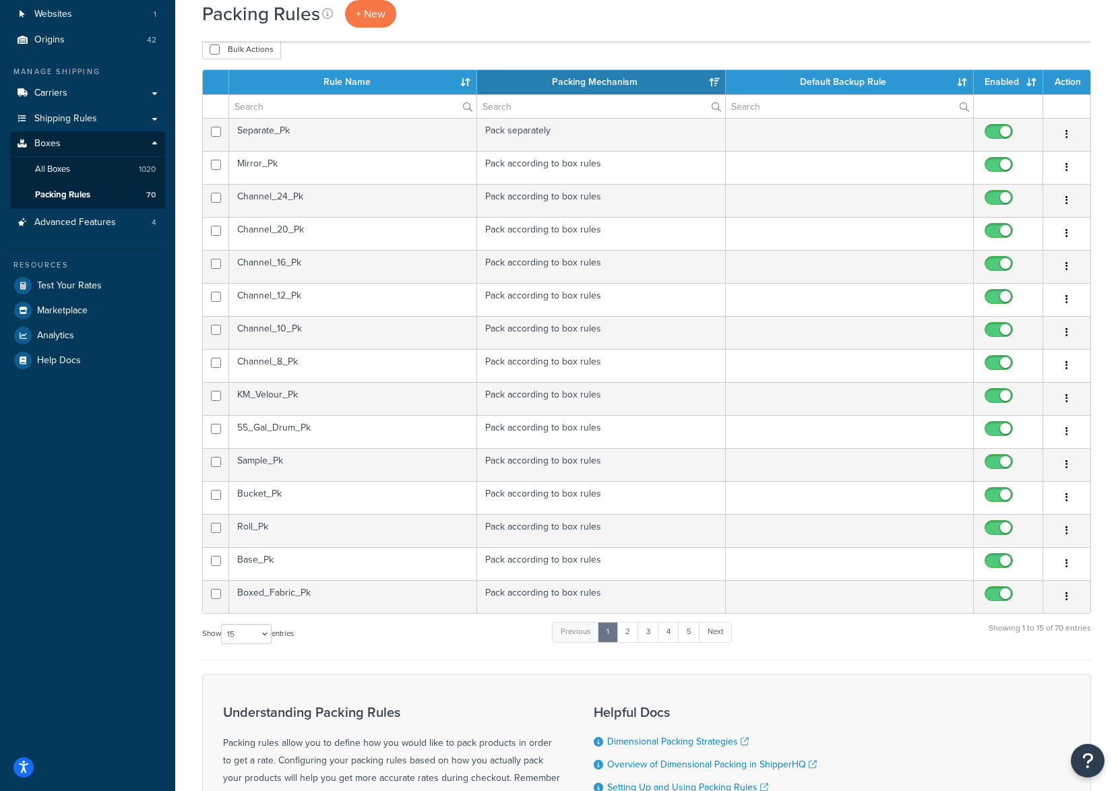
scroll to position [270, 0]
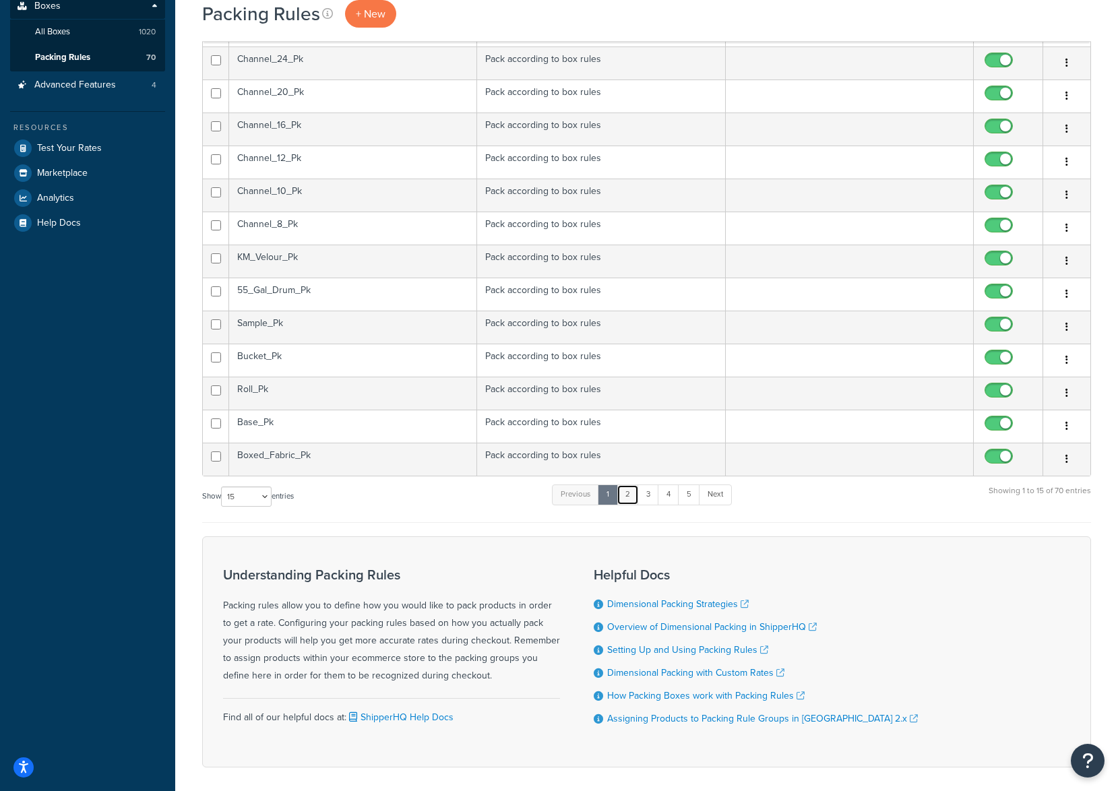
click at [628, 494] on link "2" at bounding box center [628, 495] width 22 height 20
click at [987, 357] on input "checkbox" at bounding box center [1000, 360] width 37 height 17
checkbox input "true"
click at [415, 391] on td "Uprights_Supports_5_Pk" at bounding box center [353, 393] width 248 height 33
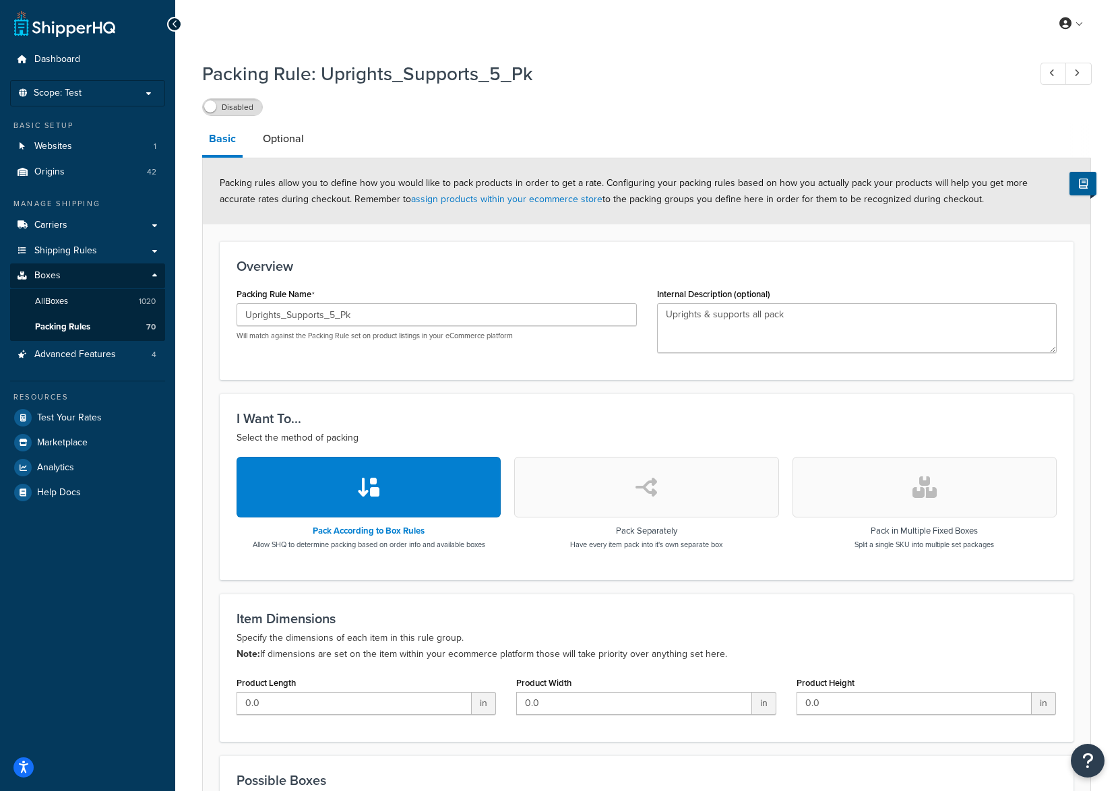
click at [236, 113] on label "Disabled" at bounding box center [232, 107] width 59 height 16
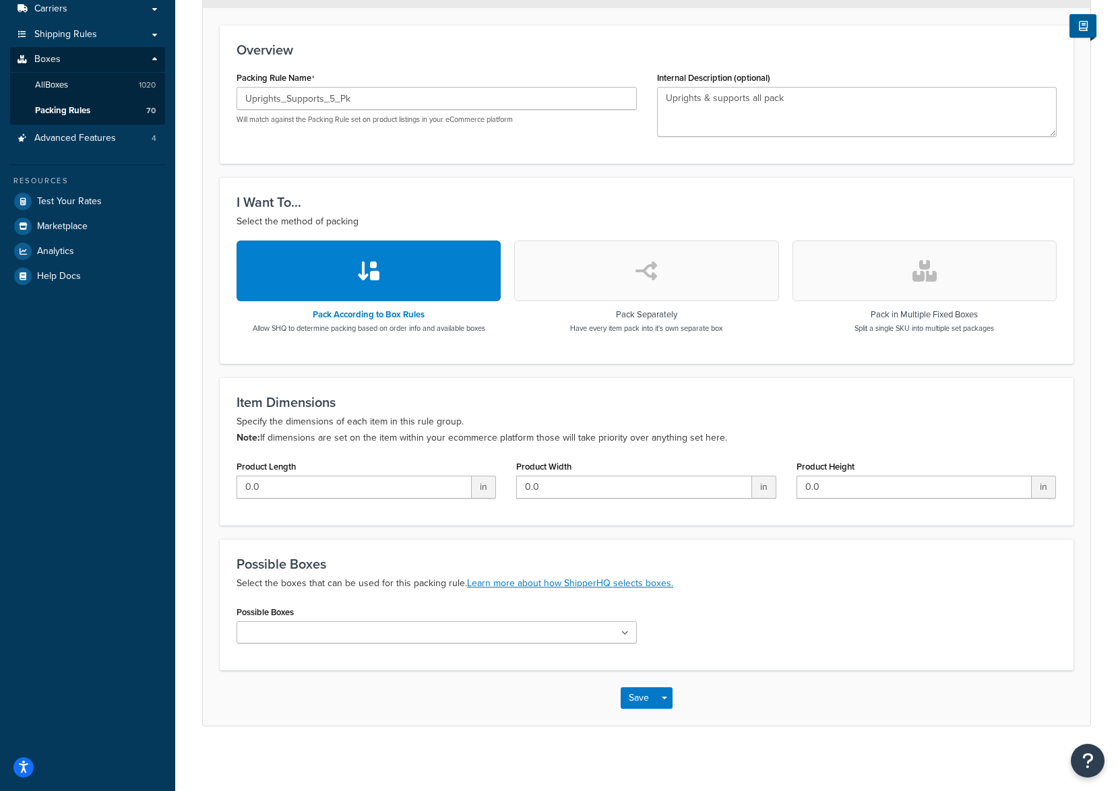
scroll to position [221, 0]
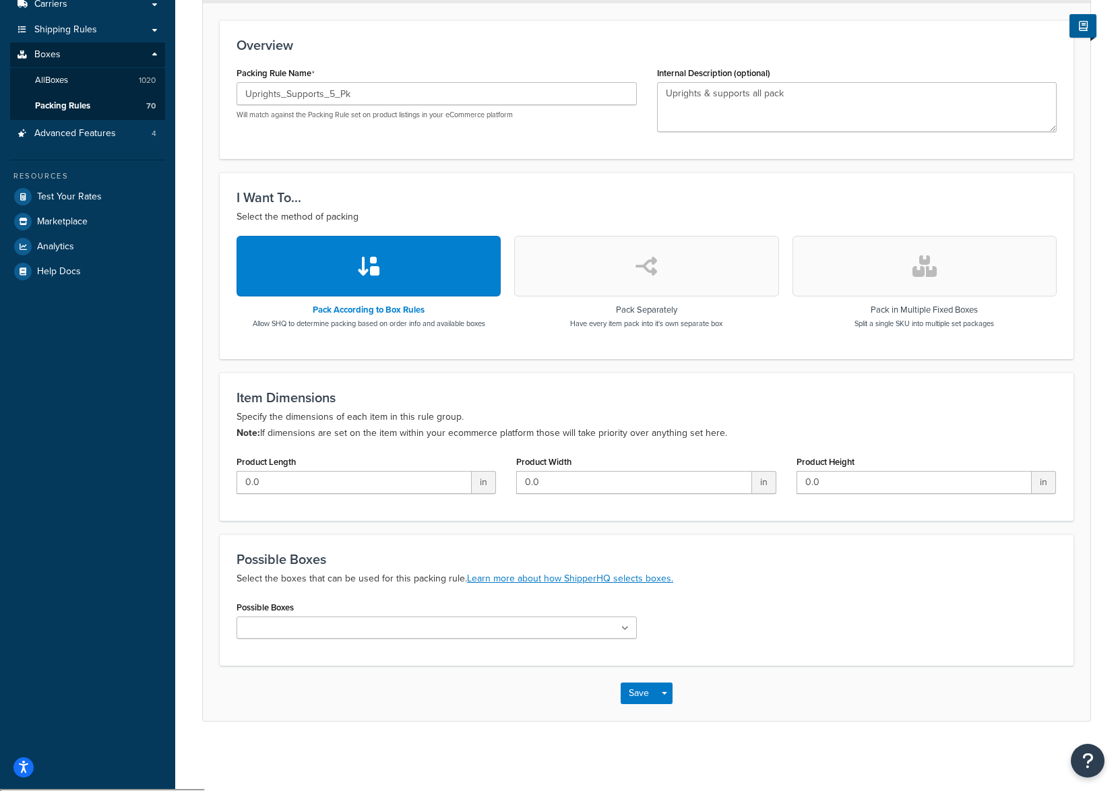
click at [268, 630] on input "Possible Boxes" at bounding box center [300, 628] width 119 height 15
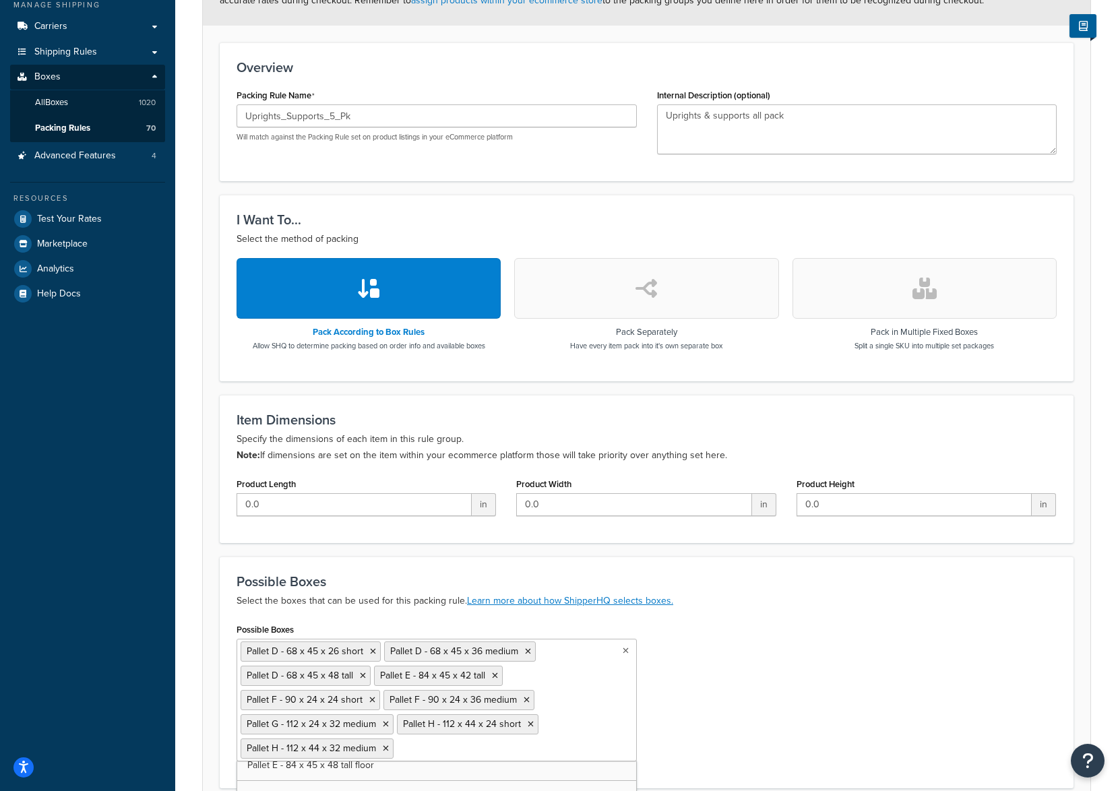
scroll to position [288, 0]
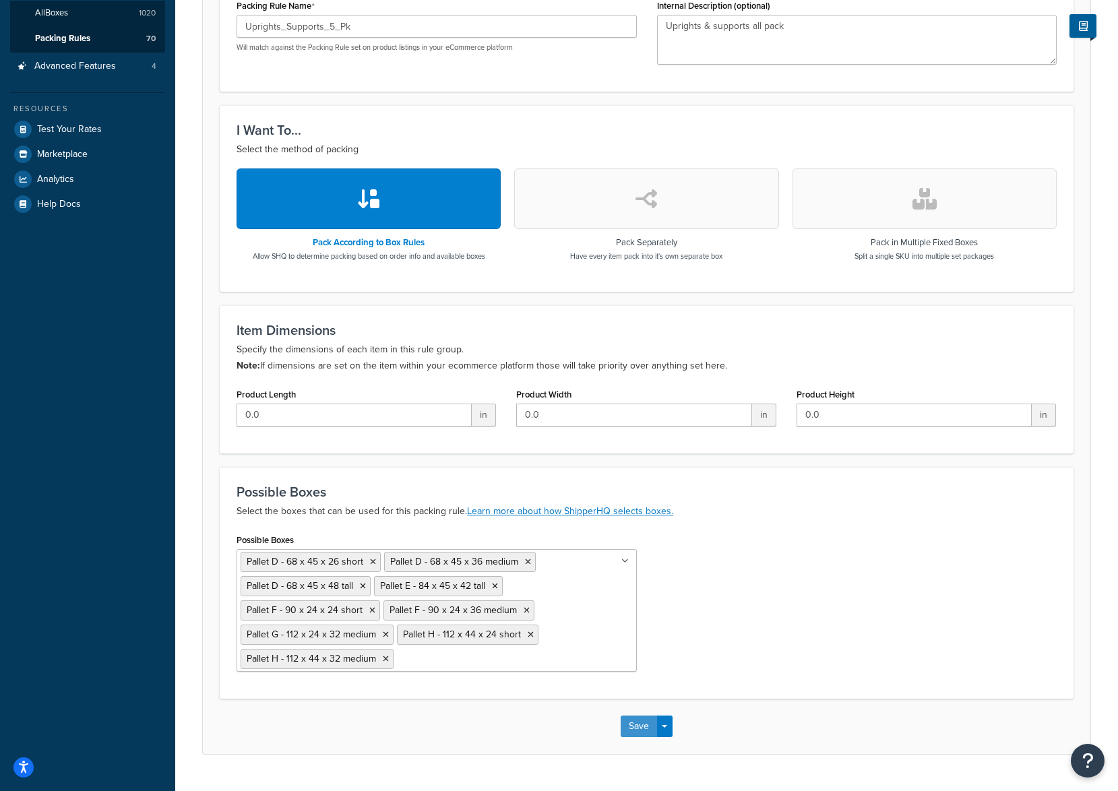
click at [648, 724] on button "Save" at bounding box center [639, 727] width 36 height 22
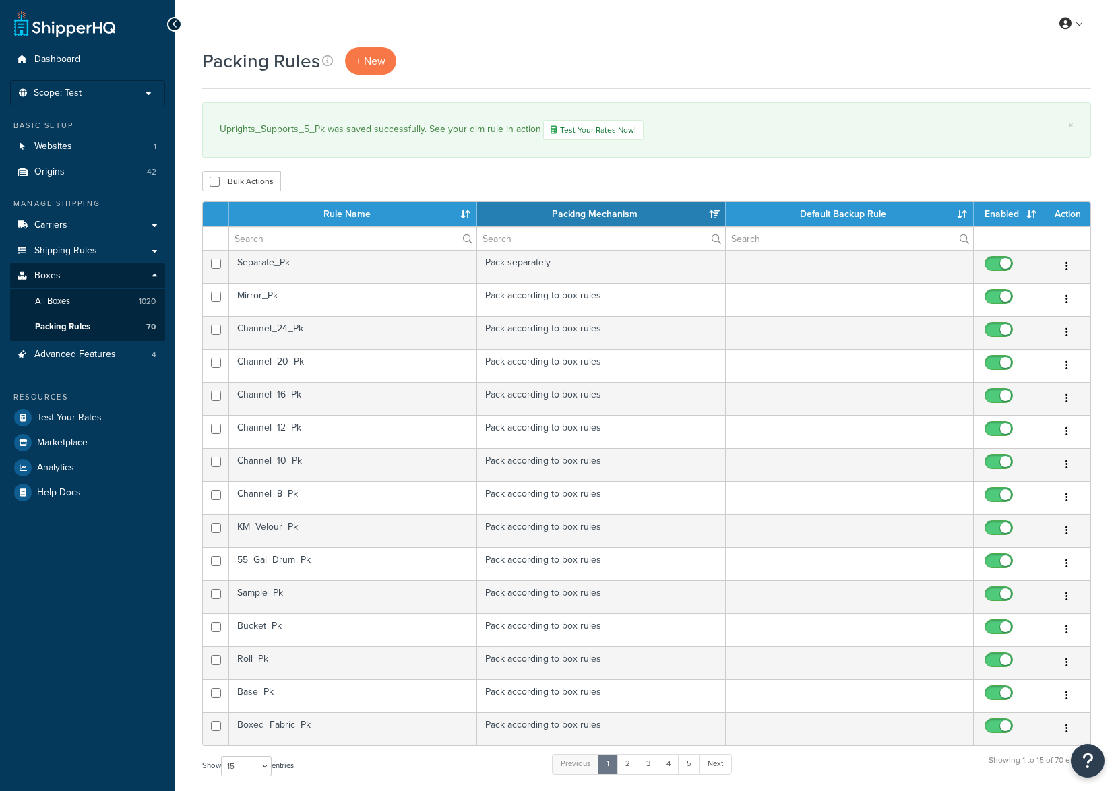
select select "15"
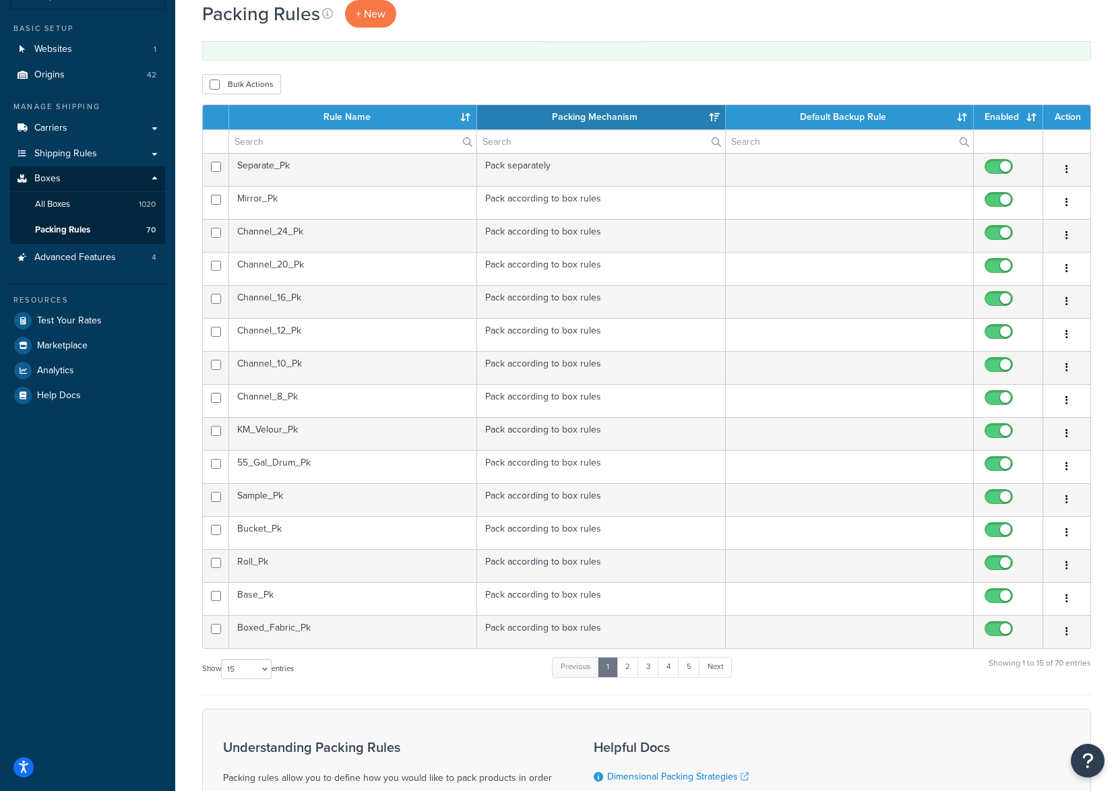
scroll to position [270, 0]
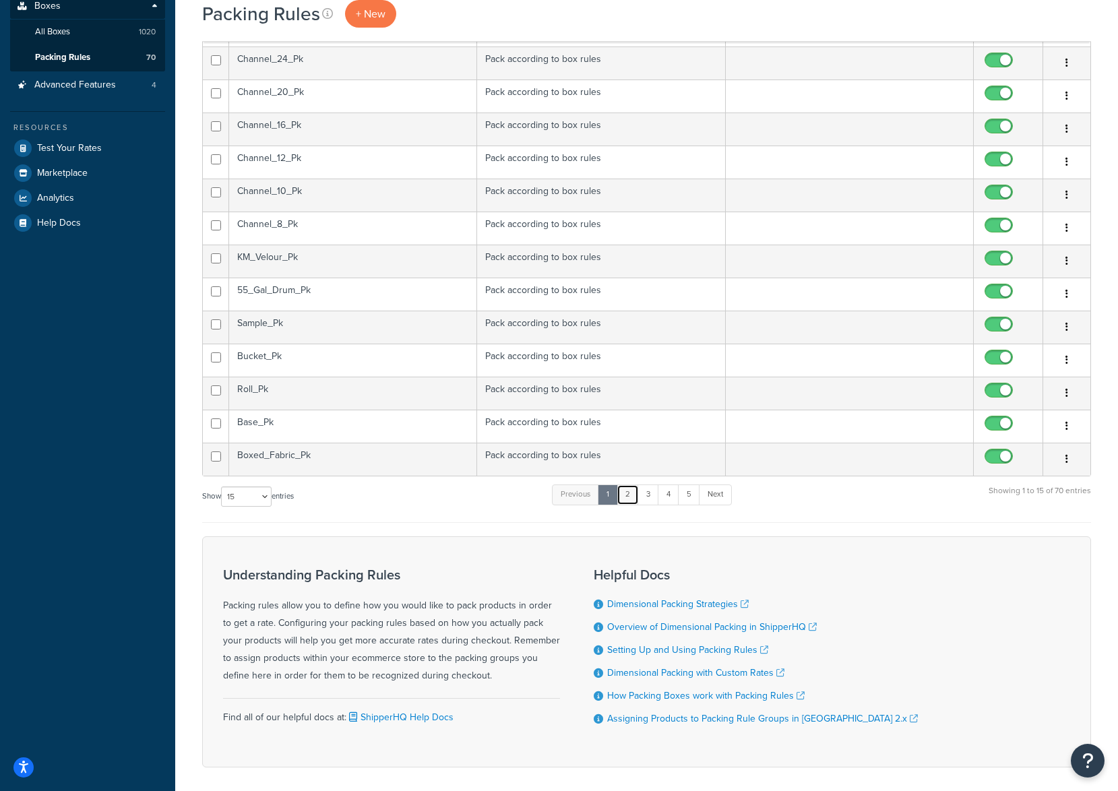
click at [635, 499] on link "2" at bounding box center [628, 495] width 22 height 20
click at [320, 420] on td "Uprights_Supports_3.5_Pk" at bounding box center [353, 426] width 248 height 33
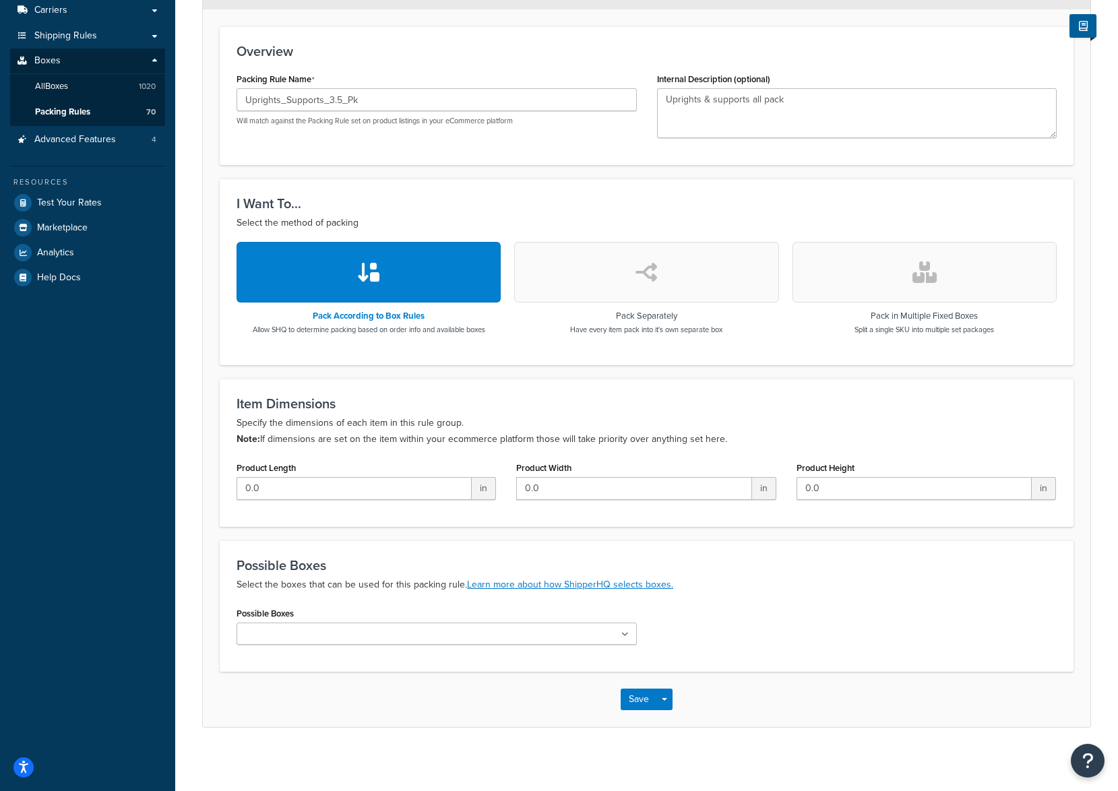
scroll to position [221, 0]
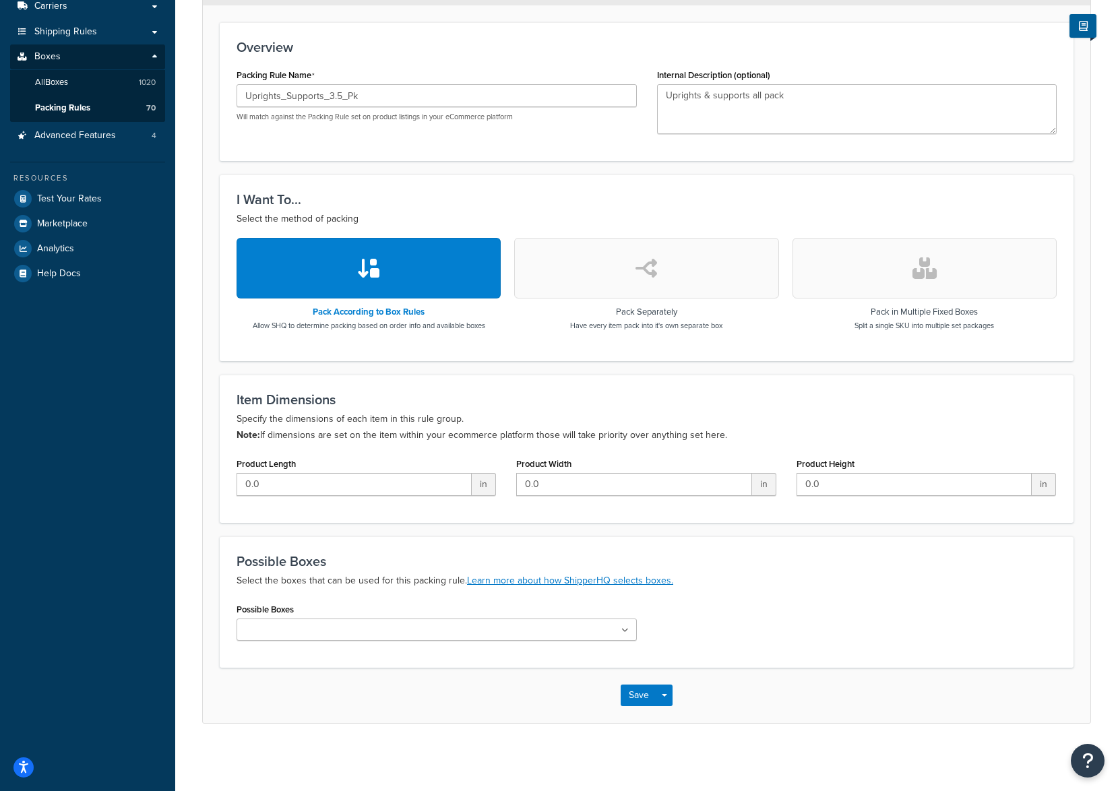
click at [275, 628] on input "Possible Boxes" at bounding box center [300, 630] width 119 height 15
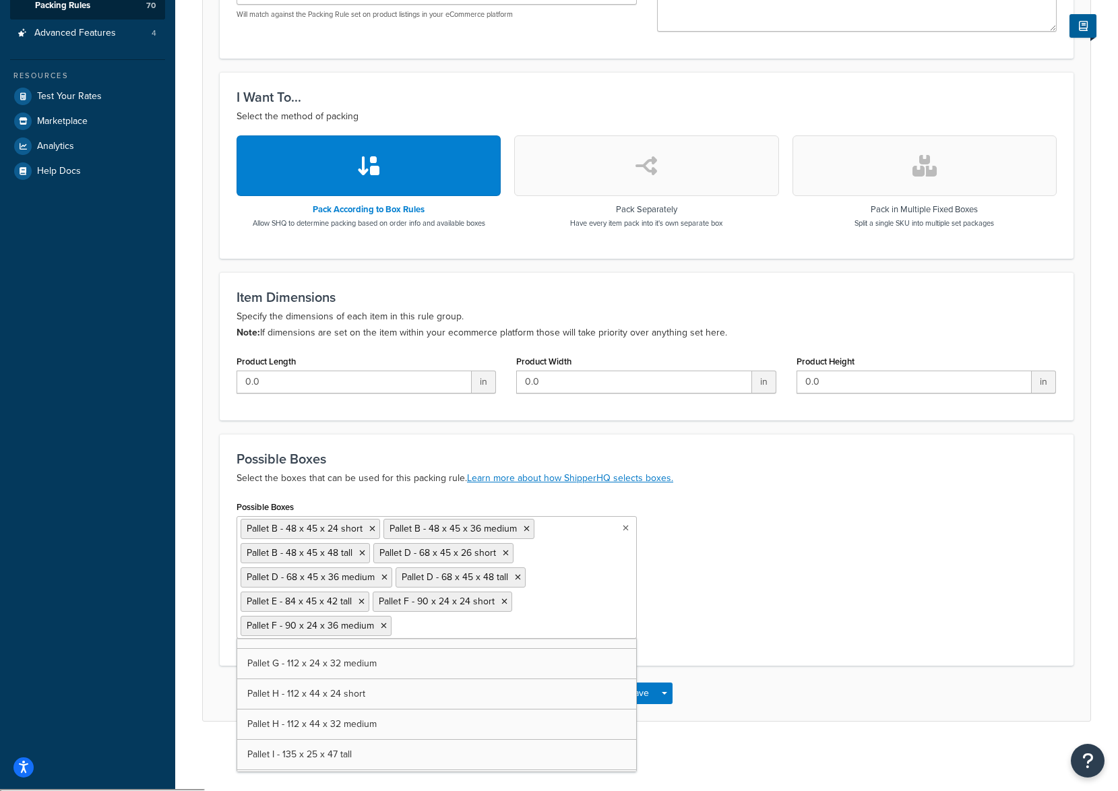
scroll to position [6941, 0]
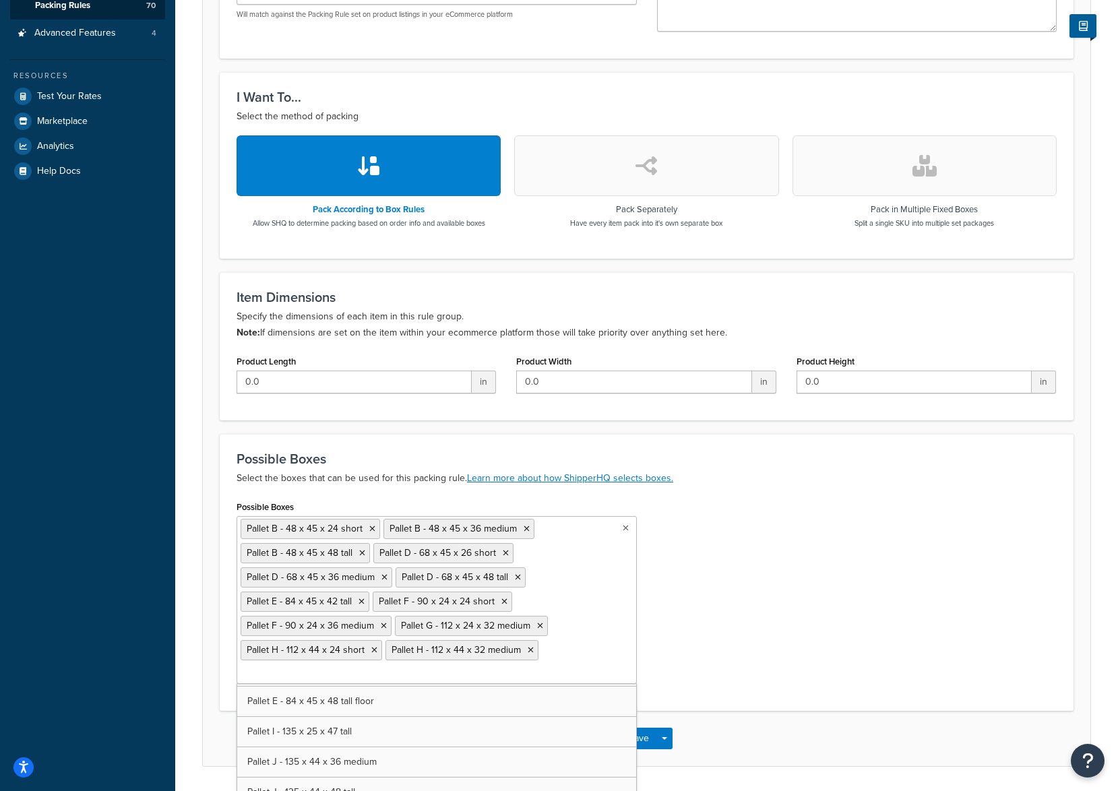
click at [690, 592] on div "Possible Boxes Pallet B - 48 x 45 x 24 short Pallet B - 48 x 45 x 36 medium Pal…" at bounding box center [646, 595] width 840 height 197
click at [631, 738] on button "Save" at bounding box center [639, 739] width 36 height 22
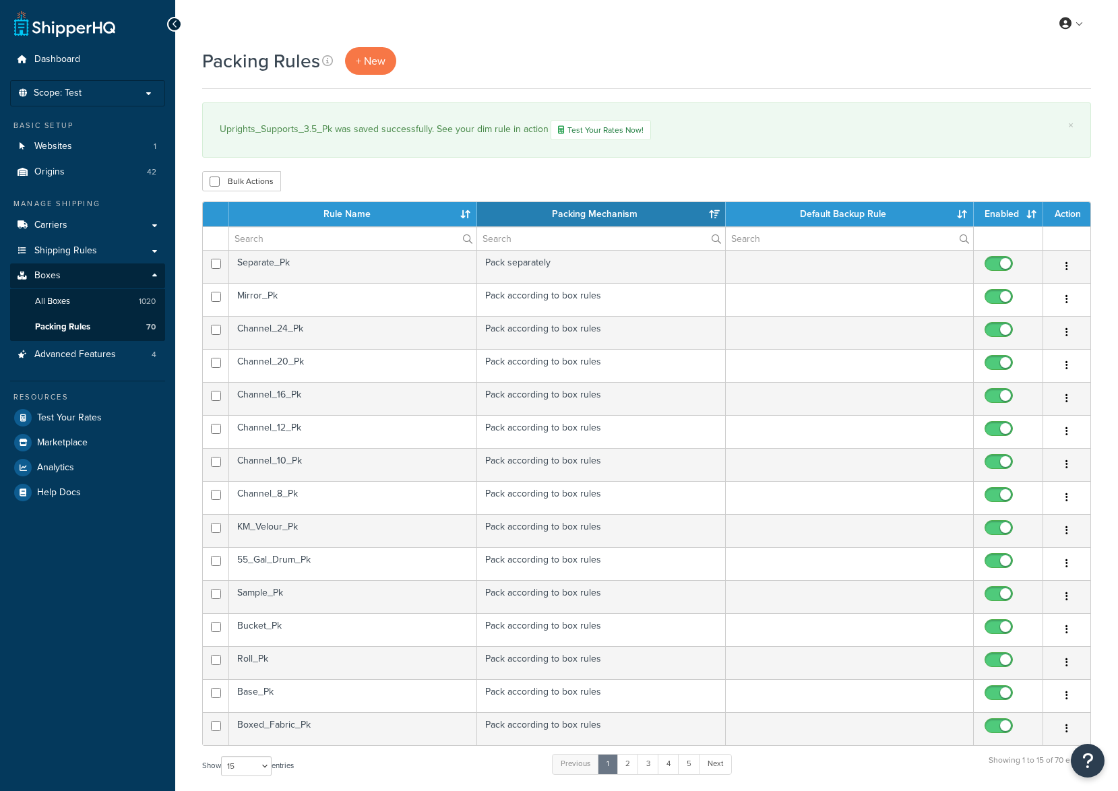
select select "15"
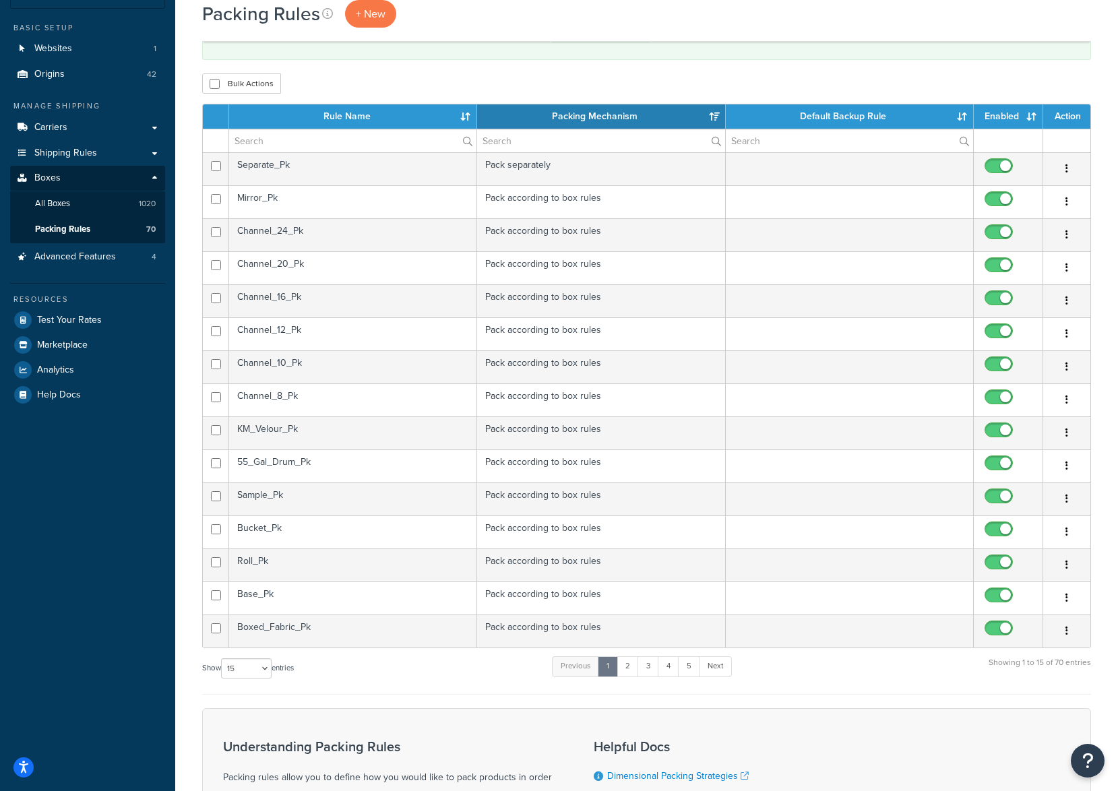
scroll to position [67, 0]
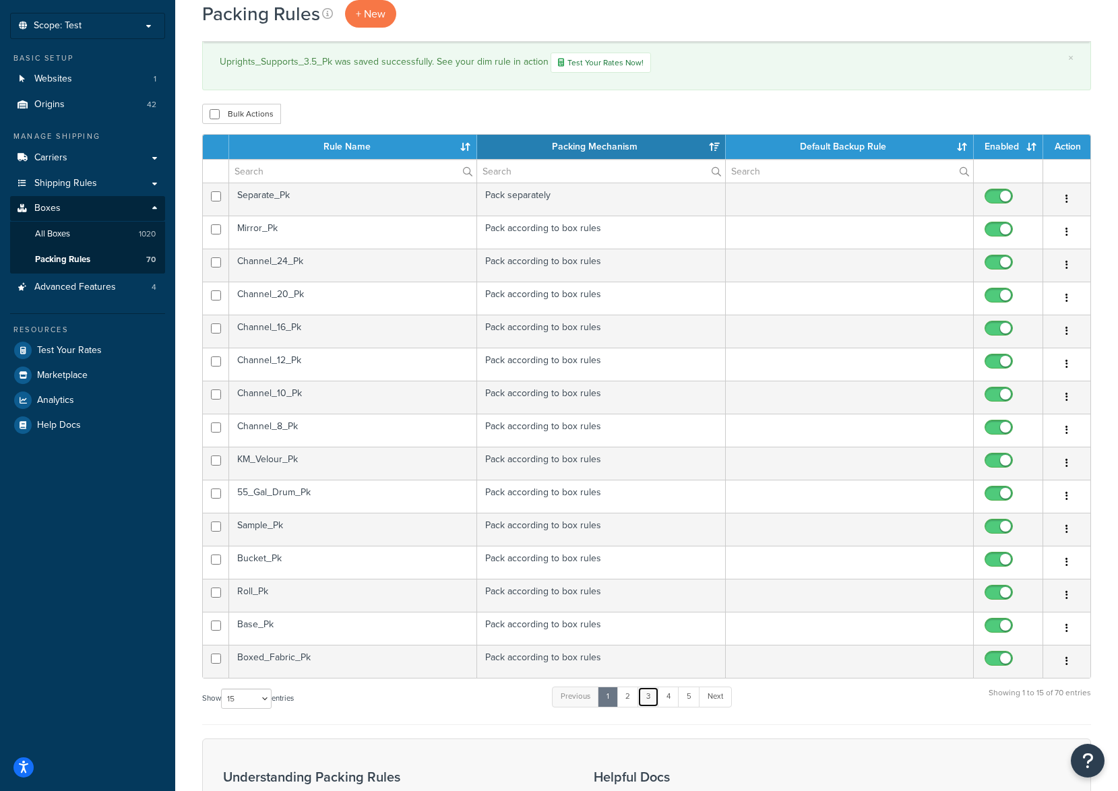
click at [646, 697] on link "3" at bounding box center [649, 697] width 22 height 20
click at [628, 695] on link "2" at bounding box center [624, 697] width 22 height 20
click at [306, 627] on td "Uprights_Supports_3.5_Pk" at bounding box center [353, 628] width 248 height 33
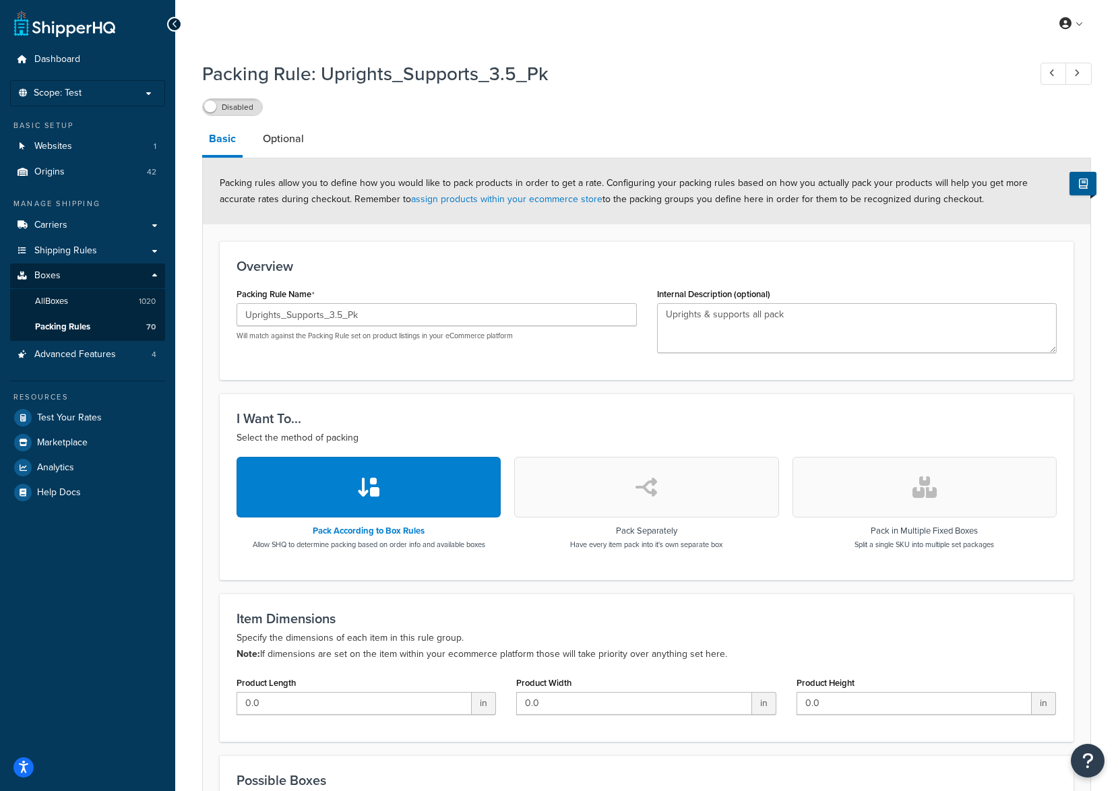
click at [221, 86] on h1 "Packing Rule: Uprights_Supports_3.5_Pk" at bounding box center [608, 74] width 813 height 26
click at [222, 98] on div "Disabled" at bounding box center [646, 106] width 889 height 19
click at [226, 104] on label "Disabled" at bounding box center [232, 107] width 59 height 16
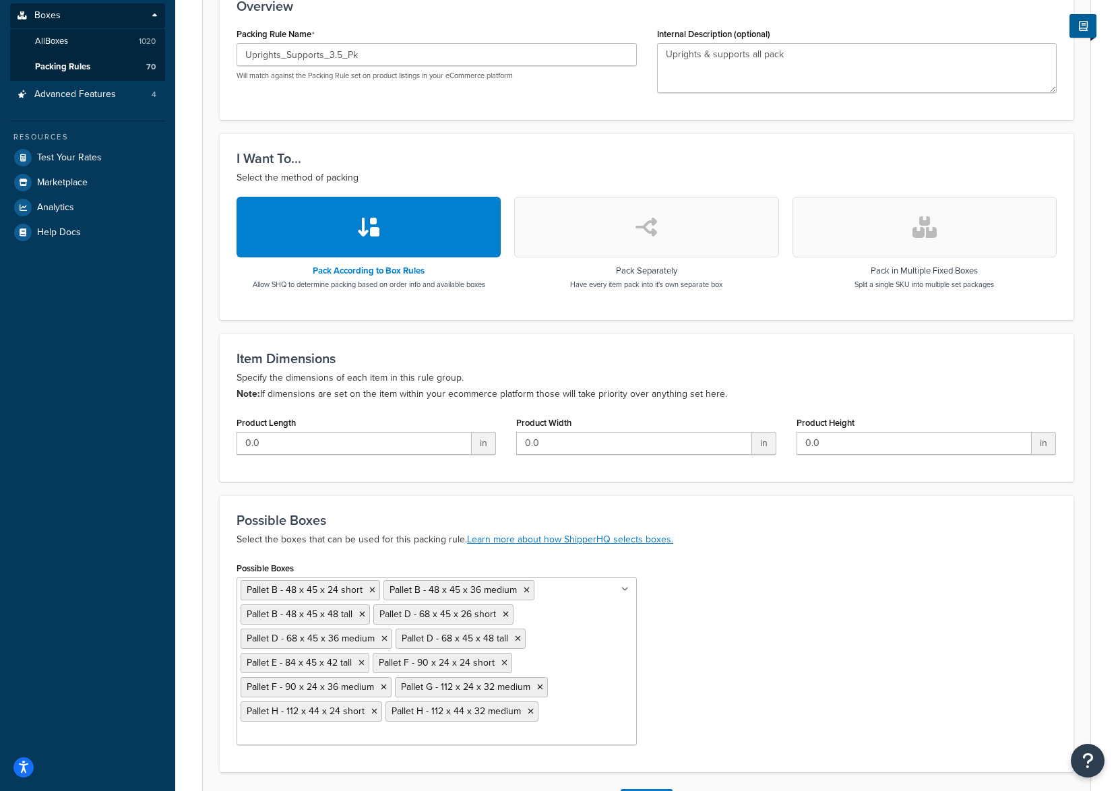
scroll to position [367, 0]
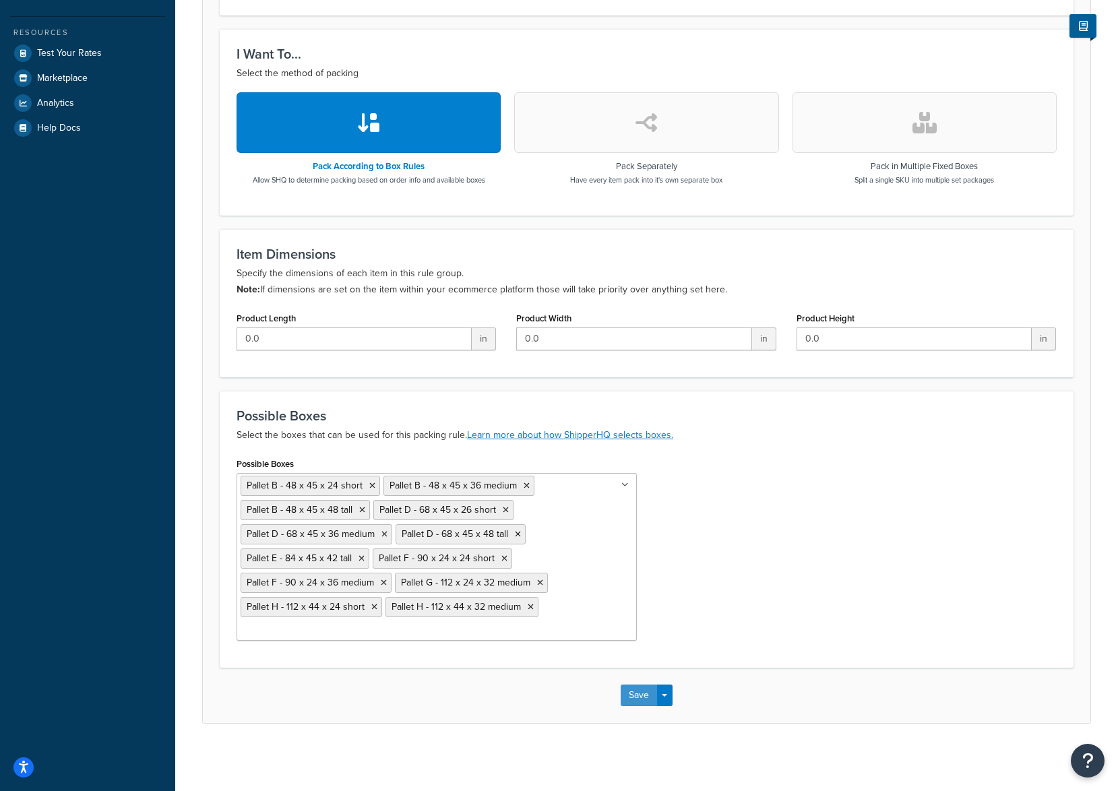
click at [639, 687] on button "Save" at bounding box center [639, 696] width 36 height 22
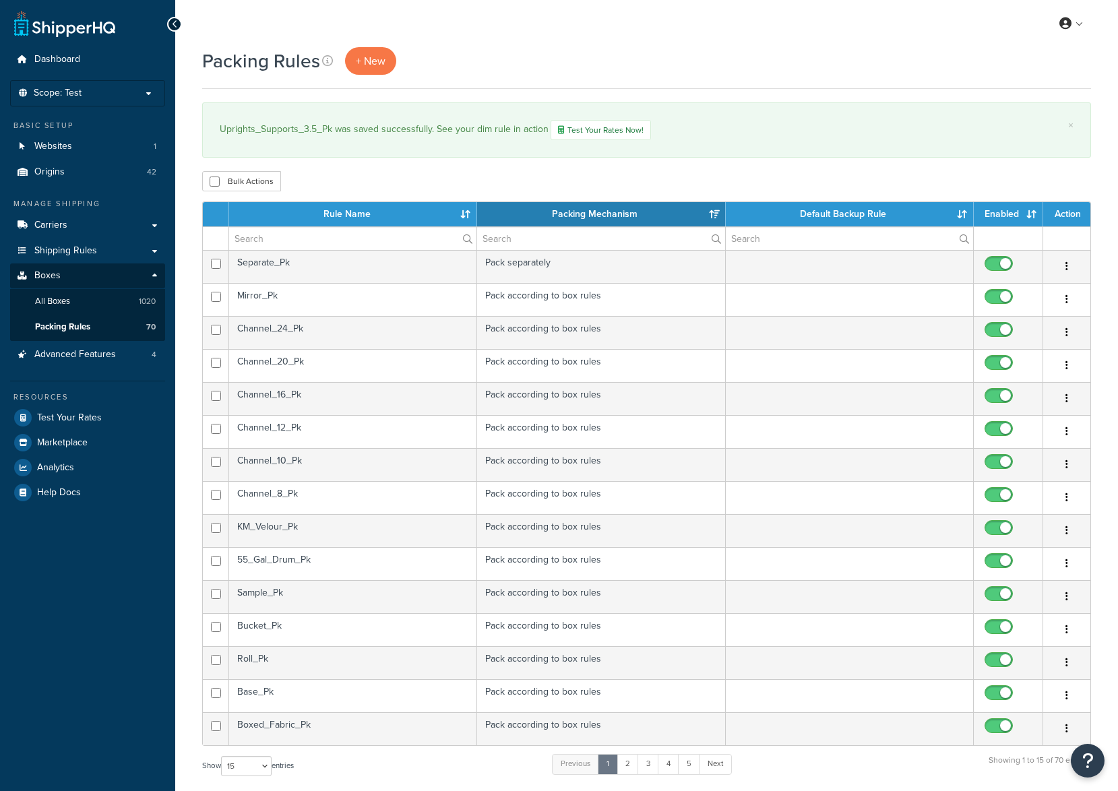
select select "15"
